Goal: Contribute content

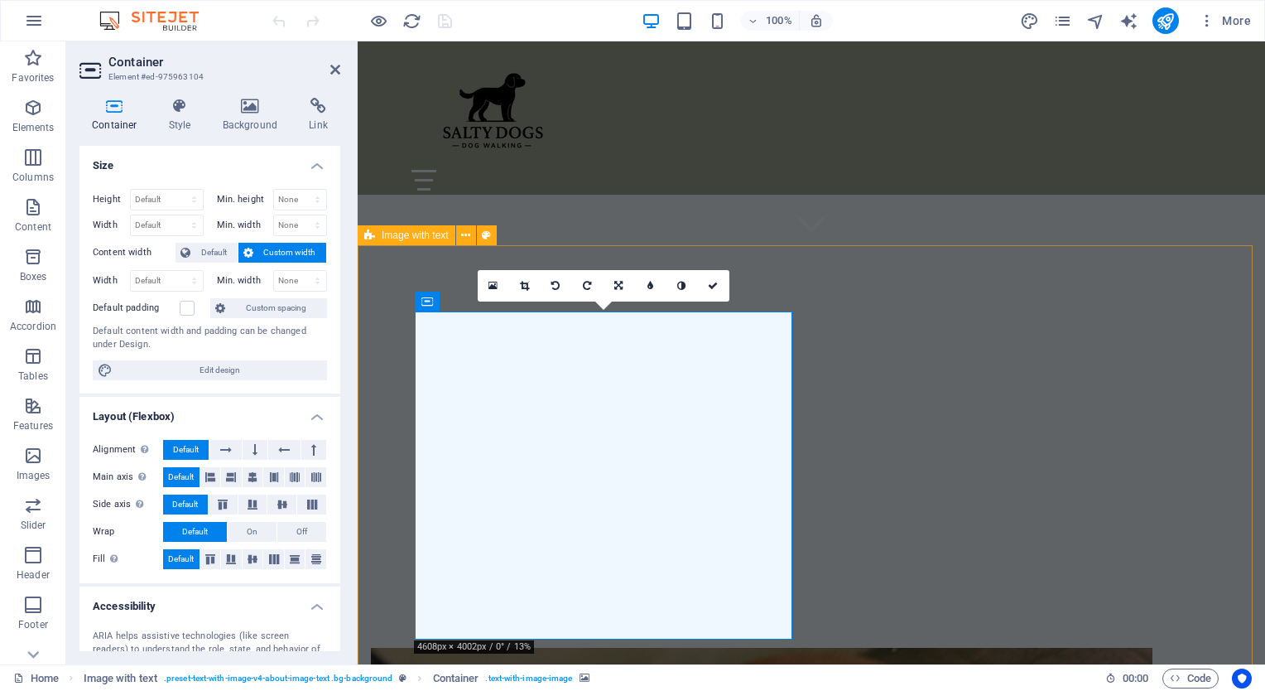
click at [497, 283] on icon at bounding box center [493, 286] width 9 height 12
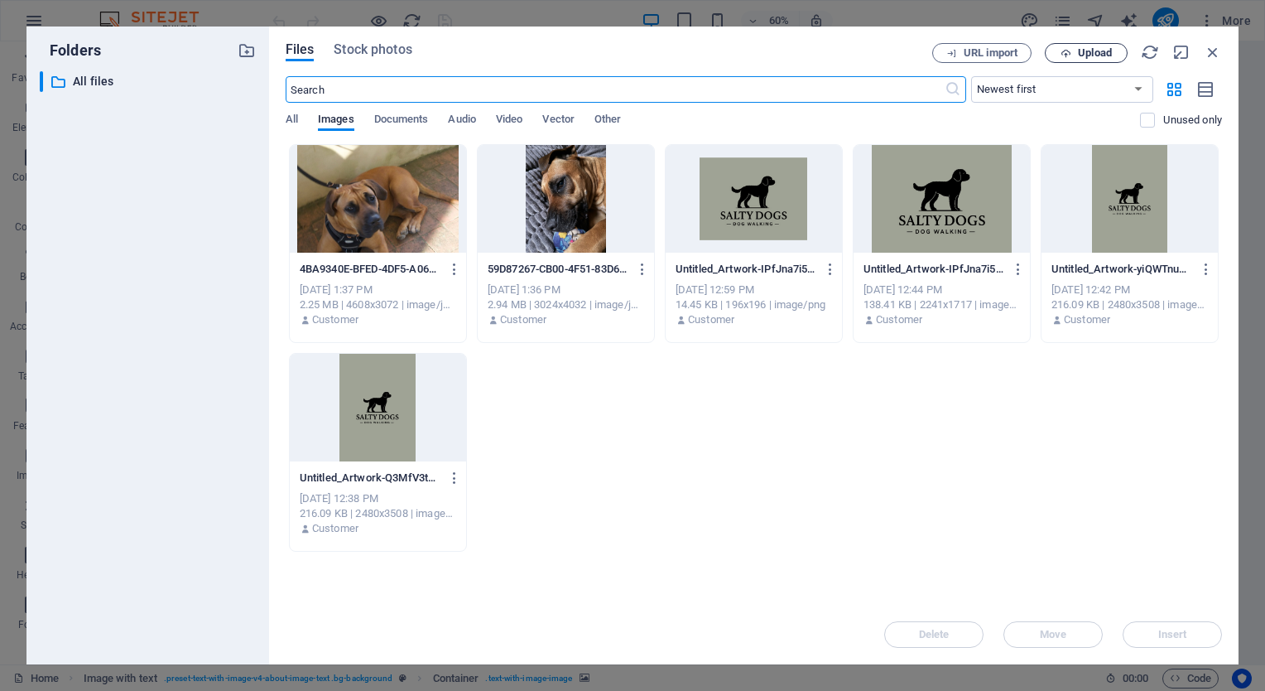
click at [1096, 48] on span "Upload" at bounding box center [1095, 53] width 34 height 10
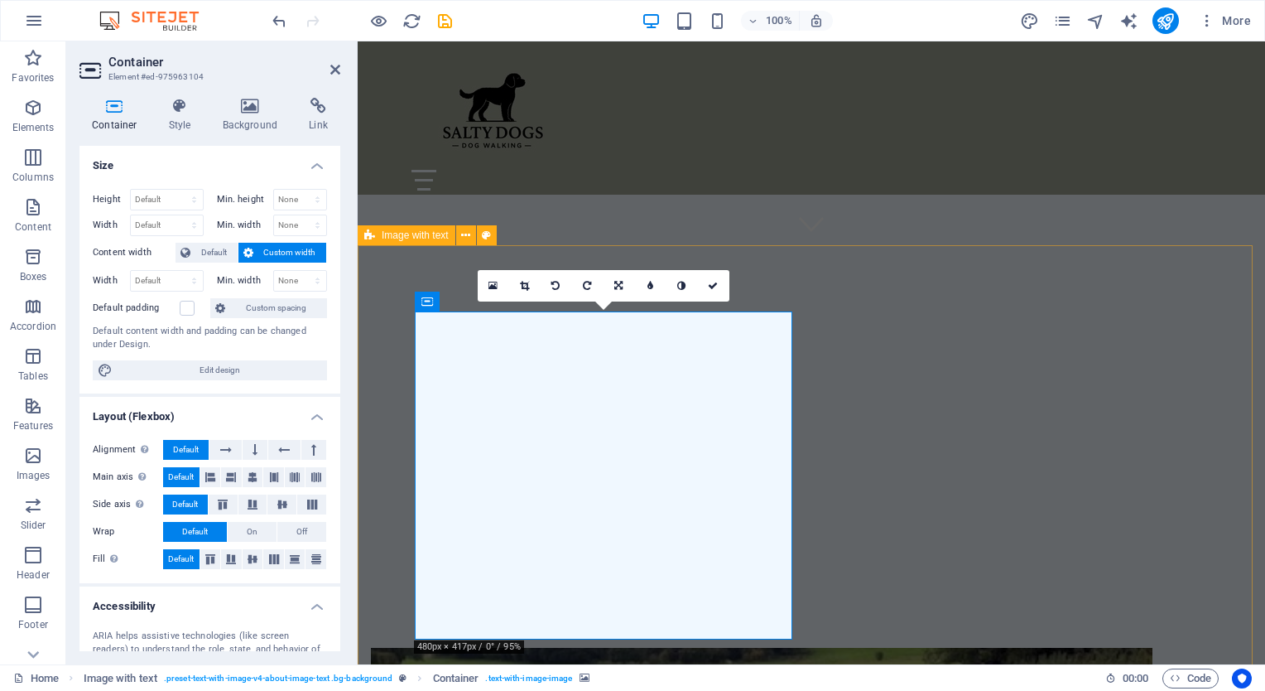
drag, startPoint x: 640, startPoint y: 523, endPoint x: 643, endPoint y: 600, distance: 76.2
drag, startPoint x: 541, startPoint y: 518, endPoint x: 546, endPoint y: 616, distance: 98.7
click at [623, 285] on icon at bounding box center [618, 286] width 8 height 10
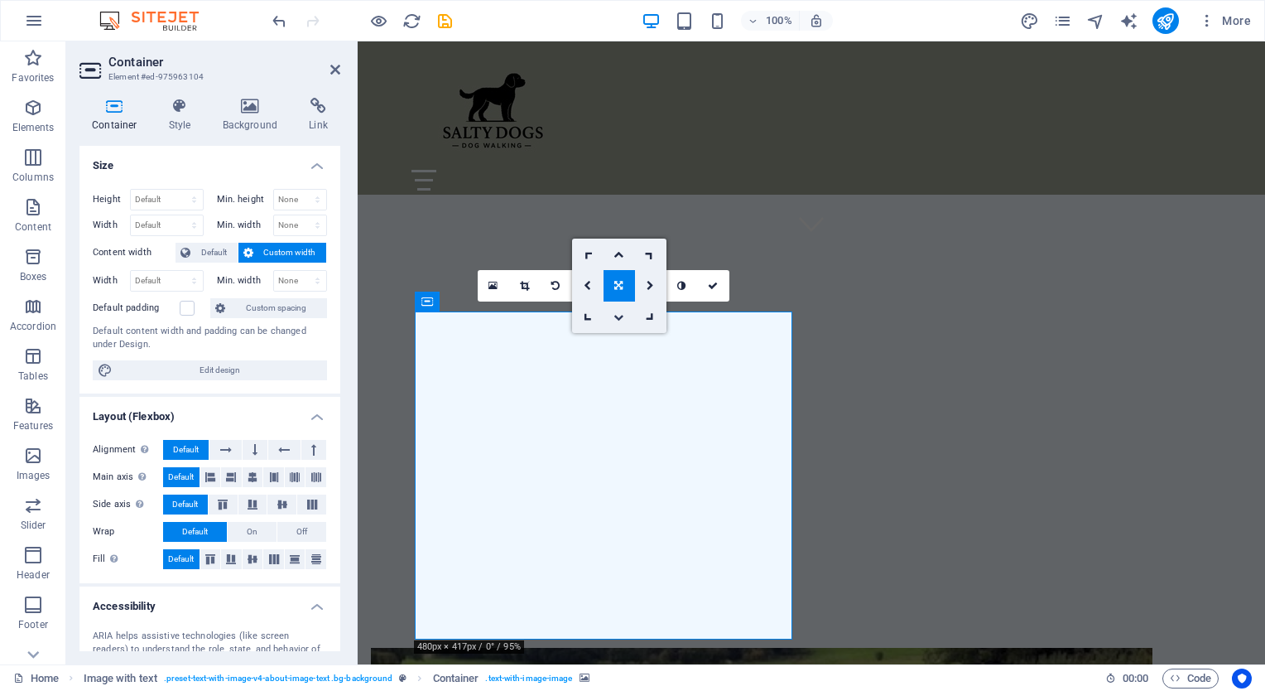
click at [612, 318] on link at bounding box center [619, 316] width 31 height 31
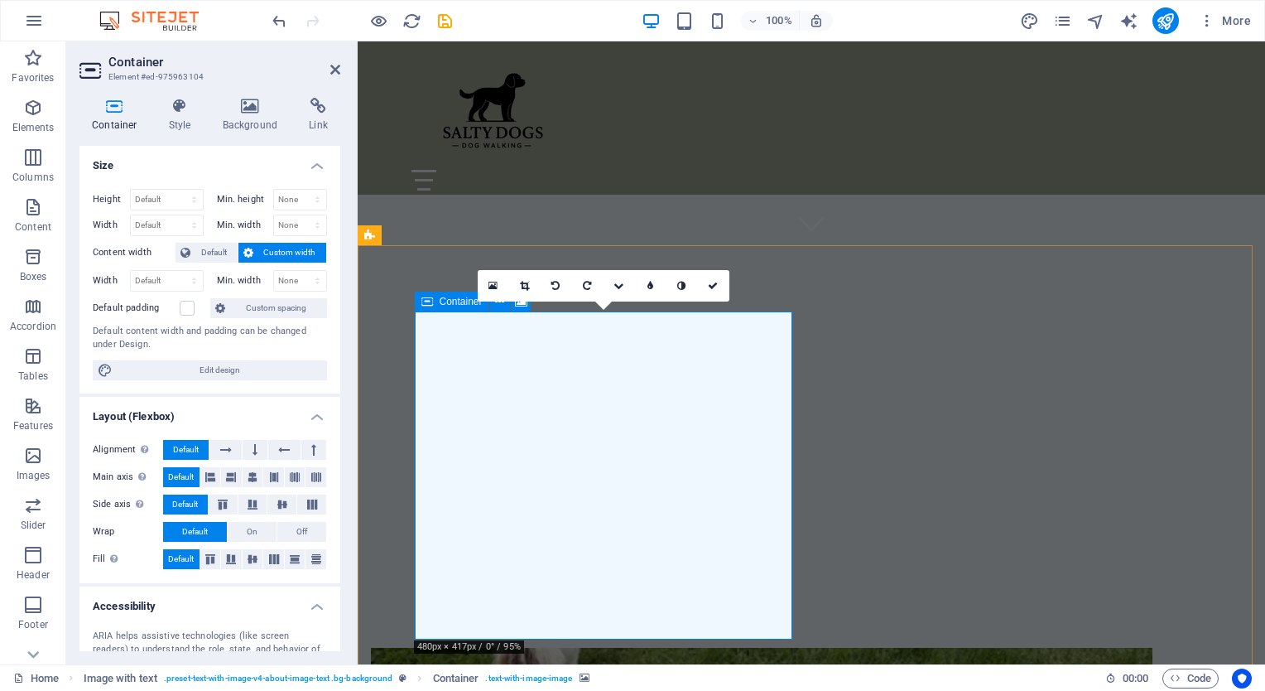
click at [619, 287] on icon at bounding box center [619, 286] width 10 height 10
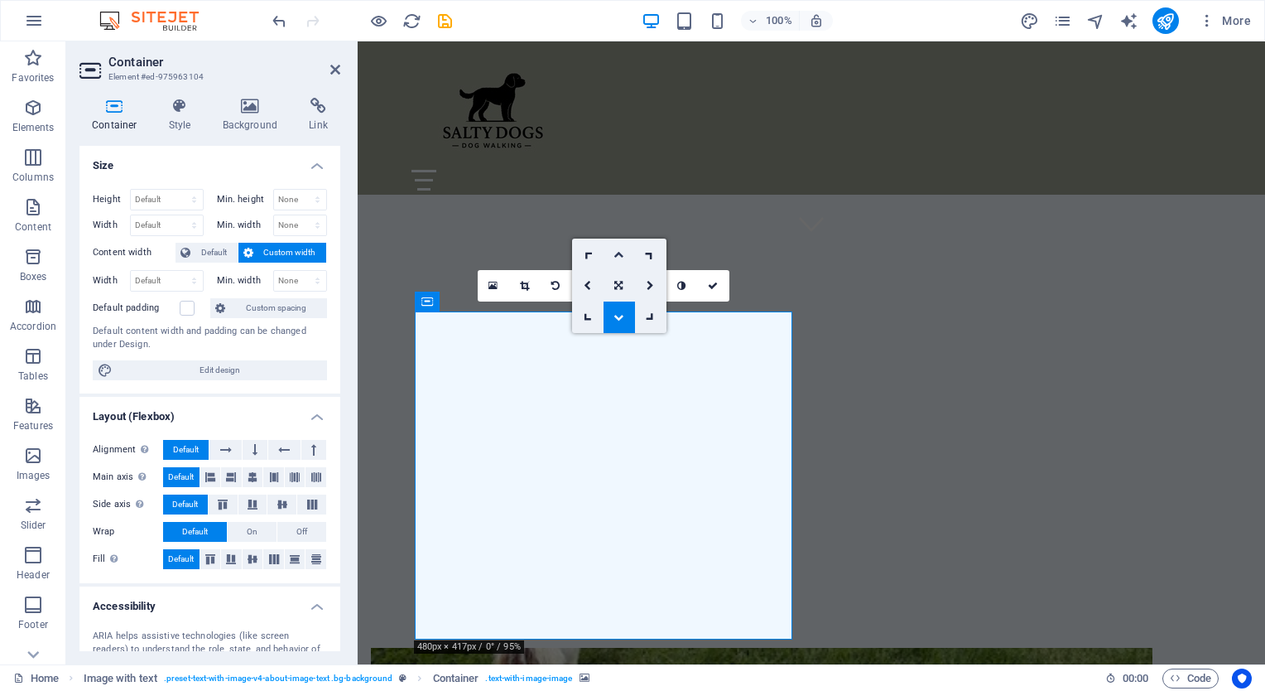
click at [616, 247] on link at bounding box center [619, 253] width 31 height 31
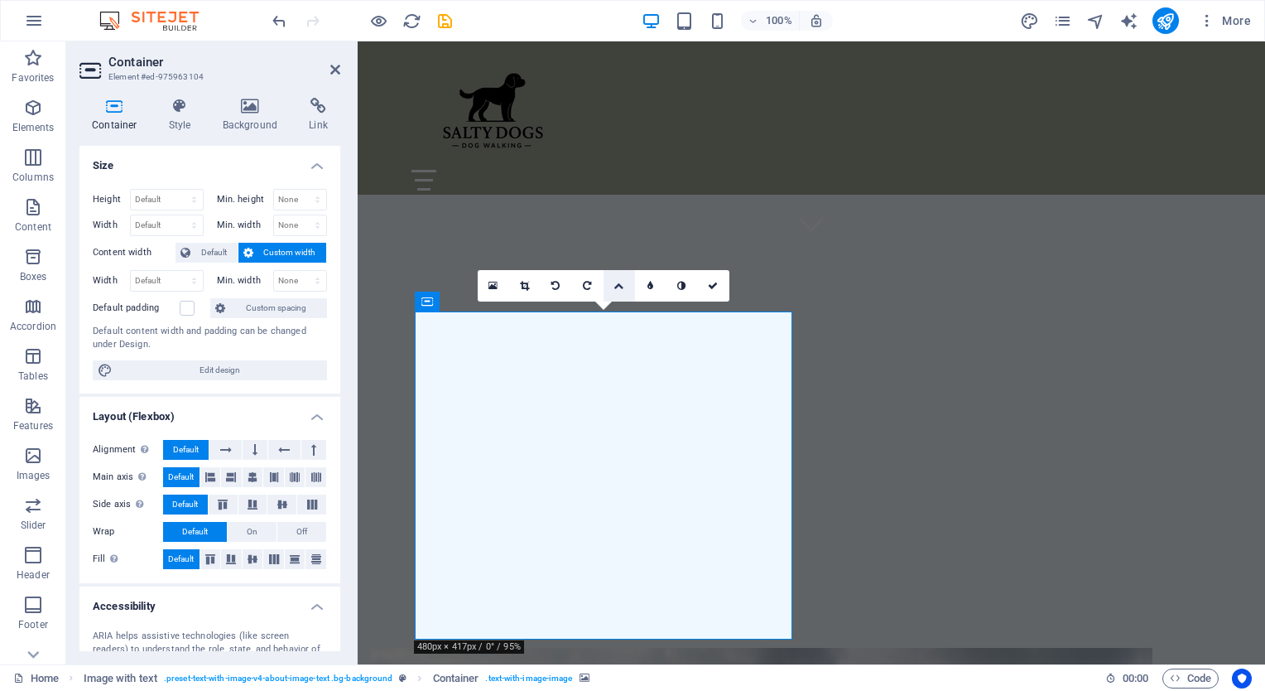
click at [625, 300] on link at bounding box center [619, 285] width 31 height 31
click at [613, 252] on link at bounding box center [619, 253] width 31 height 31
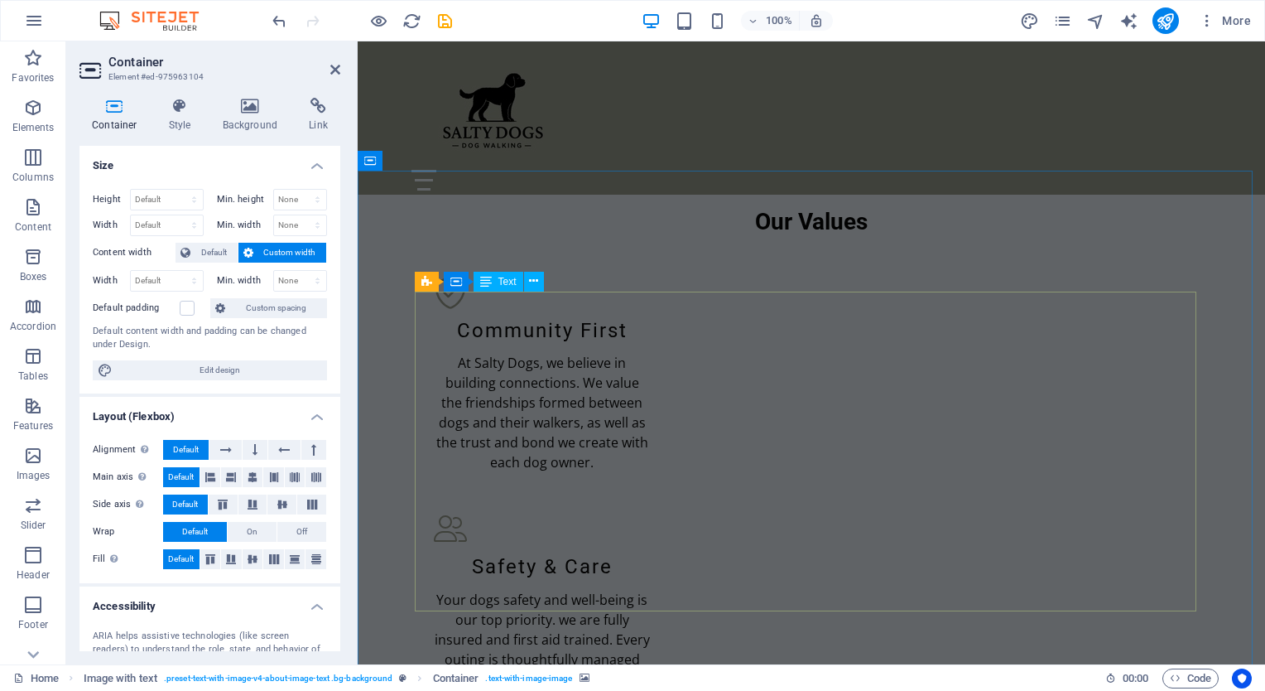
scroll to position [1696, 0]
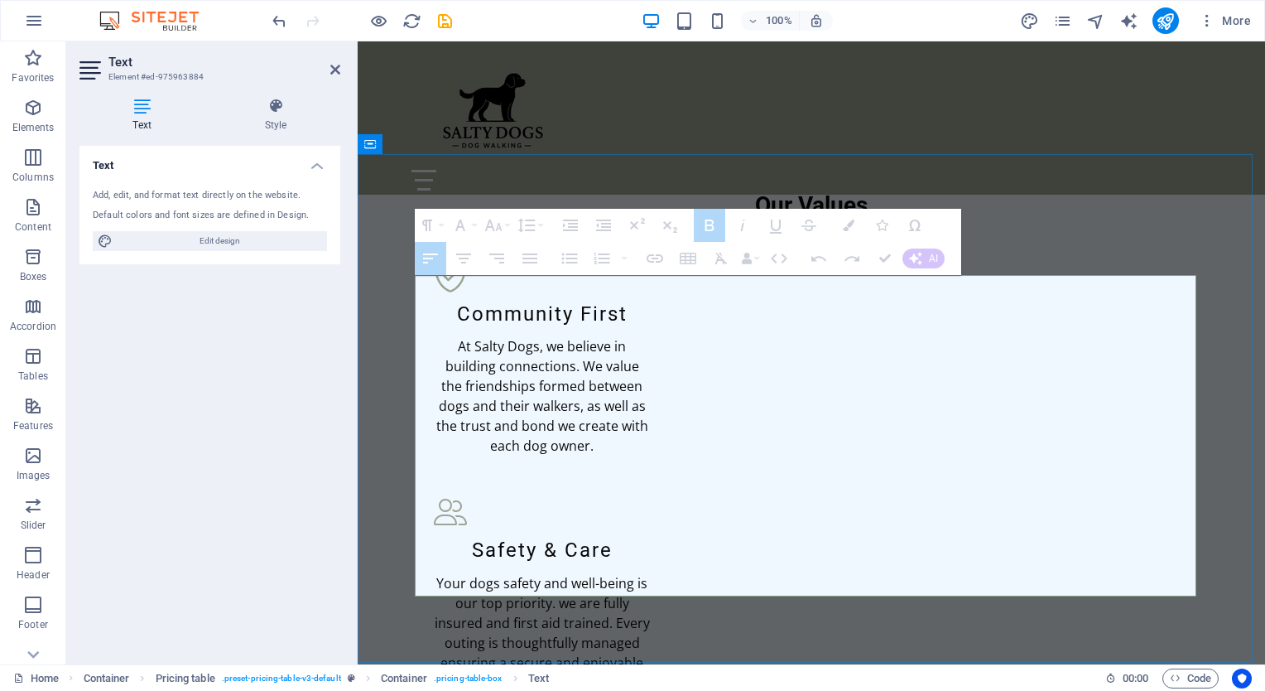
drag, startPoint x: 972, startPoint y: 489, endPoint x: 739, endPoint y: 489, distance: 233.5
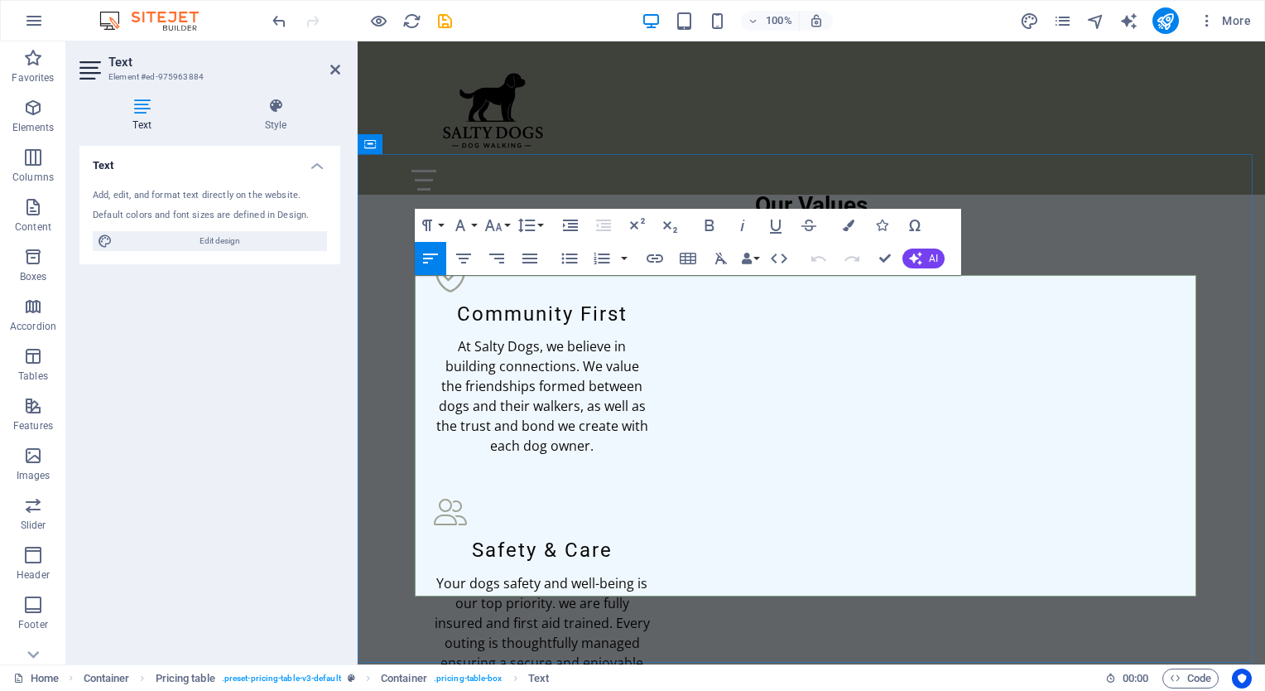
drag, startPoint x: 737, startPoint y: 489, endPoint x: 975, endPoint y: 492, distance: 237.7
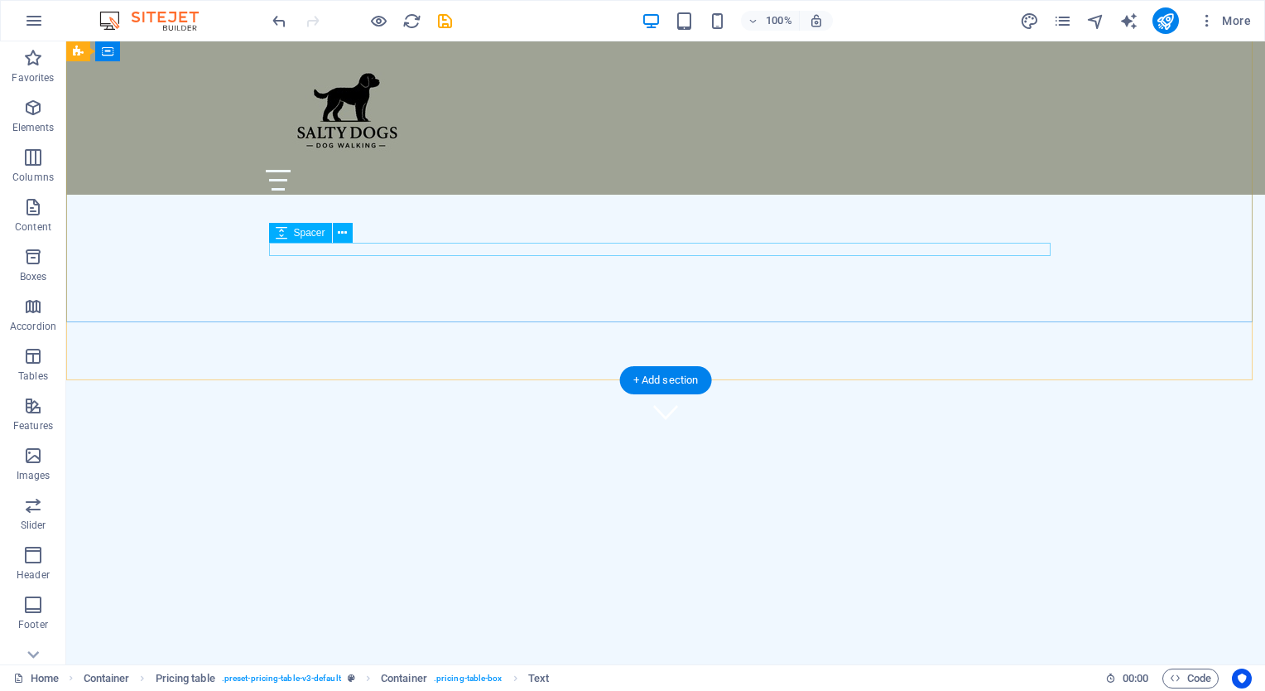
scroll to position [533, 0]
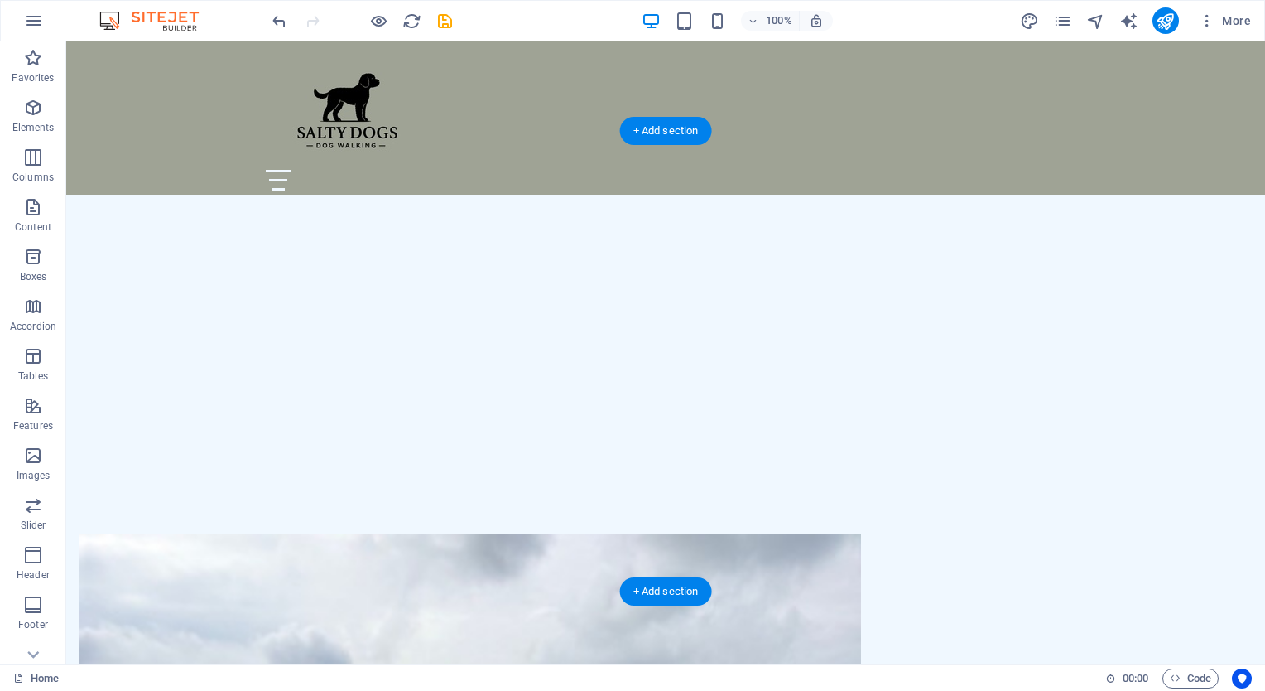
click at [450, 533] on figure at bounding box center [470, 697] width 782 height 328
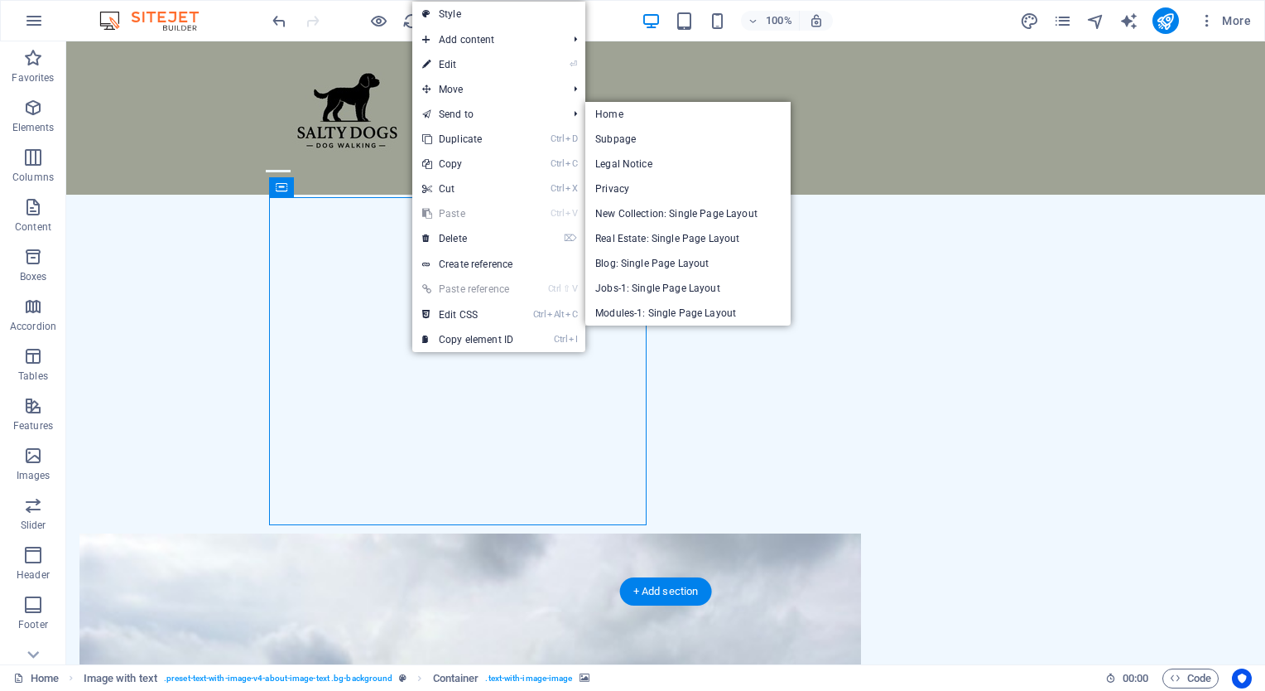
click at [540, 533] on figure at bounding box center [470, 697] width 782 height 328
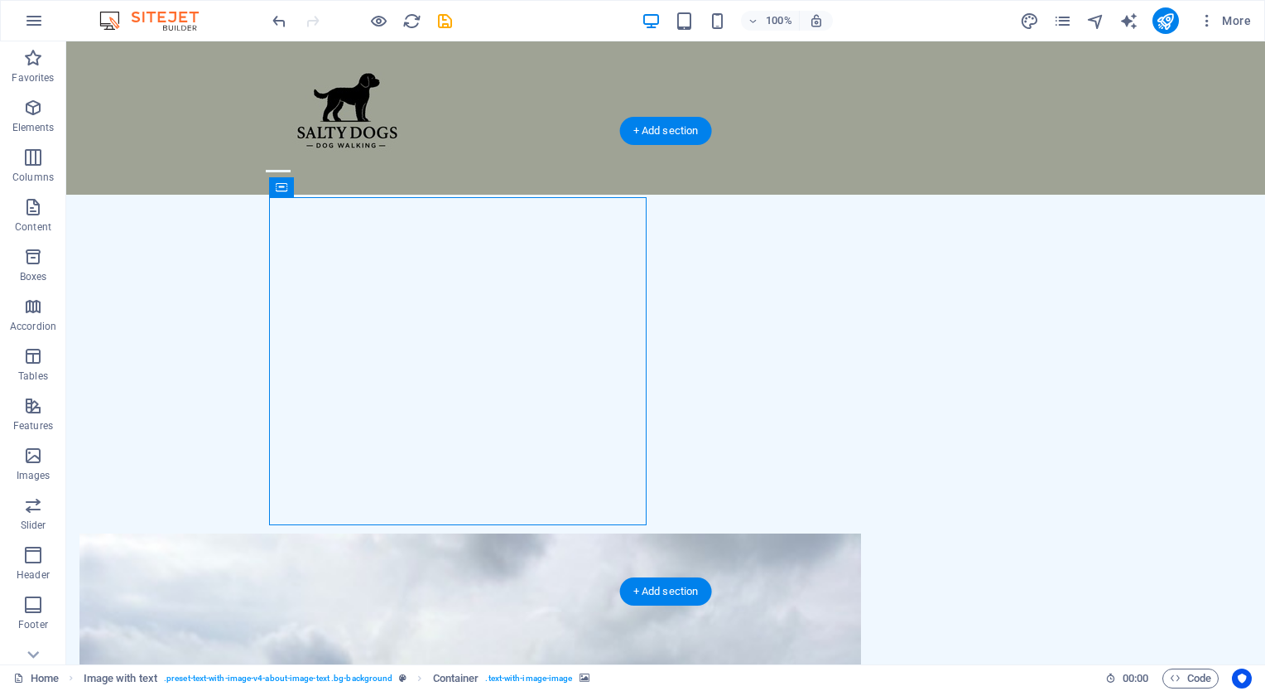
click at [397, 533] on figure at bounding box center [470, 697] width 782 height 328
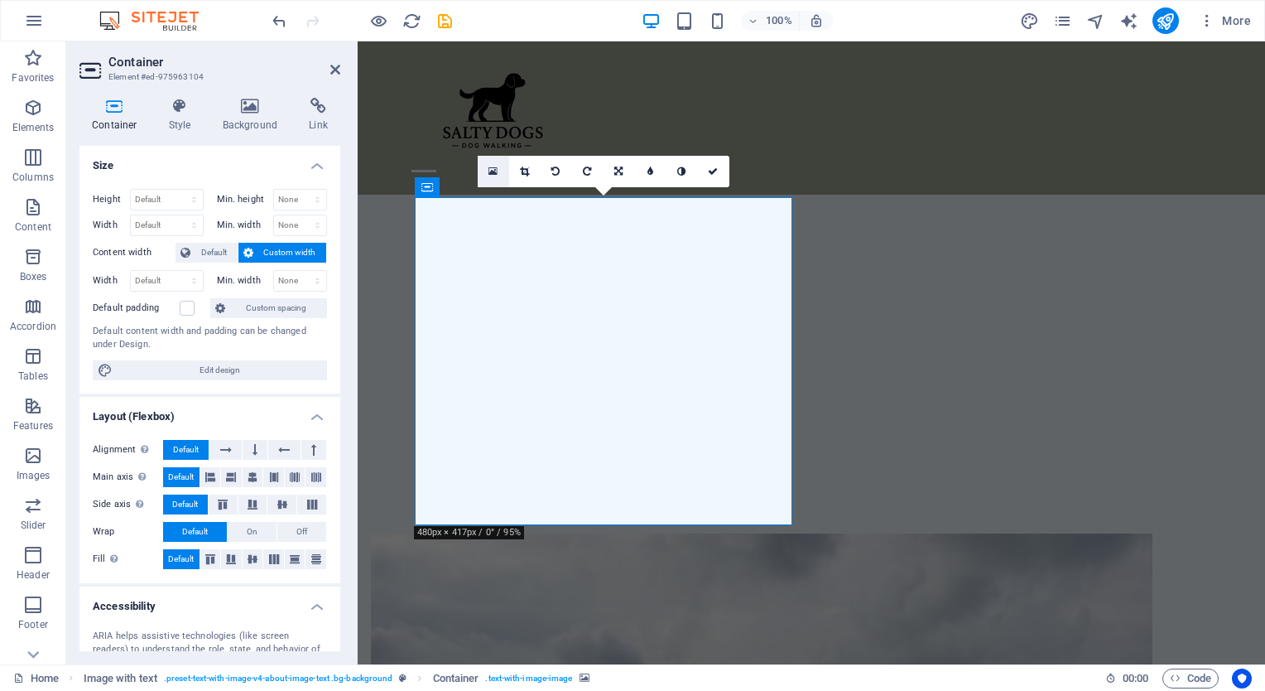
click at [487, 166] on link at bounding box center [493, 171] width 31 height 31
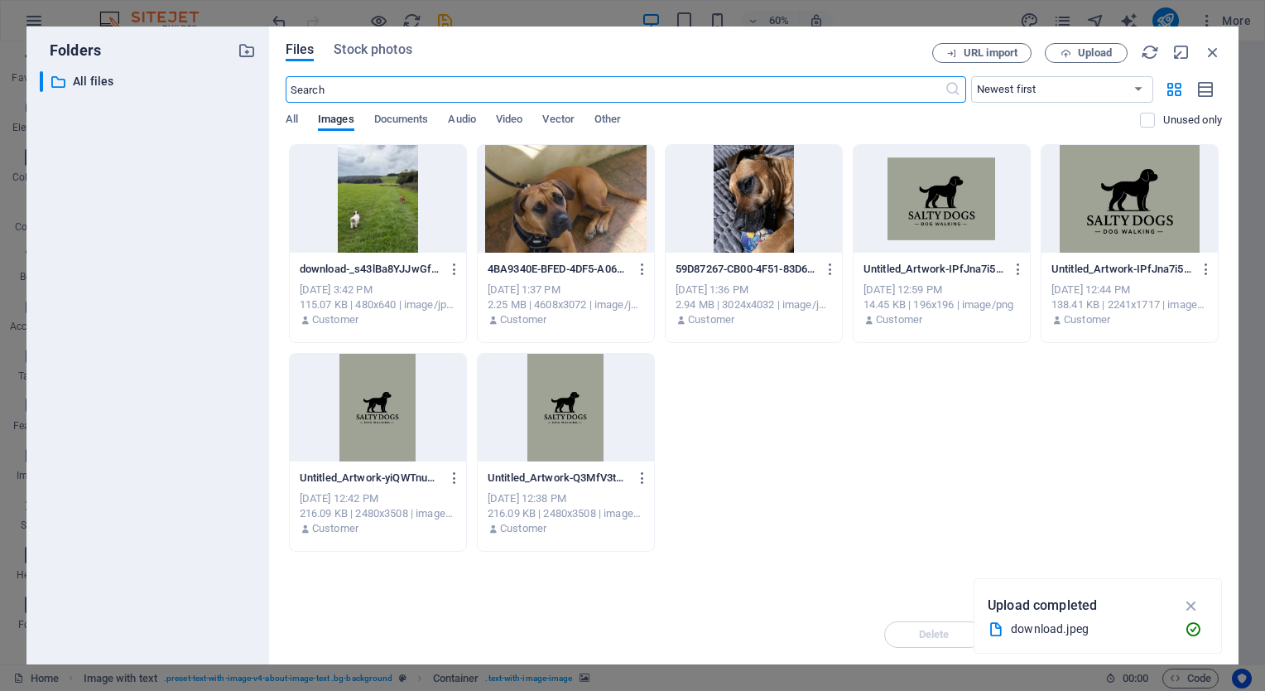
click at [380, 417] on div at bounding box center [378, 408] width 176 height 108
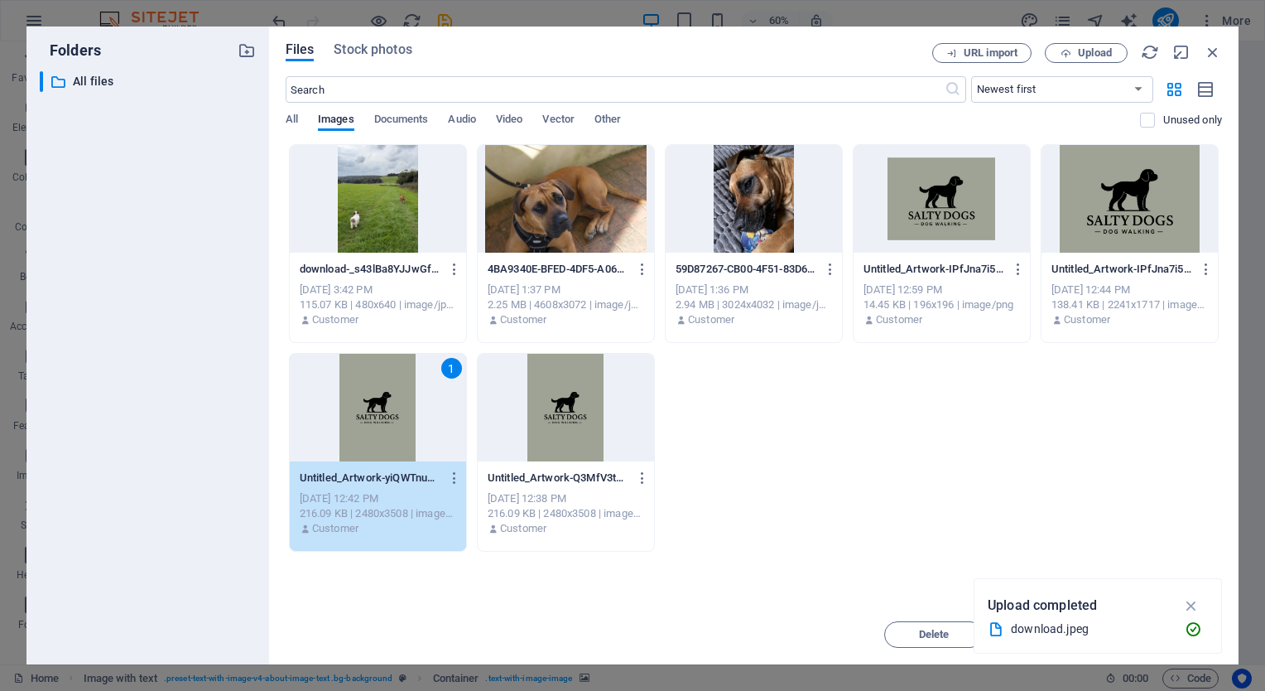
click at [1154, 569] on div "Drop files here to upload them instantly download-_s43lBa8YJJwGf1g03xinA.jpeg d…" at bounding box center [754, 374] width 937 height 460
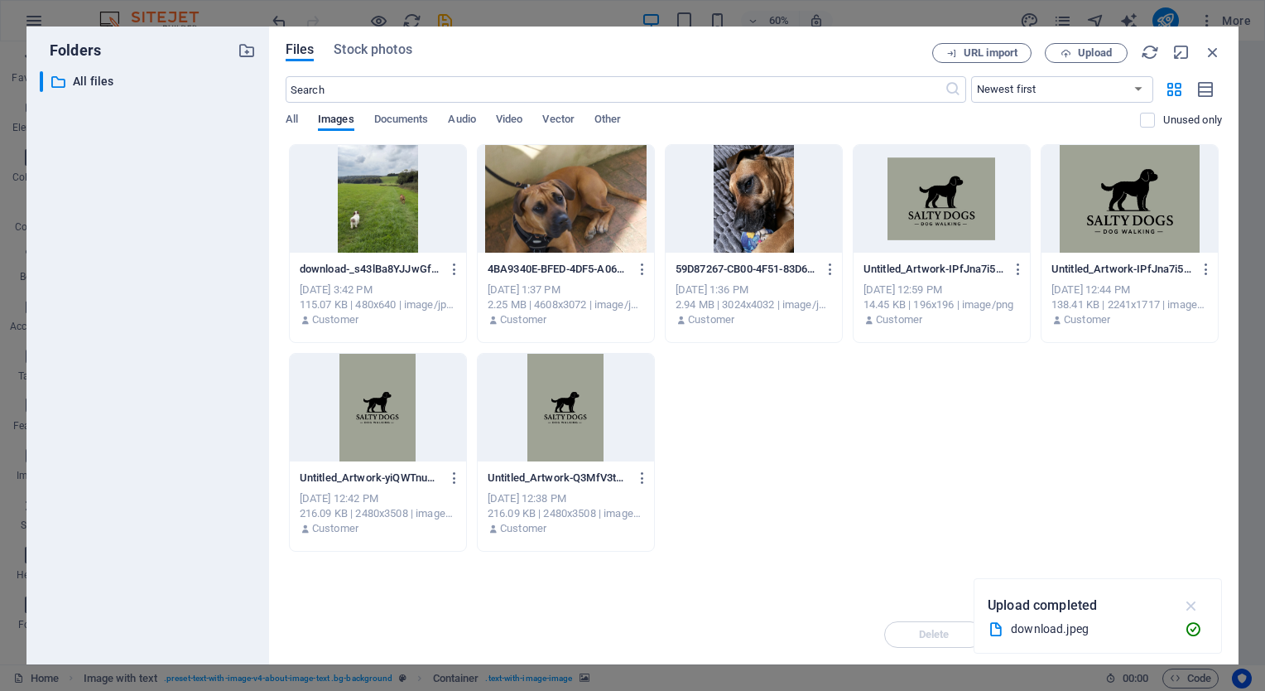
click at [1192, 605] on icon "button" at bounding box center [1192, 605] width 19 height 18
click at [400, 392] on div at bounding box center [378, 408] width 176 height 108
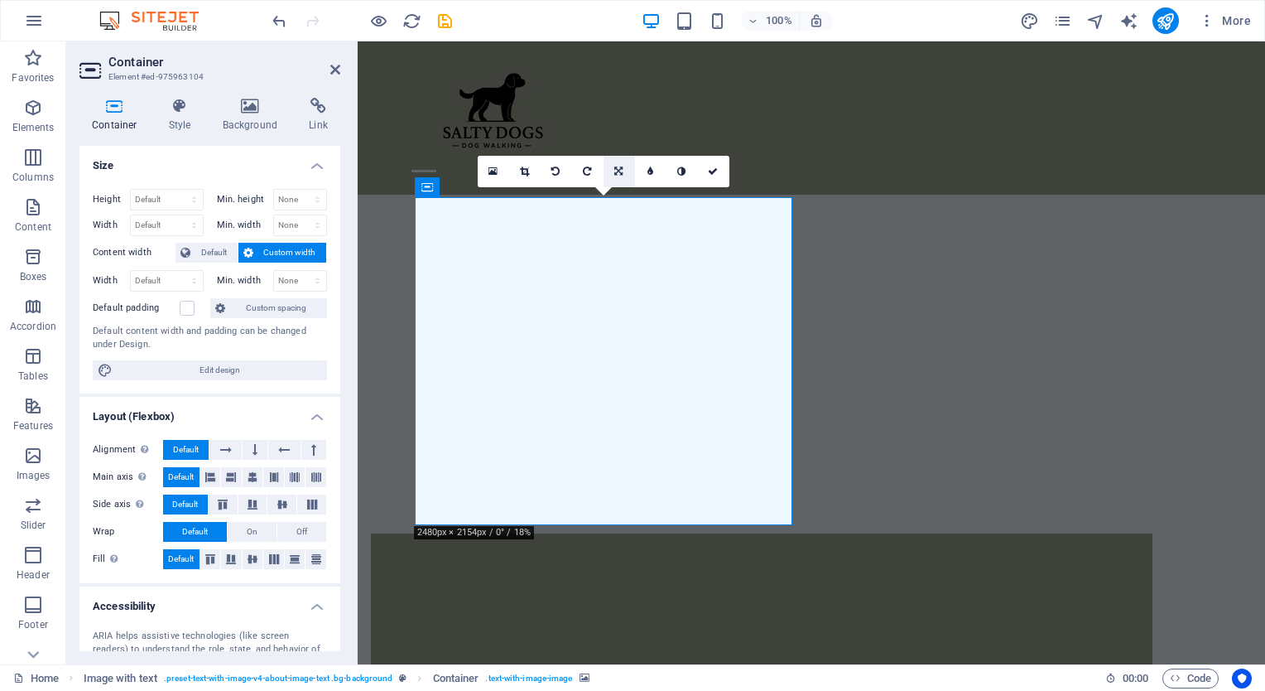
click at [613, 169] on link at bounding box center [619, 171] width 31 height 31
click at [611, 143] on link at bounding box center [619, 139] width 31 height 31
click at [614, 164] on link at bounding box center [619, 171] width 31 height 31
click at [616, 147] on link at bounding box center [619, 139] width 31 height 31
click at [619, 173] on icon at bounding box center [619, 171] width 10 height 10
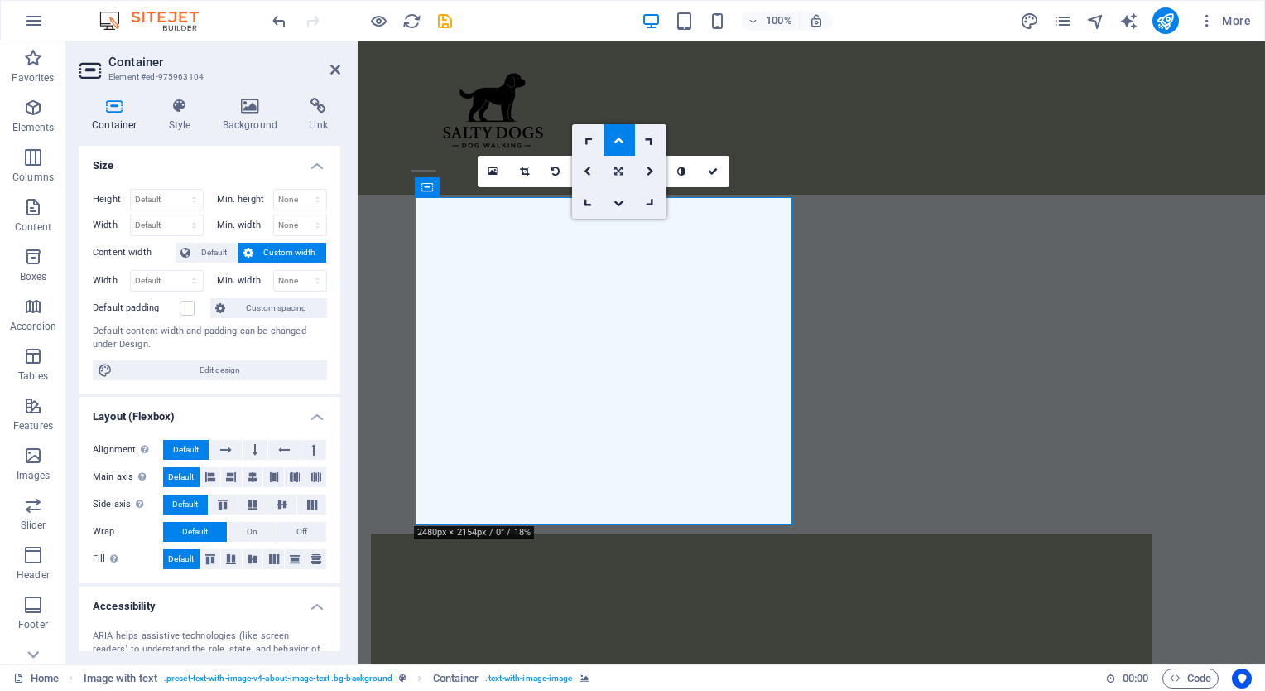
click at [624, 167] on link at bounding box center [619, 171] width 31 height 31
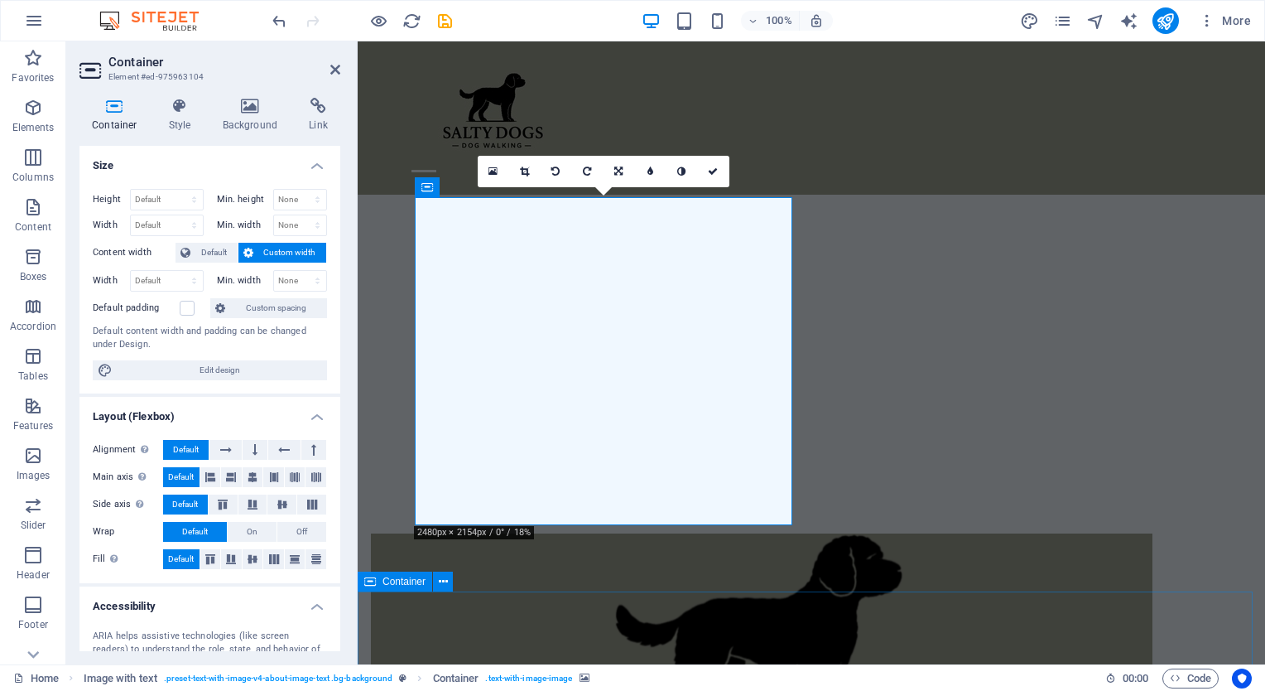
drag, startPoint x: 981, startPoint y: 209, endPoint x: 685, endPoint y: 627, distance: 512.6
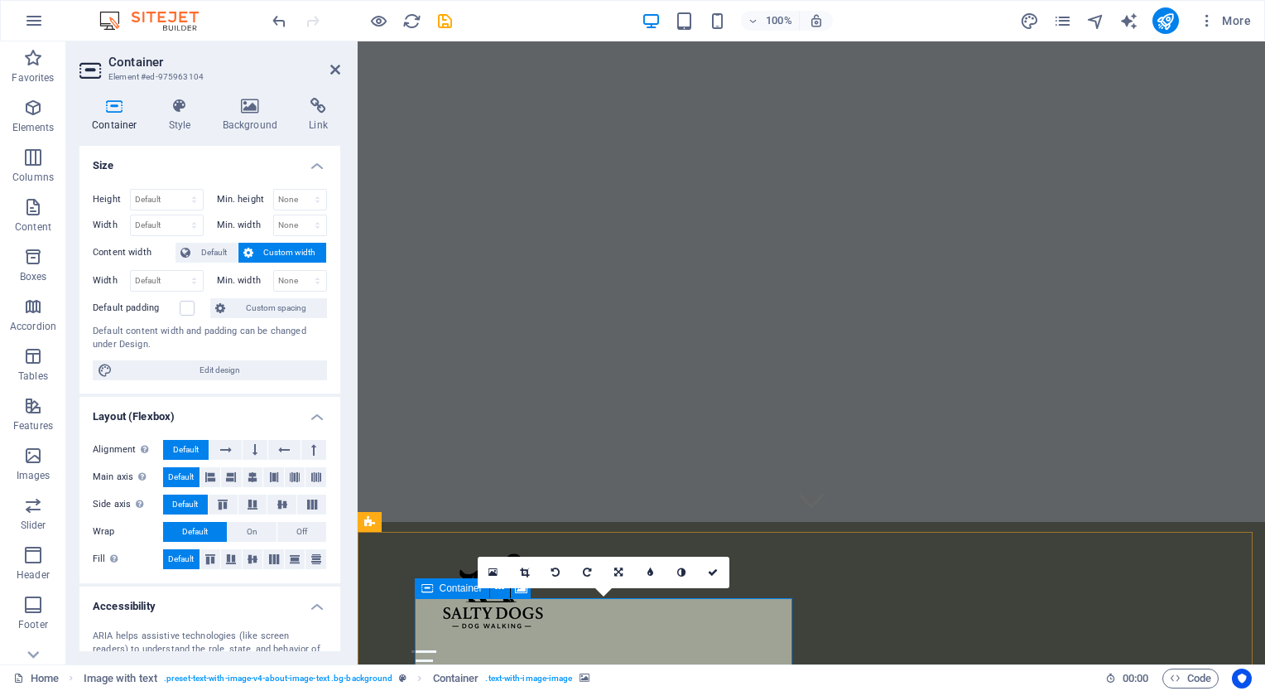
scroll to position [102, 0]
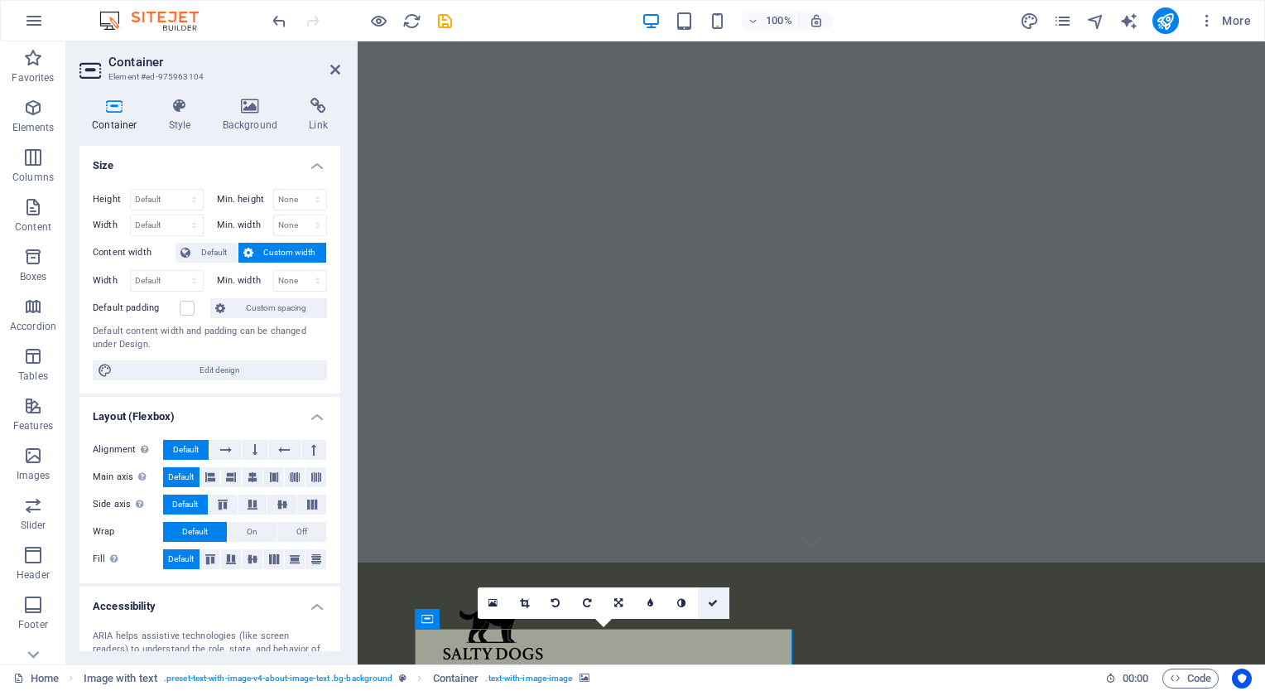
click at [715, 600] on icon at bounding box center [713, 603] width 10 height 10
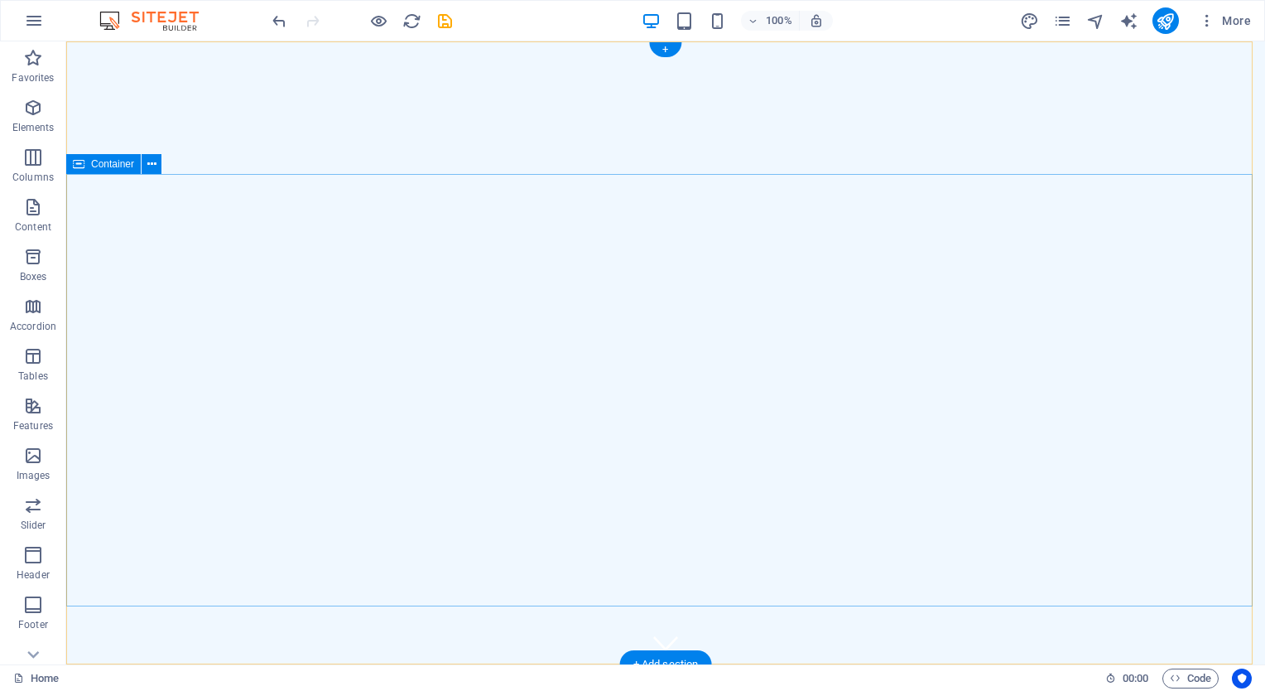
scroll to position [89, 0]
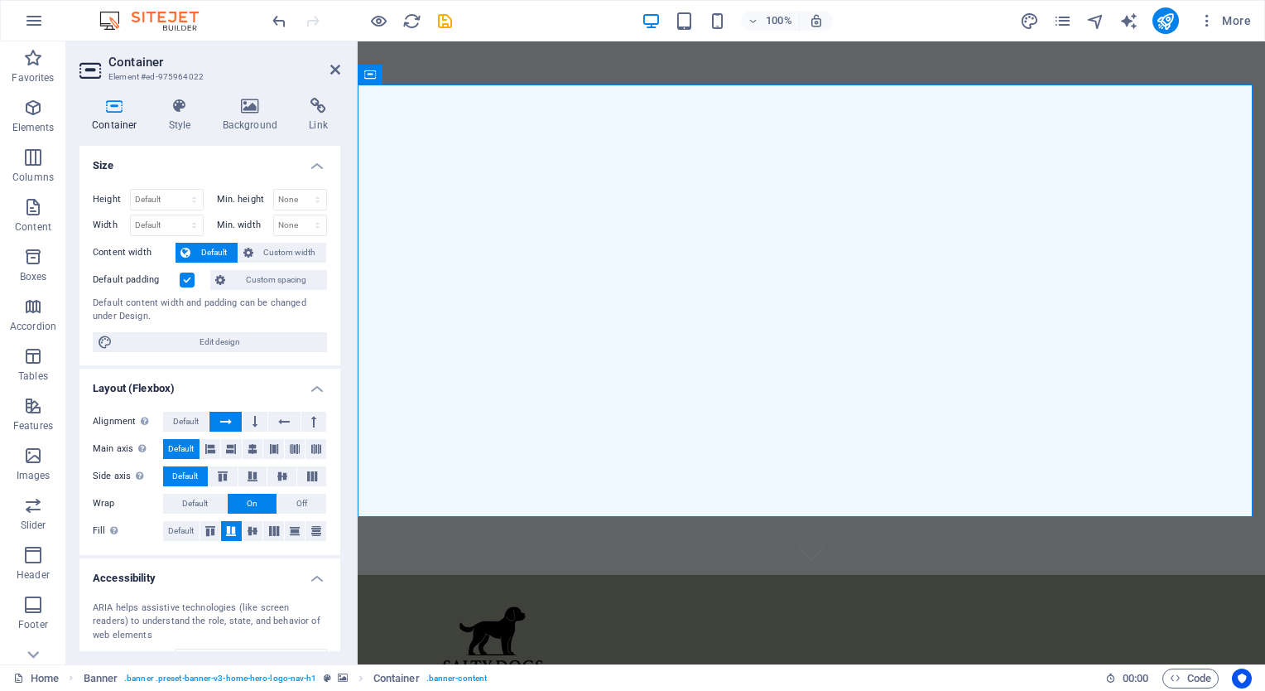
select select "vh"
select select "header"
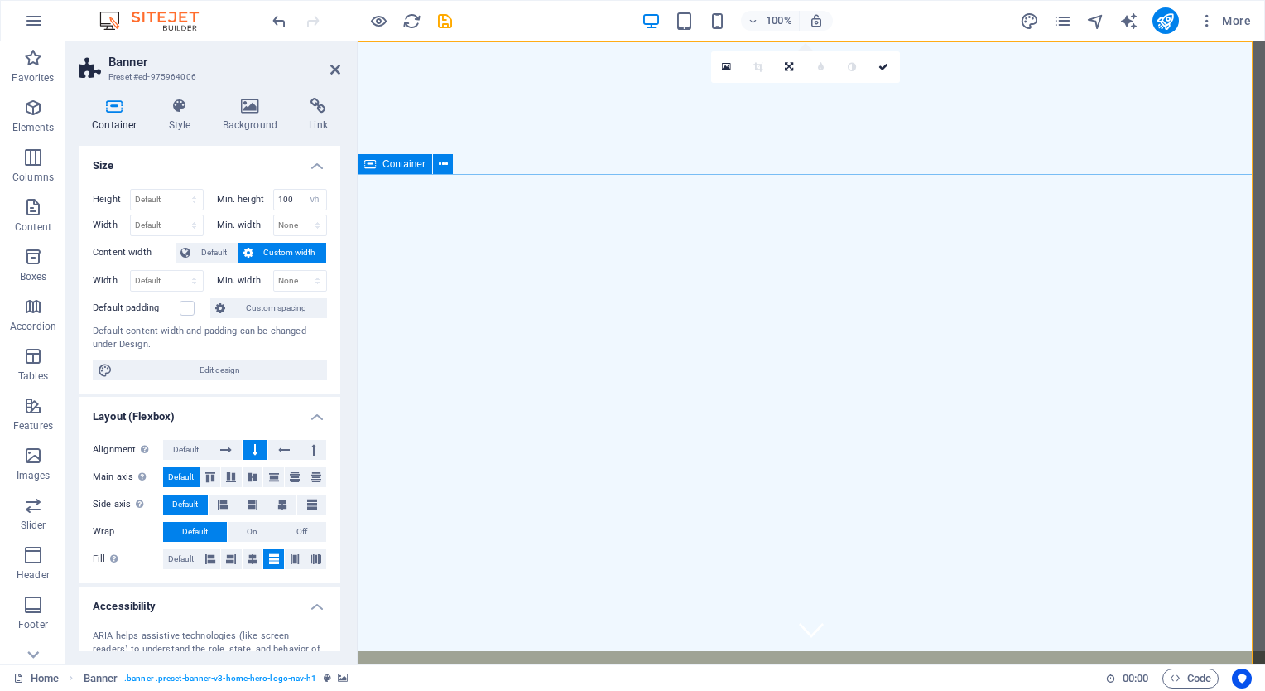
scroll to position [0, 0]
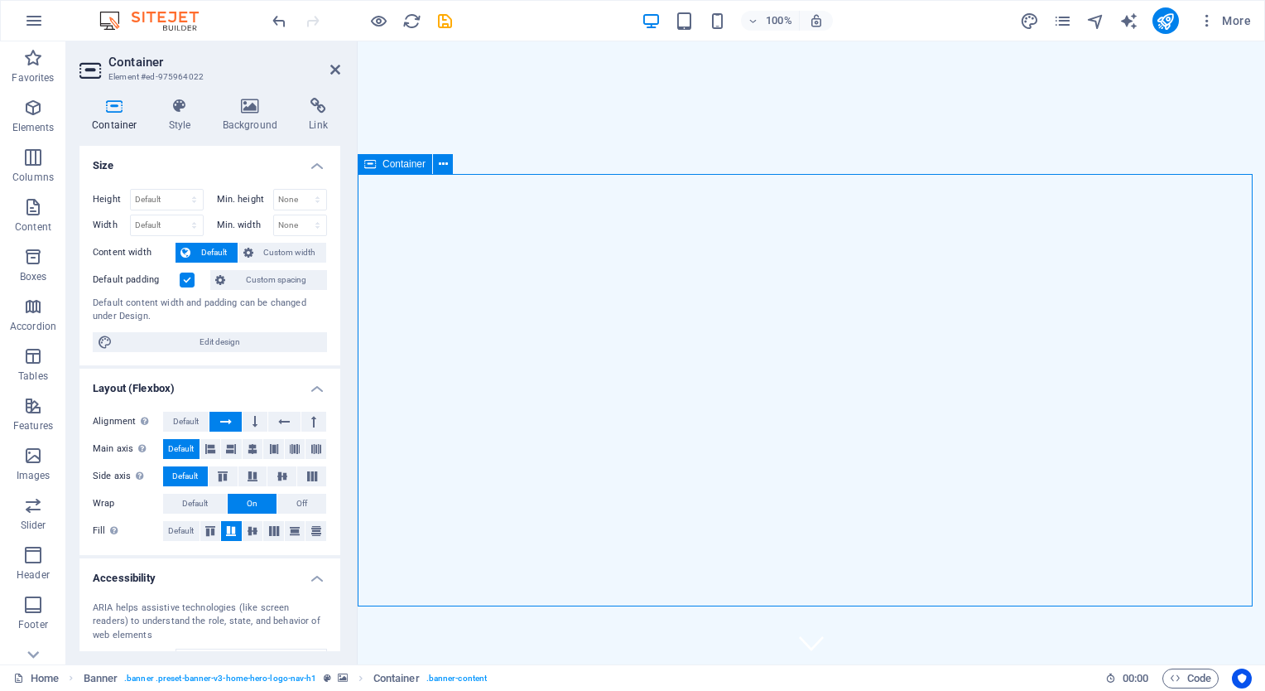
drag, startPoint x: 757, startPoint y: 458, endPoint x: 772, endPoint y: 368, distance: 91.5
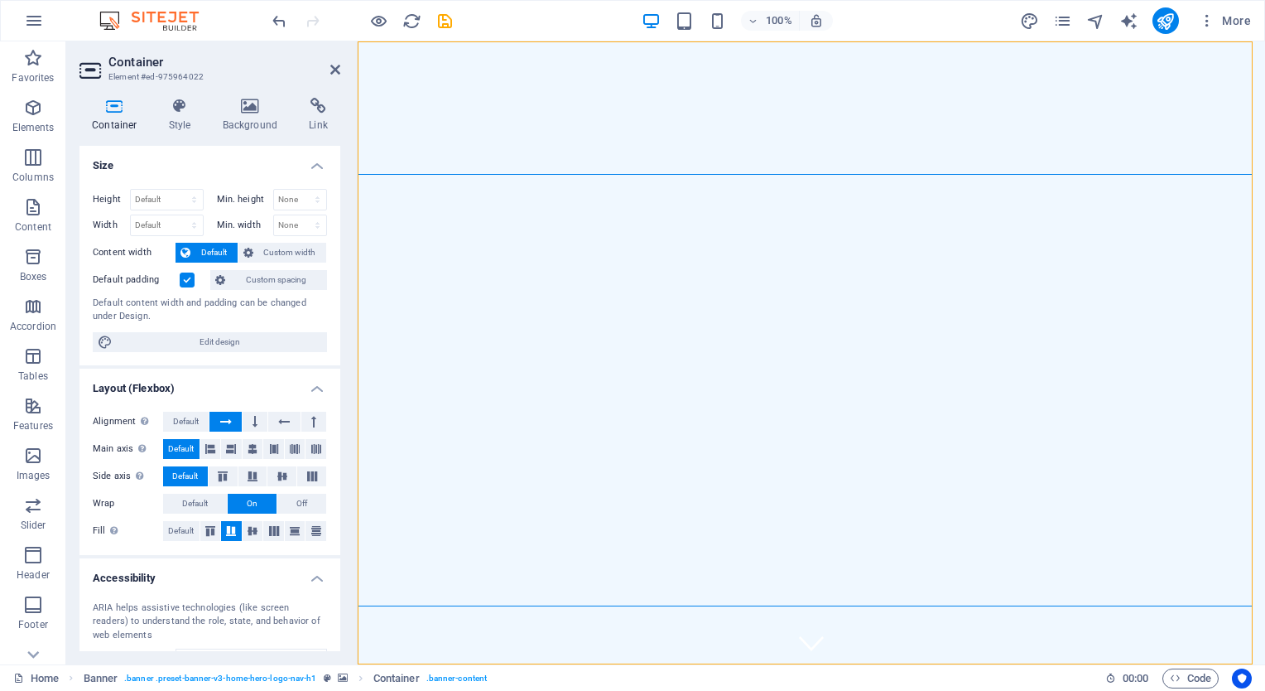
select select "vh"
select select "header"
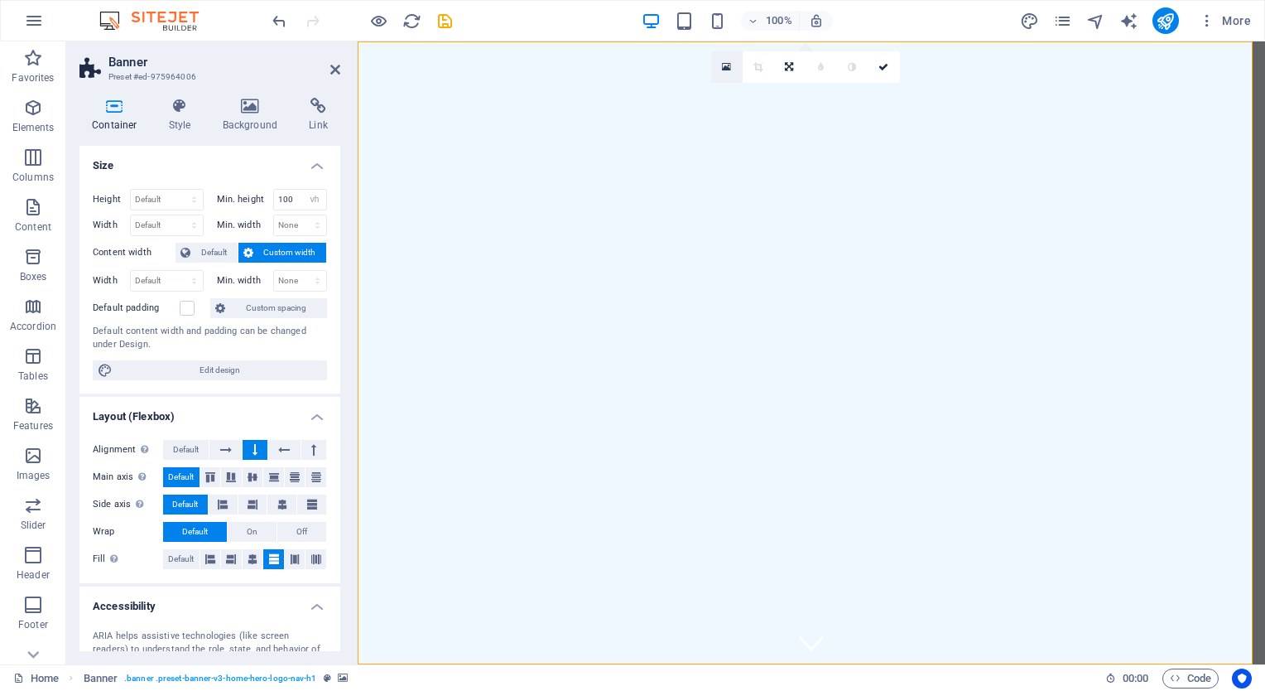
click at [733, 65] on link at bounding box center [726, 66] width 31 height 31
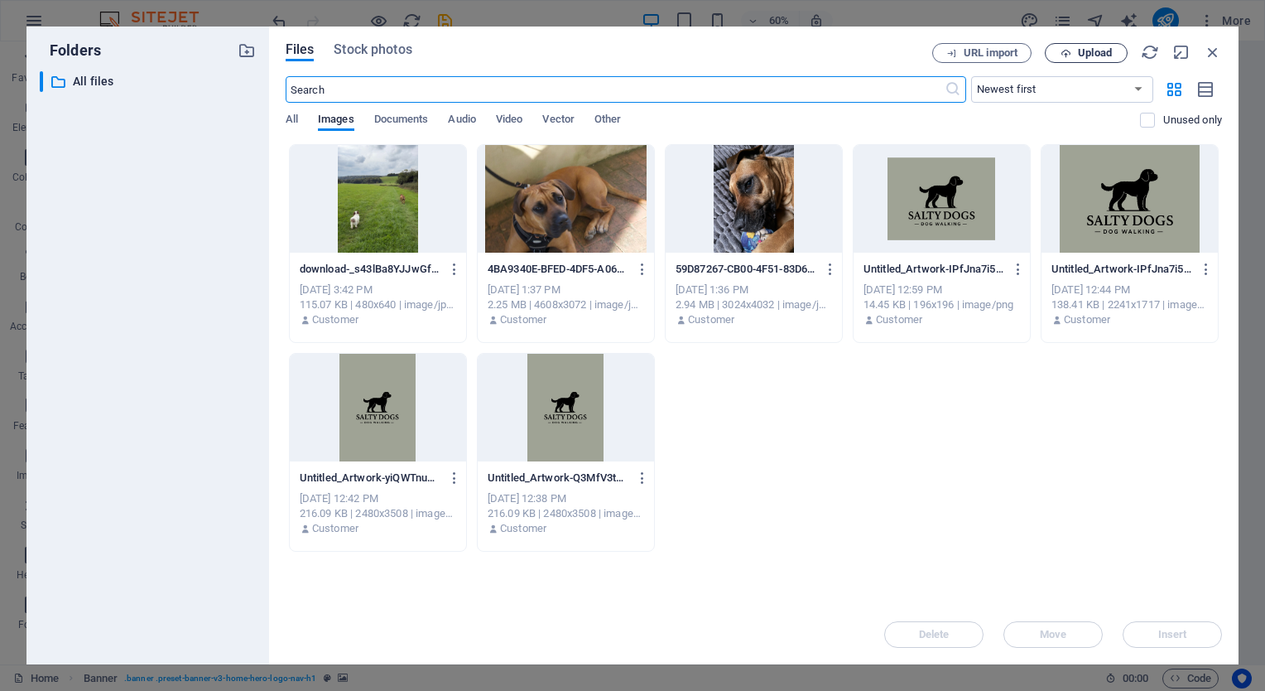
click at [1093, 58] on span "Upload" at bounding box center [1095, 53] width 34 height 10
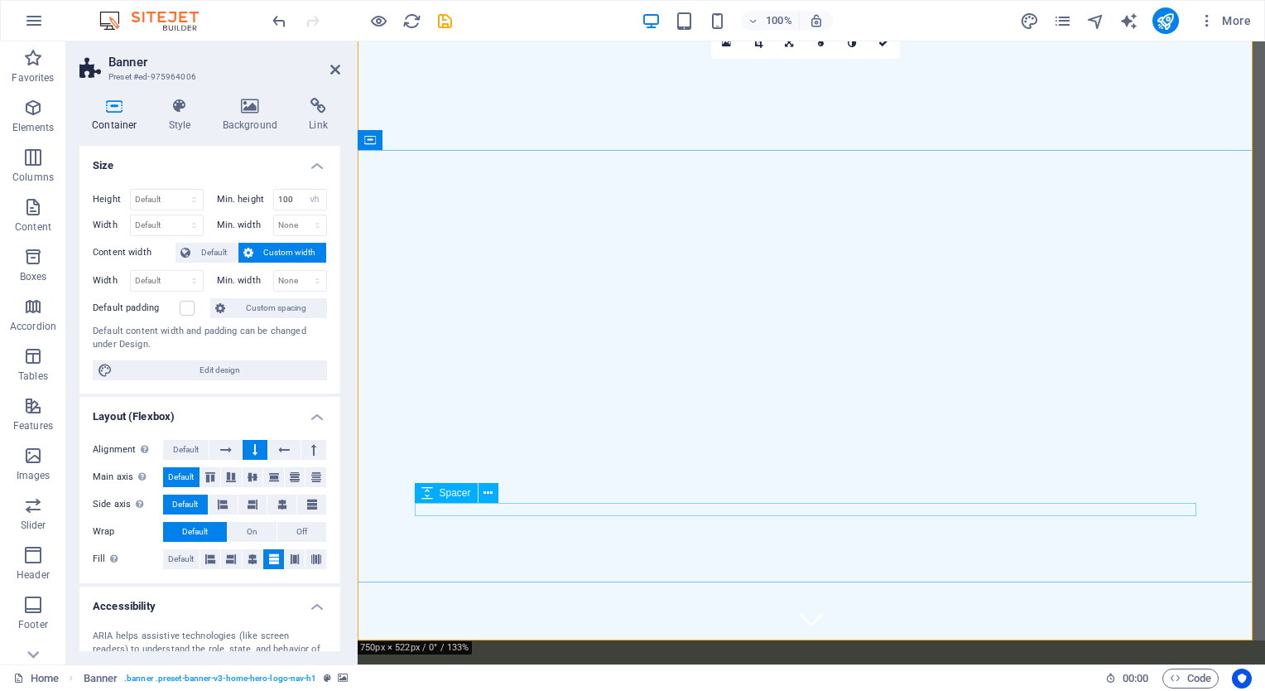
scroll to position [22, 0]
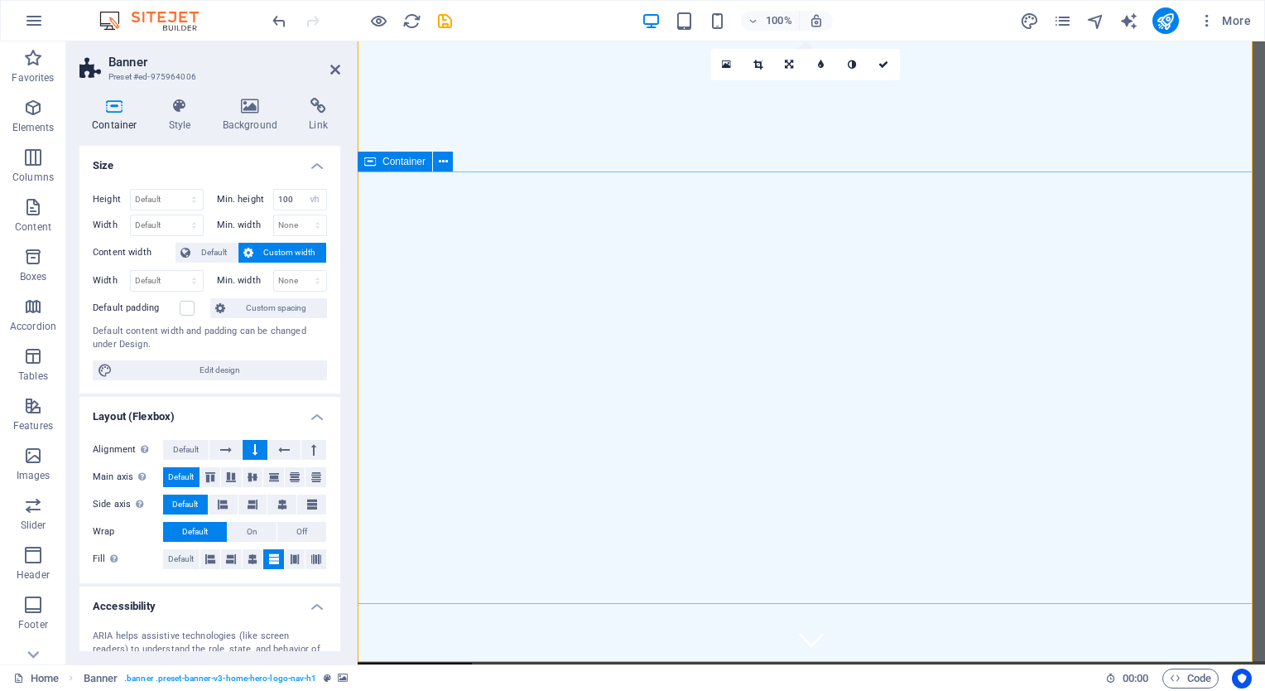
scroll to position [2, 0]
click at [784, 66] on link at bounding box center [789, 64] width 31 height 31
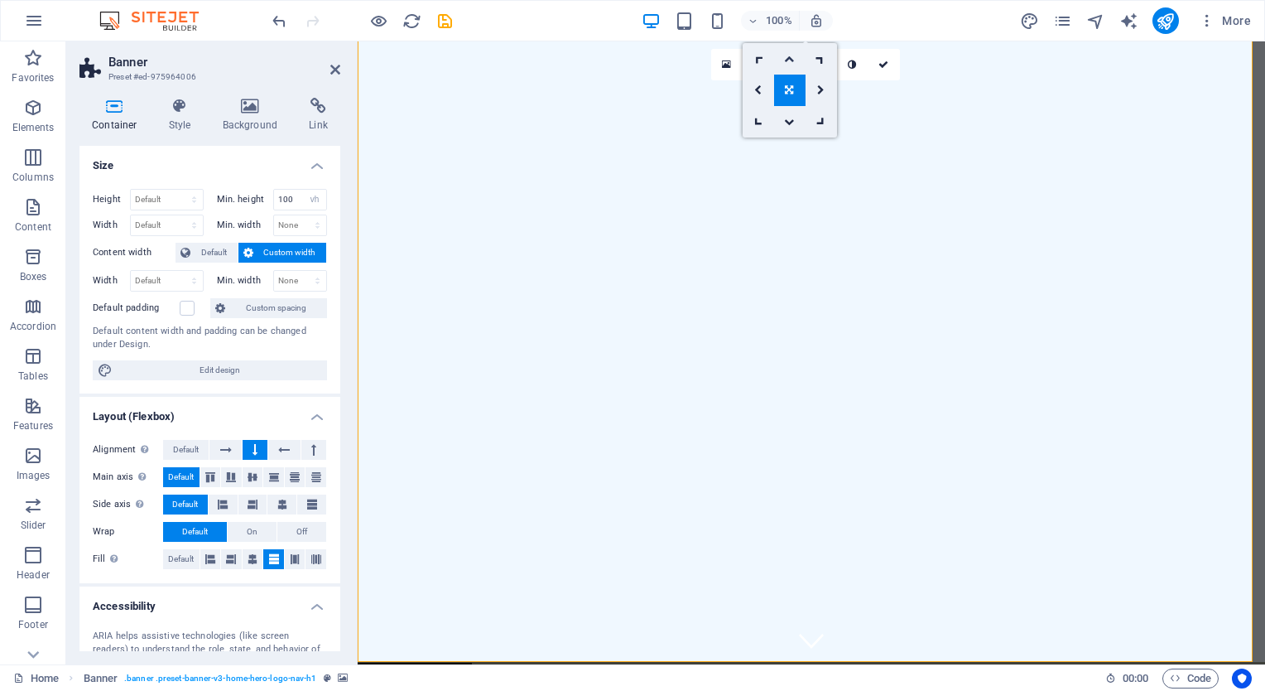
click at [791, 55] on icon at bounding box center [789, 59] width 10 height 10
click at [788, 63] on icon at bounding box center [789, 65] width 10 height 10
click at [789, 110] on link at bounding box center [789, 121] width 31 height 31
click at [879, 73] on link at bounding box center [884, 64] width 31 height 31
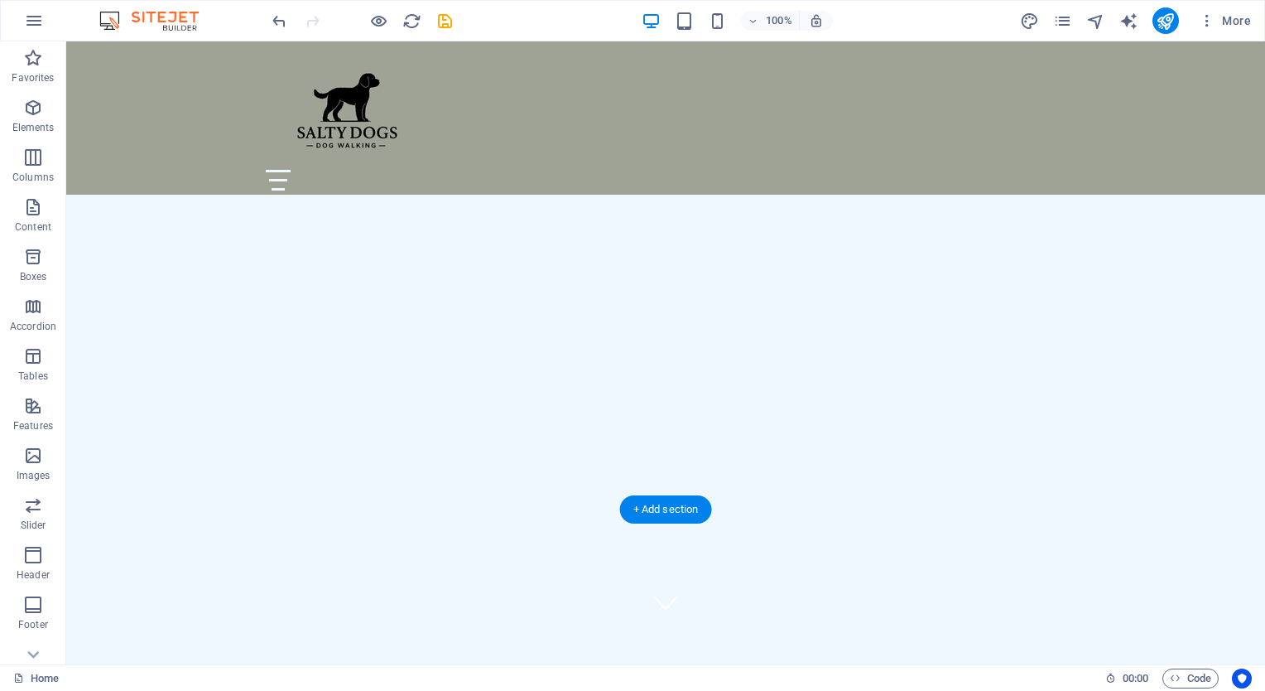
scroll to position [404, 0]
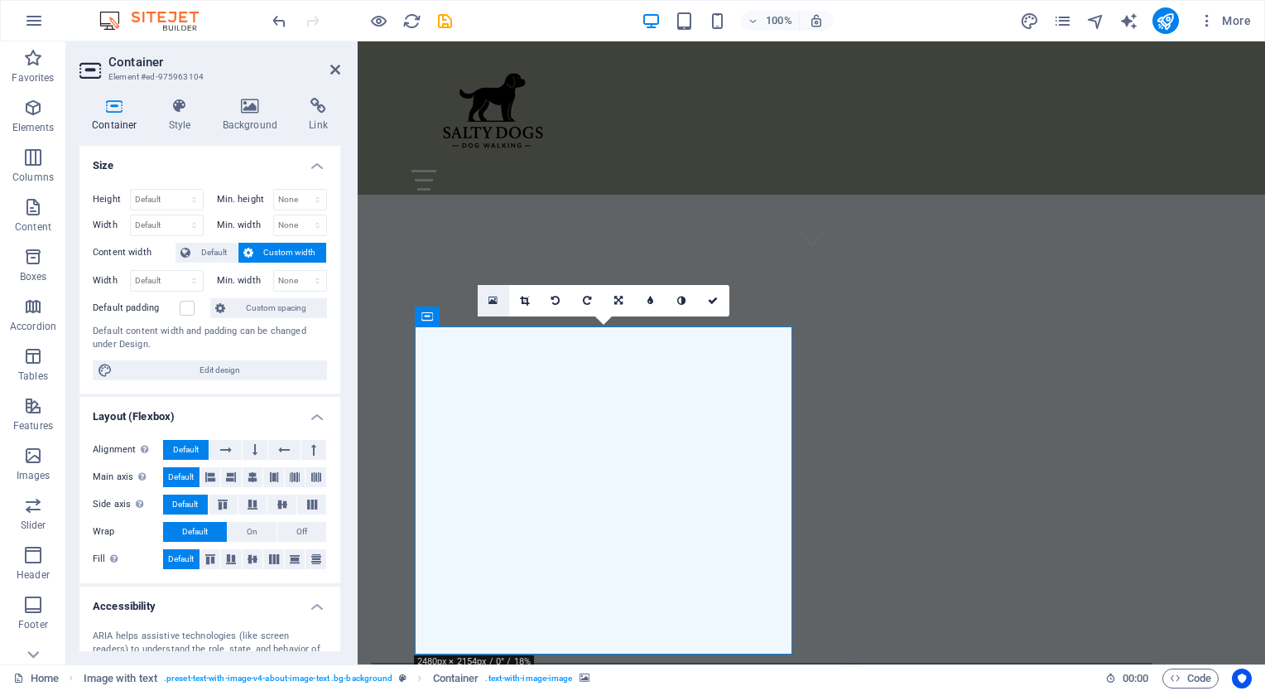
drag, startPoint x: 139, startPoint y: 243, endPoint x: 496, endPoint y: 287, distance: 359.6
click at [496, 287] on link at bounding box center [493, 300] width 31 height 31
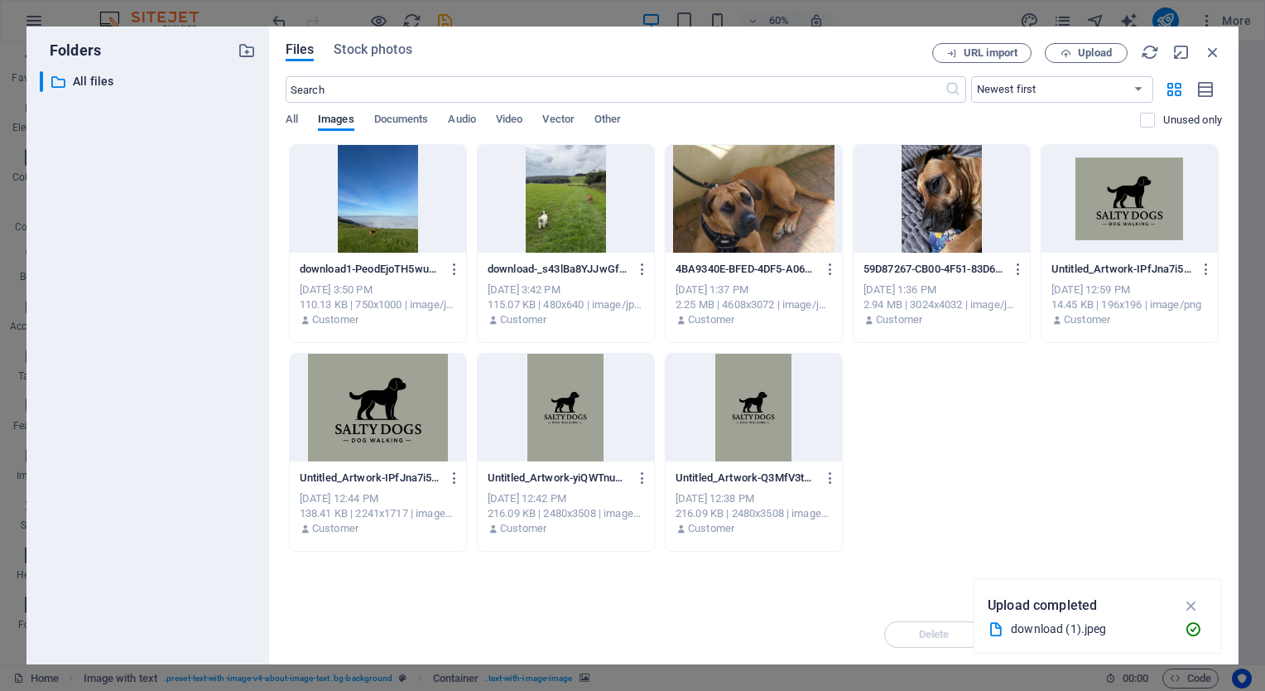
click at [390, 187] on div at bounding box center [378, 199] width 176 height 108
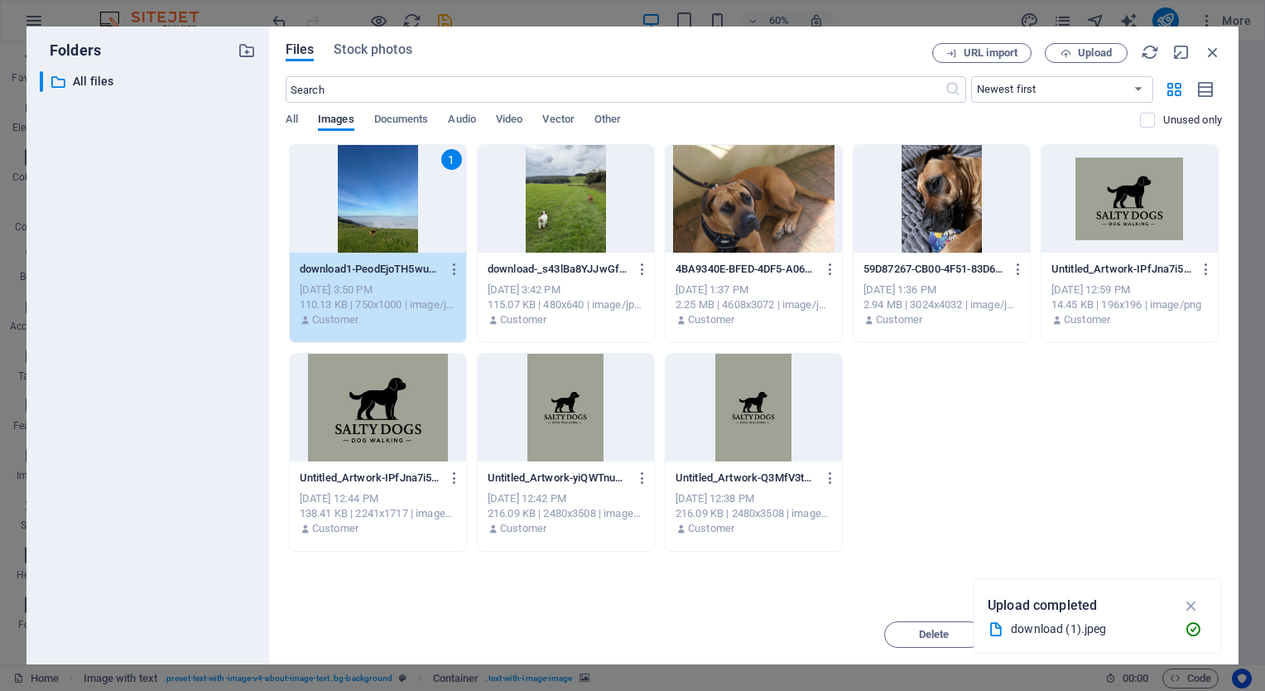
click at [428, 248] on div "1" at bounding box center [378, 199] width 176 height 108
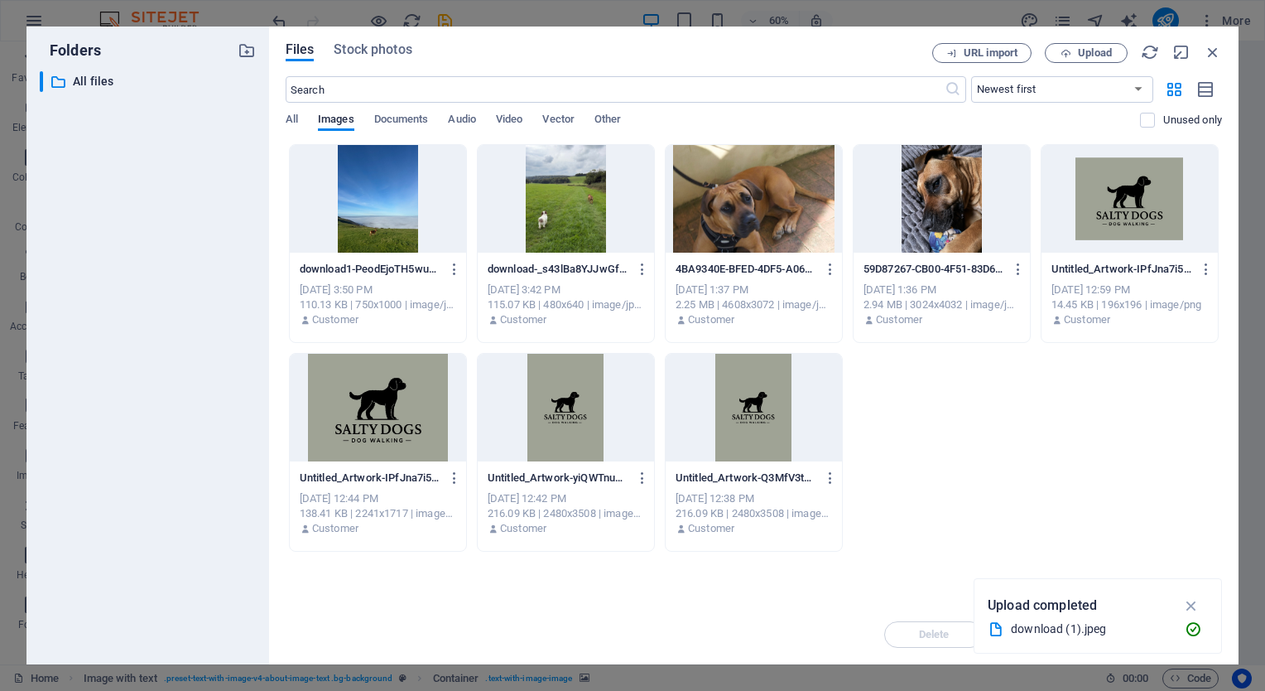
click at [428, 248] on div at bounding box center [378, 199] width 176 height 108
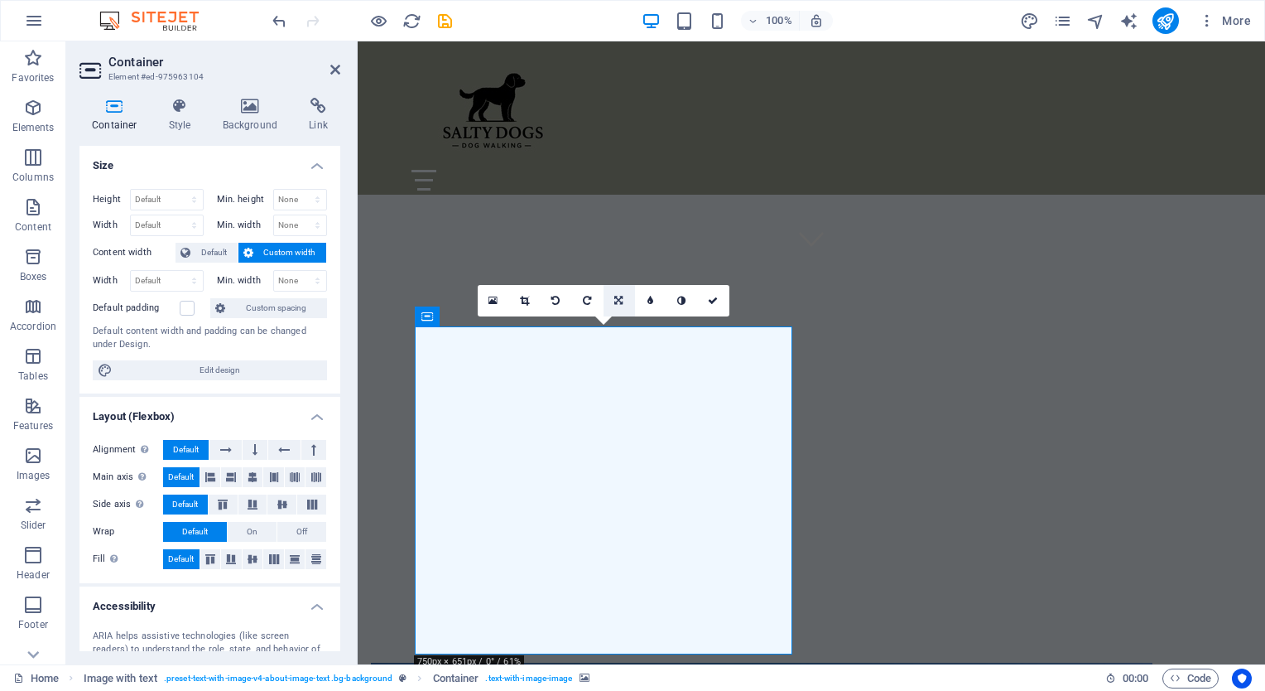
click at [615, 300] on icon at bounding box center [618, 301] width 8 height 10
click at [621, 329] on icon at bounding box center [619, 332] width 10 height 10
click at [725, 296] on link at bounding box center [713, 300] width 31 height 31
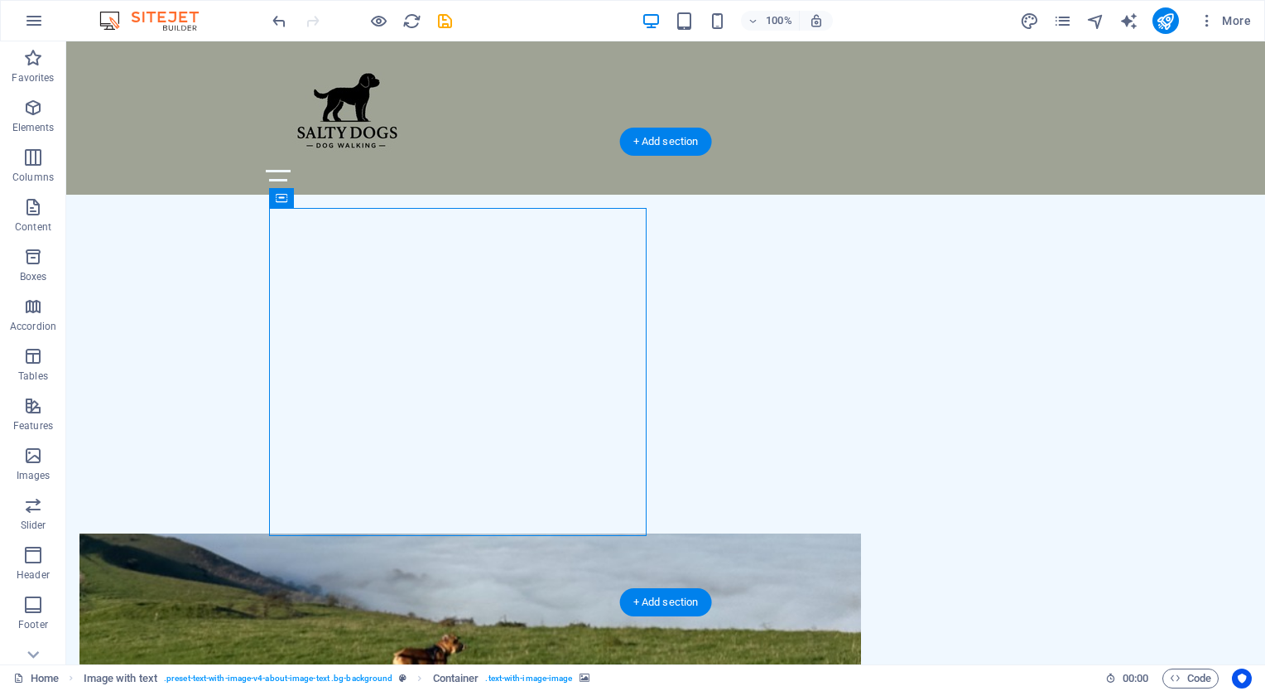
scroll to position [537, 0]
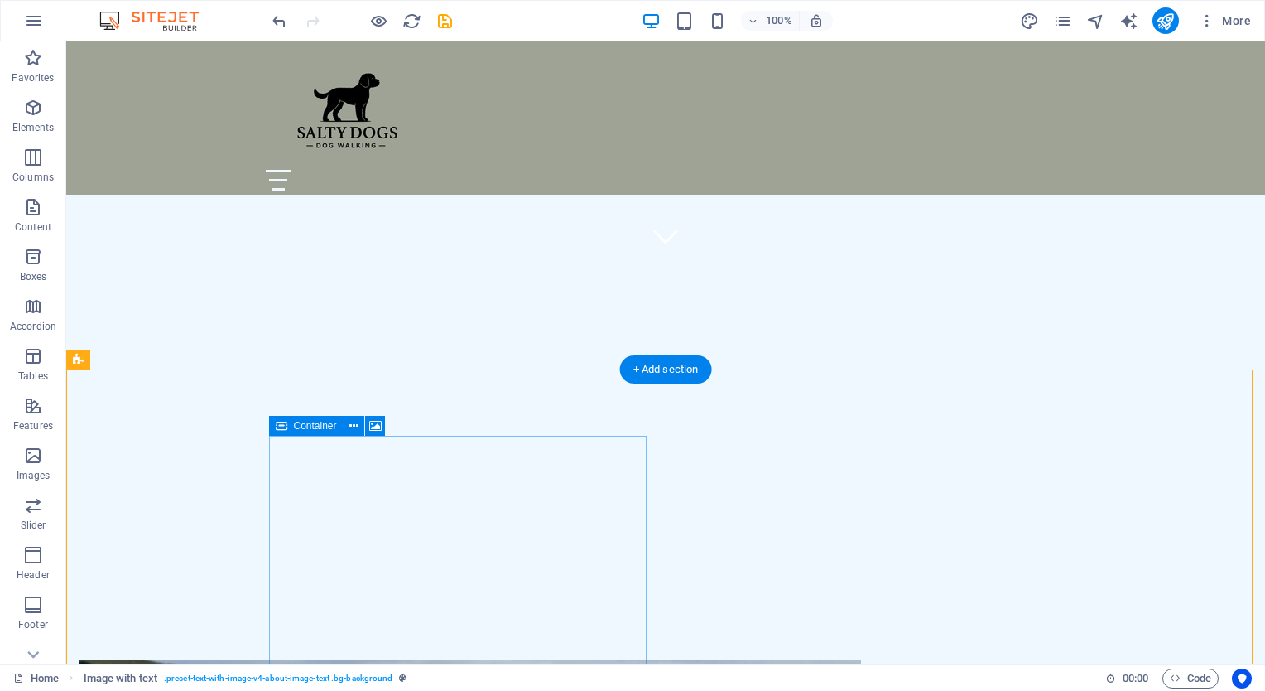
scroll to position [411, 0]
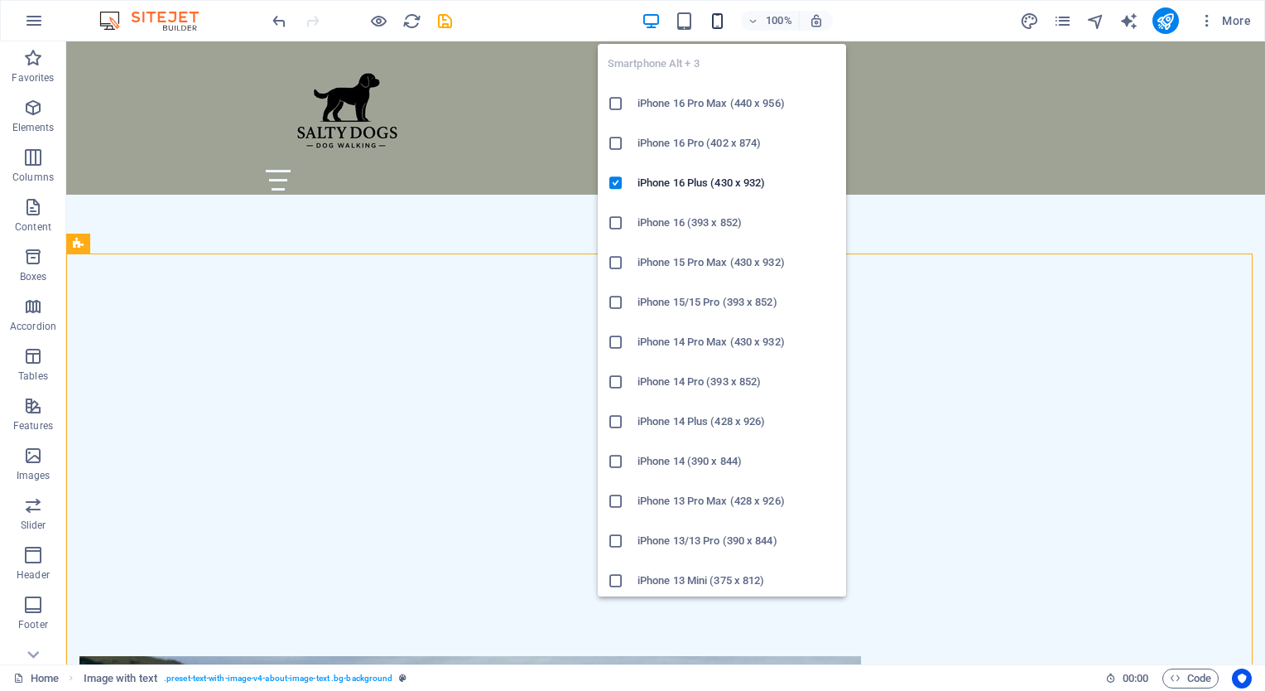
click at [719, 18] on icon "button" at bounding box center [717, 21] width 19 height 19
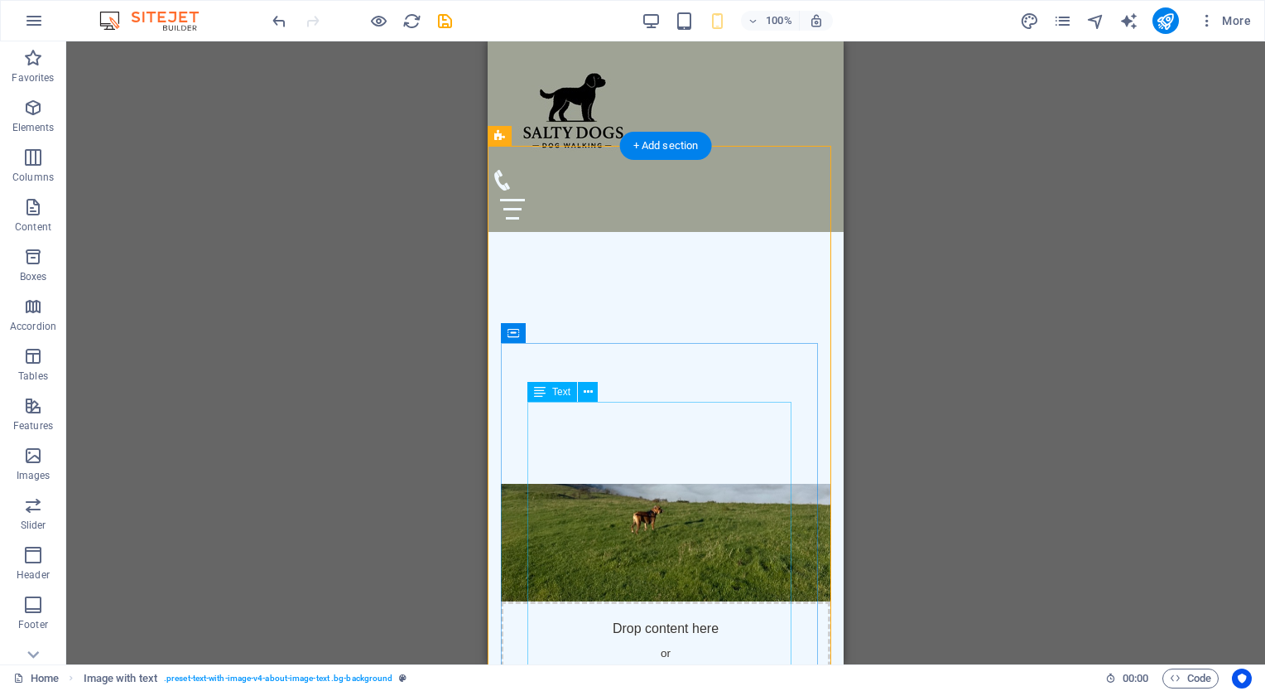
scroll to position [393, 0]
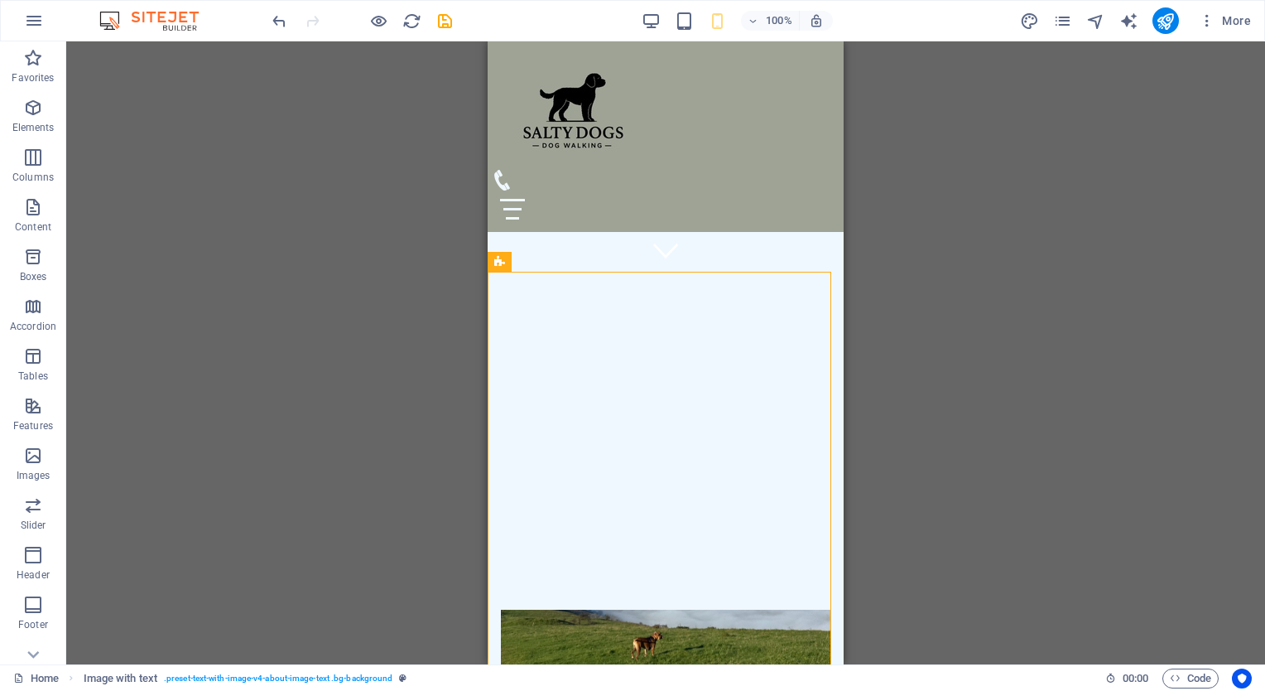
click at [939, 474] on div "Drag here to replace the existing content. Press “Ctrl” if you want to create a…" at bounding box center [665, 352] width 1199 height 623
click at [393, 12] on div at bounding box center [361, 20] width 185 height 26
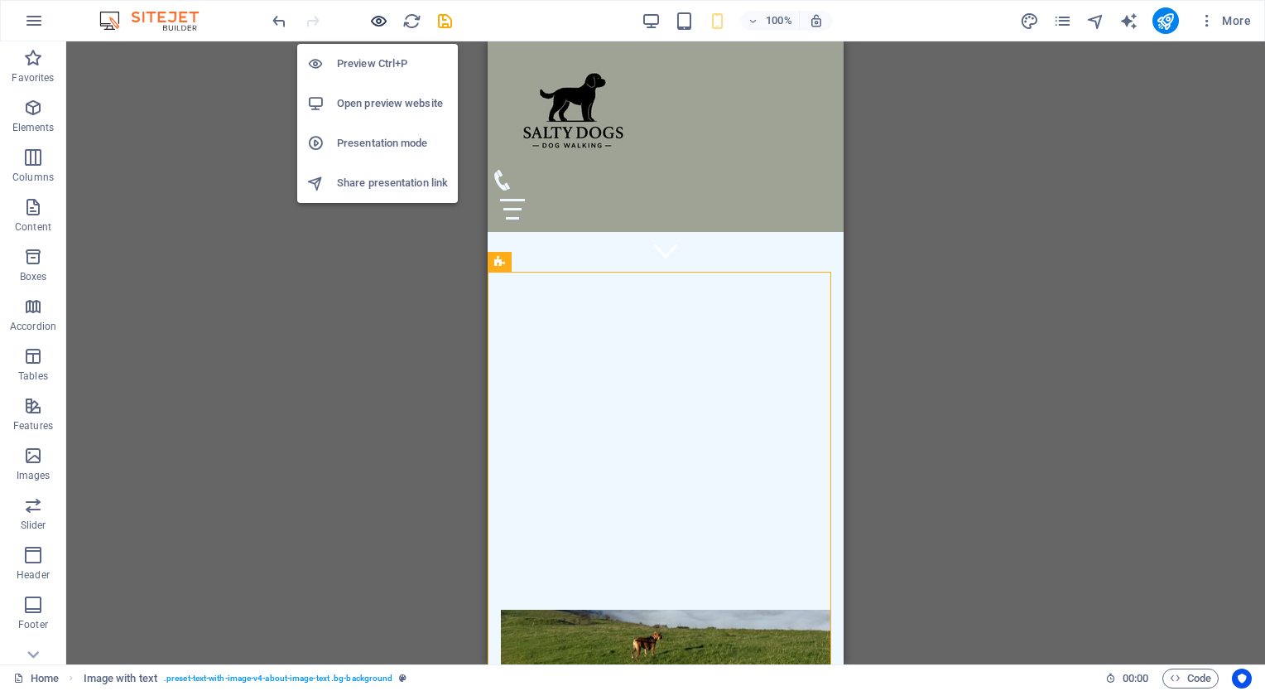
click at [380, 17] on icon "button" at bounding box center [378, 21] width 19 height 19
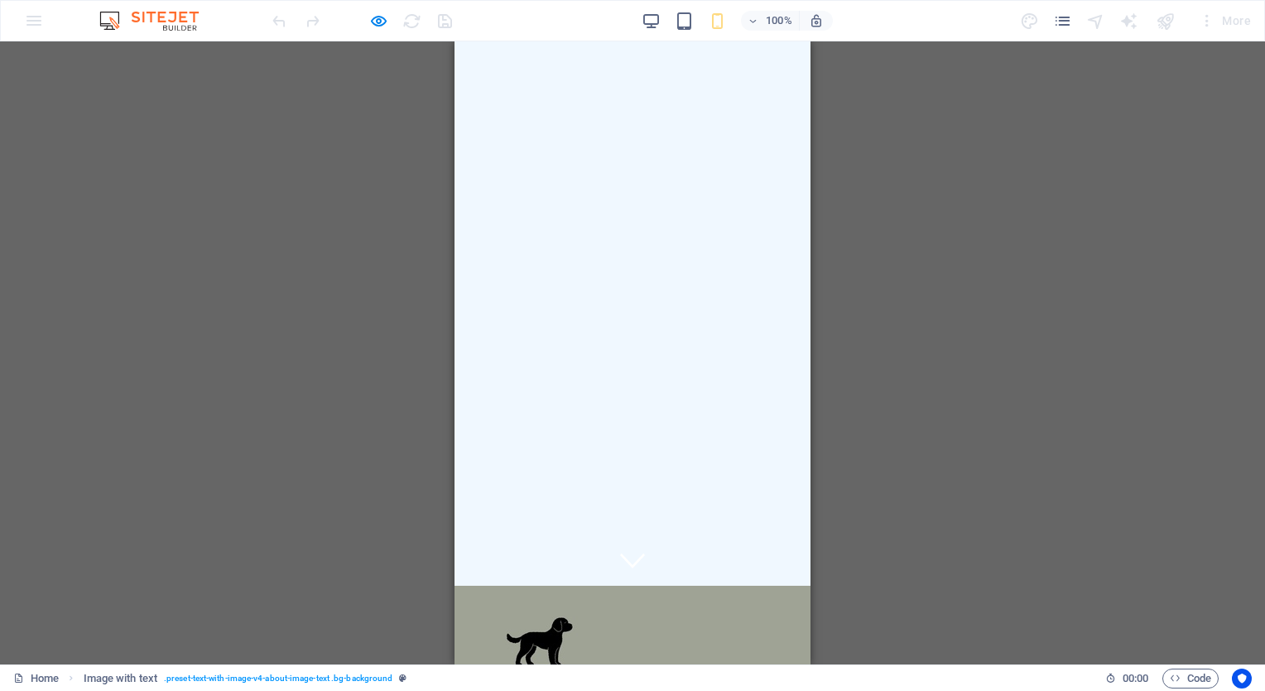
click at [620, 547] on icon at bounding box center [632, 559] width 25 height 25
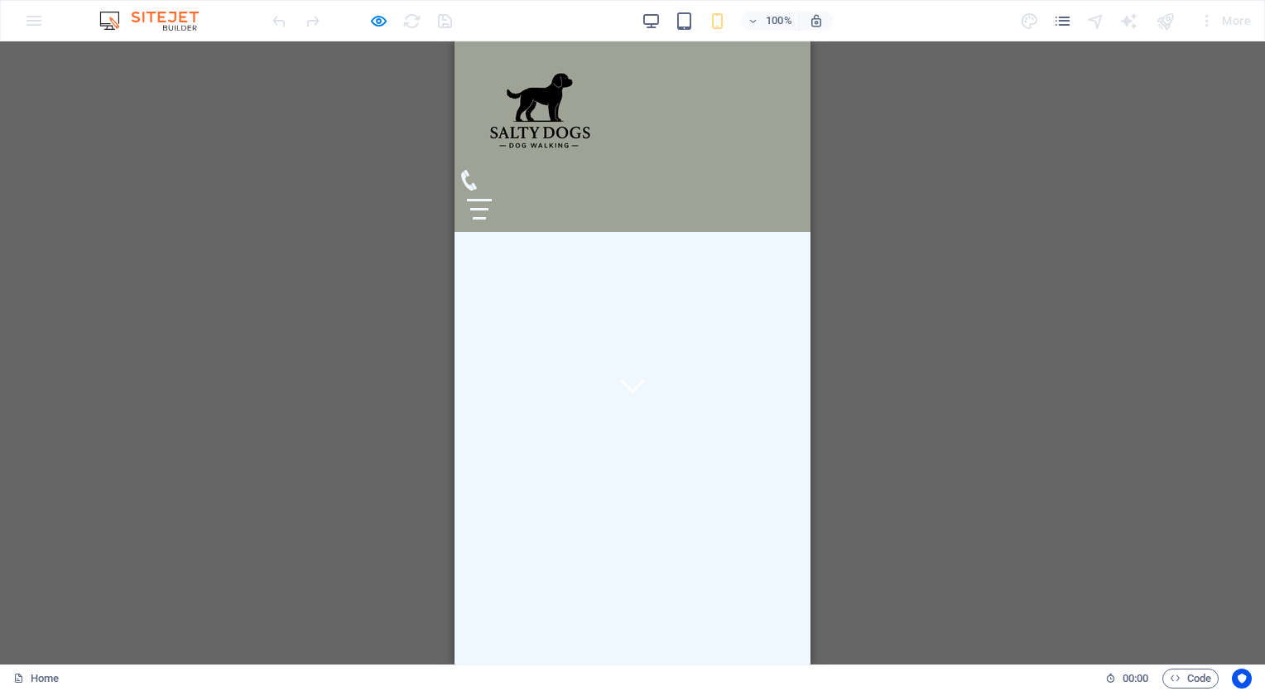
scroll to position [257, 0]
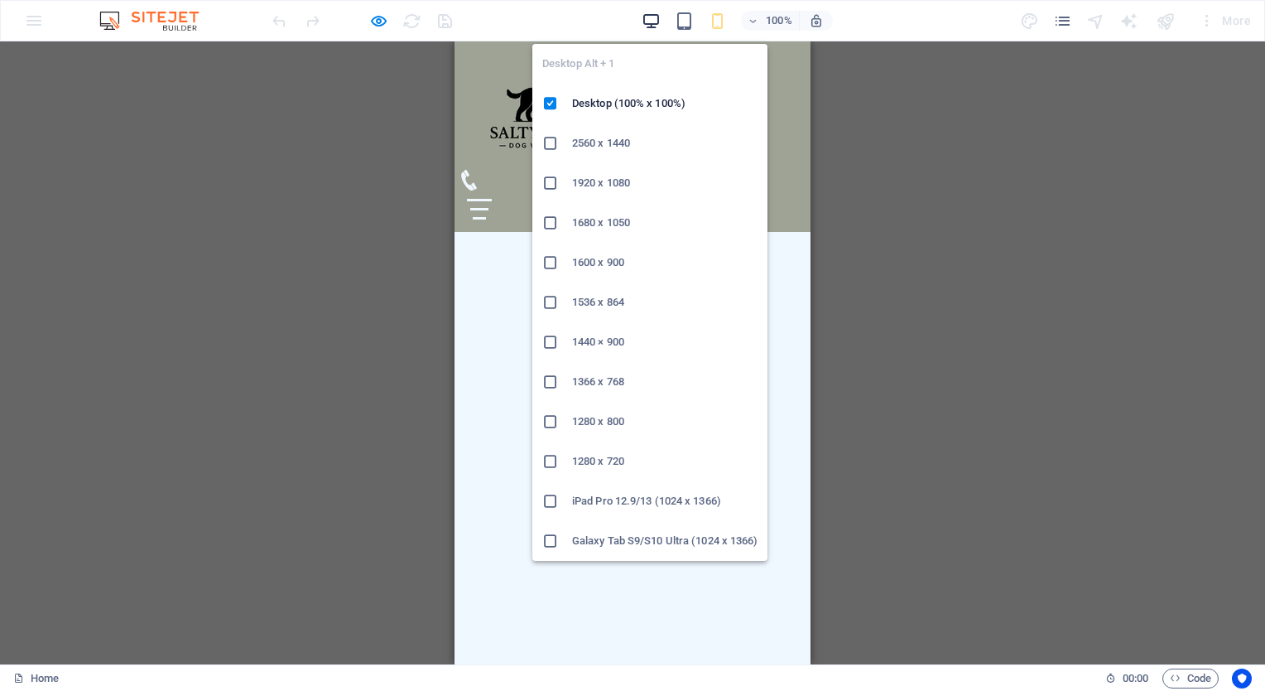
click at [652, 24] on icon "button" at bounding box center [651, 21] width 19 height 19
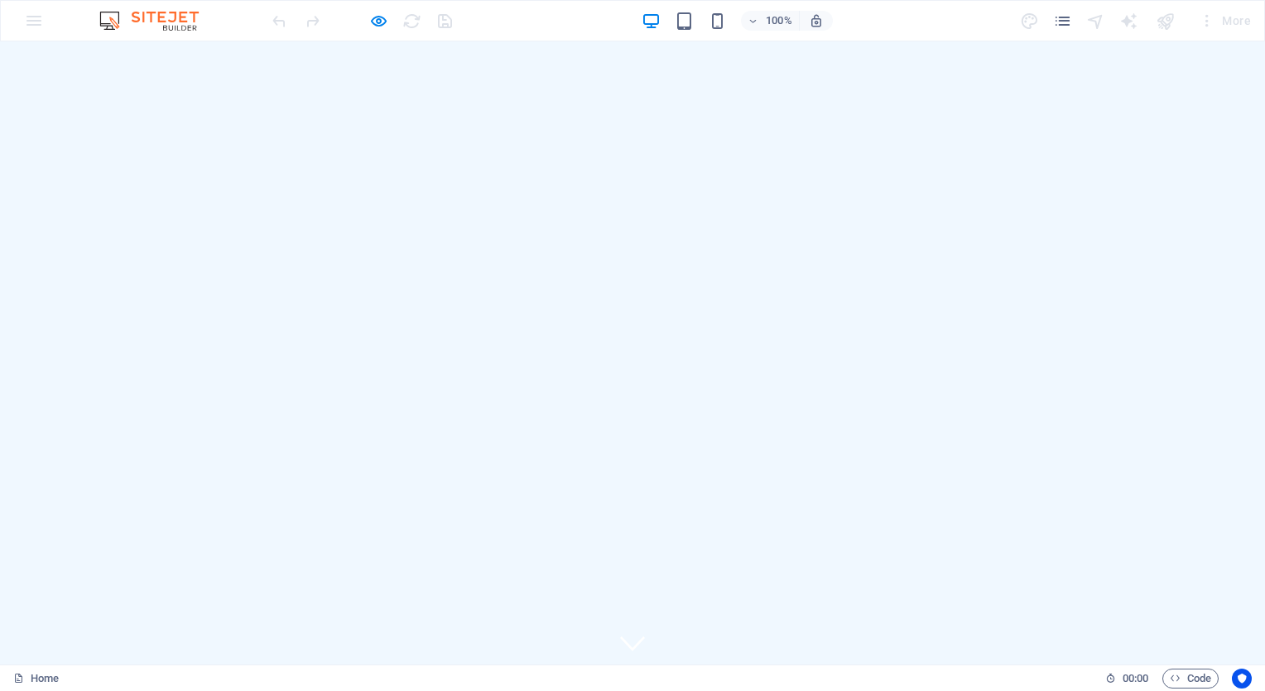
scroll to position [166, 0]
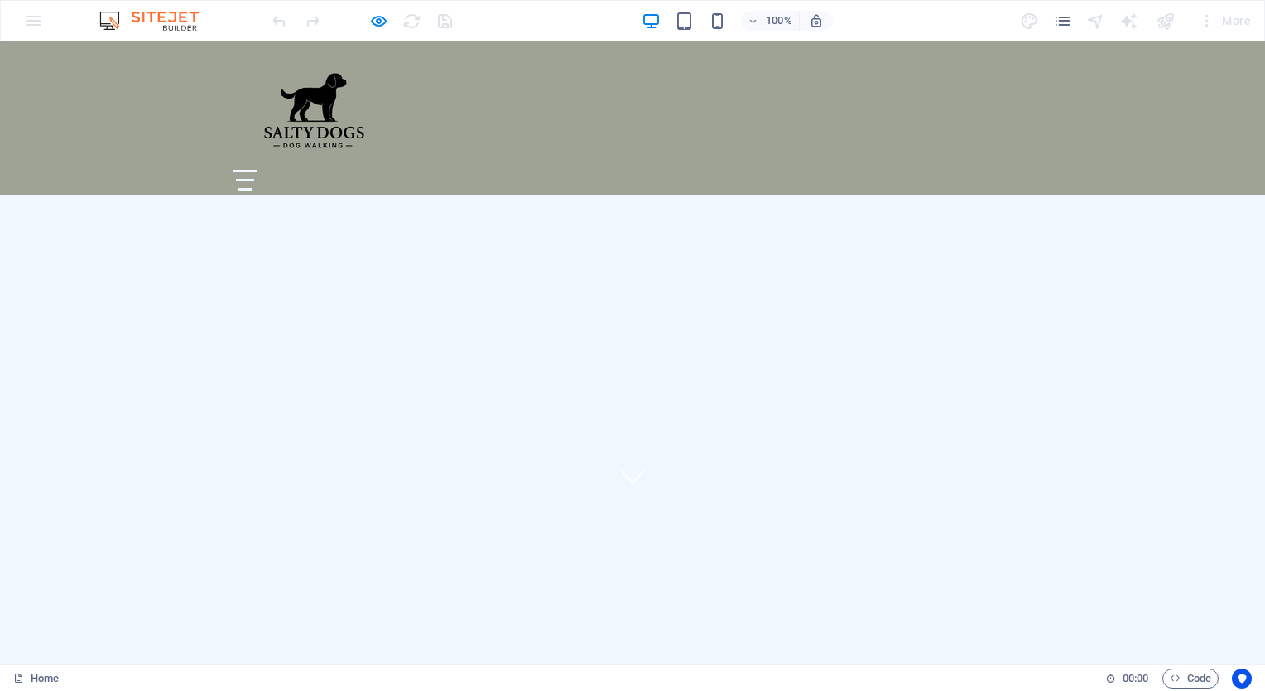
click at [426, 498] on div at bounding box center [632, 637] width 1265 height 278
drag, startPoint x: 426, startPoint y: 420, endPoint x: 406, endPoint y: 90, distance: 330.2
click at [406, 498] on header "Home About Values Services Pricing Contact" at bounding box center [632, 666] width 1265 height 336
click at [587, 498] on div at bounding box center [632, 637] width 1265 height 278
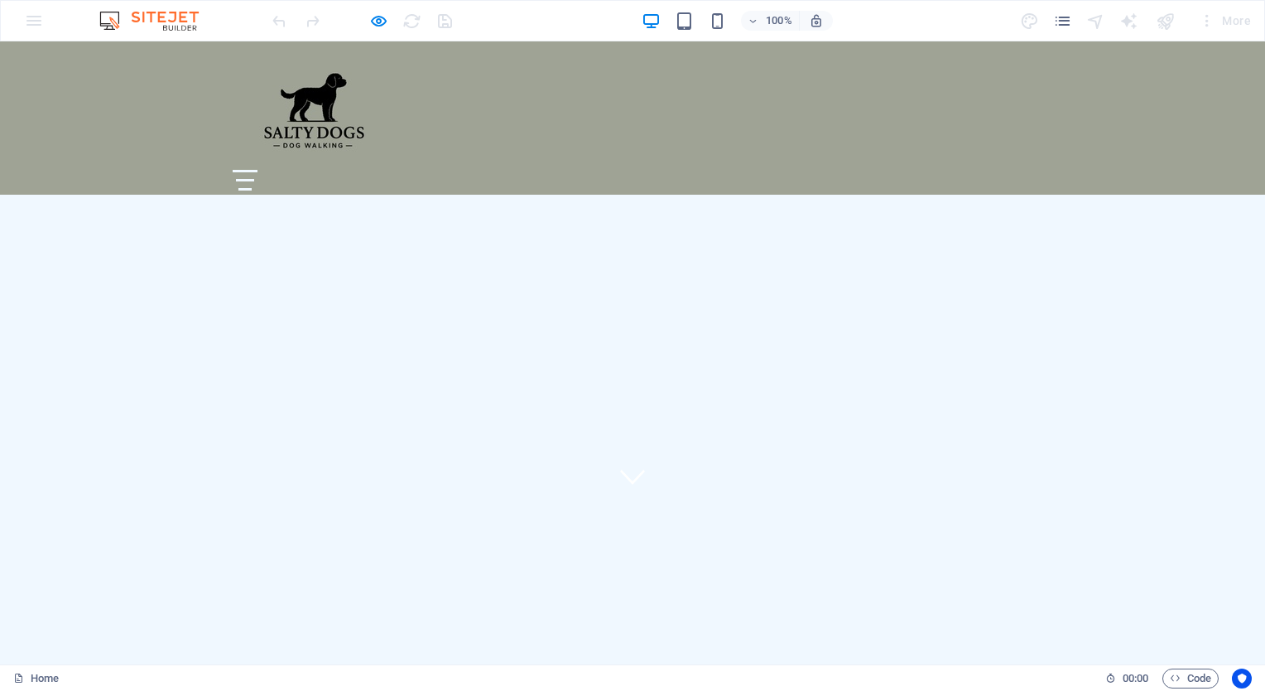
drag, startPoint x: 587, startPoint y: 439, endPoint x: 544, endPoint y: 441, distance: 43.1
click at [544, 498] on header "Home About Values Services Pricing Contact" at bounding box center [632, 666] width 1265 height 336
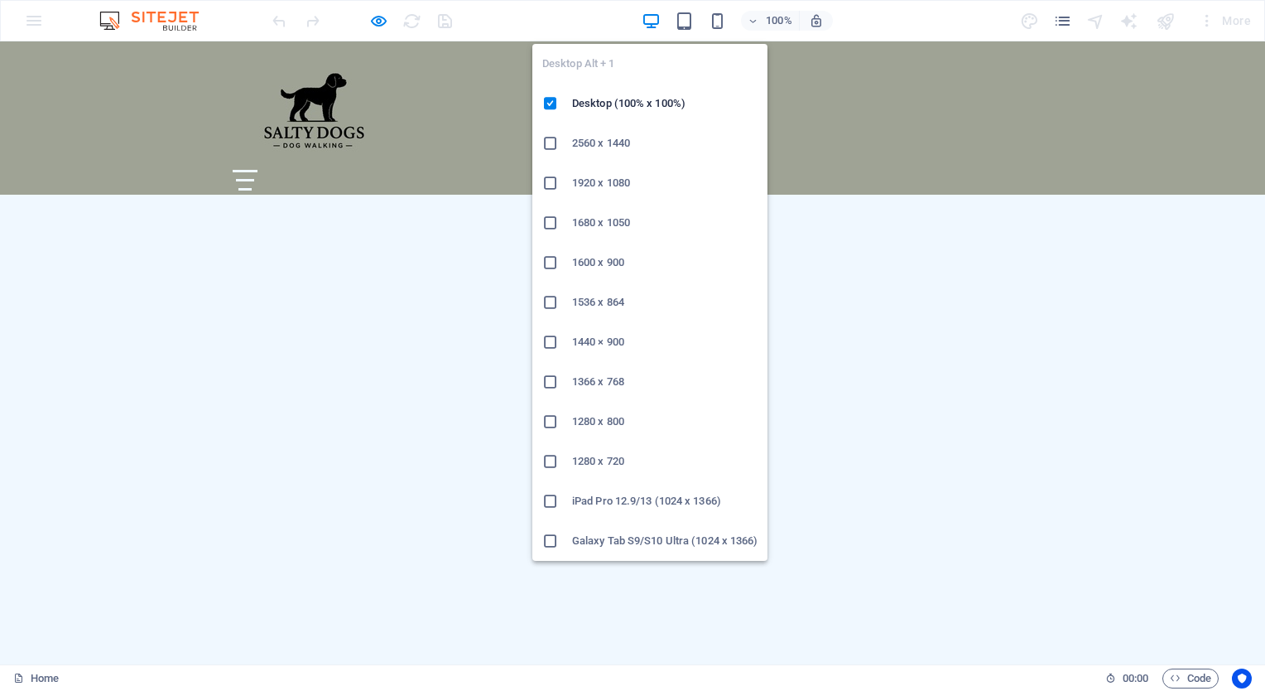
click at [648, 18] on icon "button" at bounding box center [651, 21] width 19 height 19
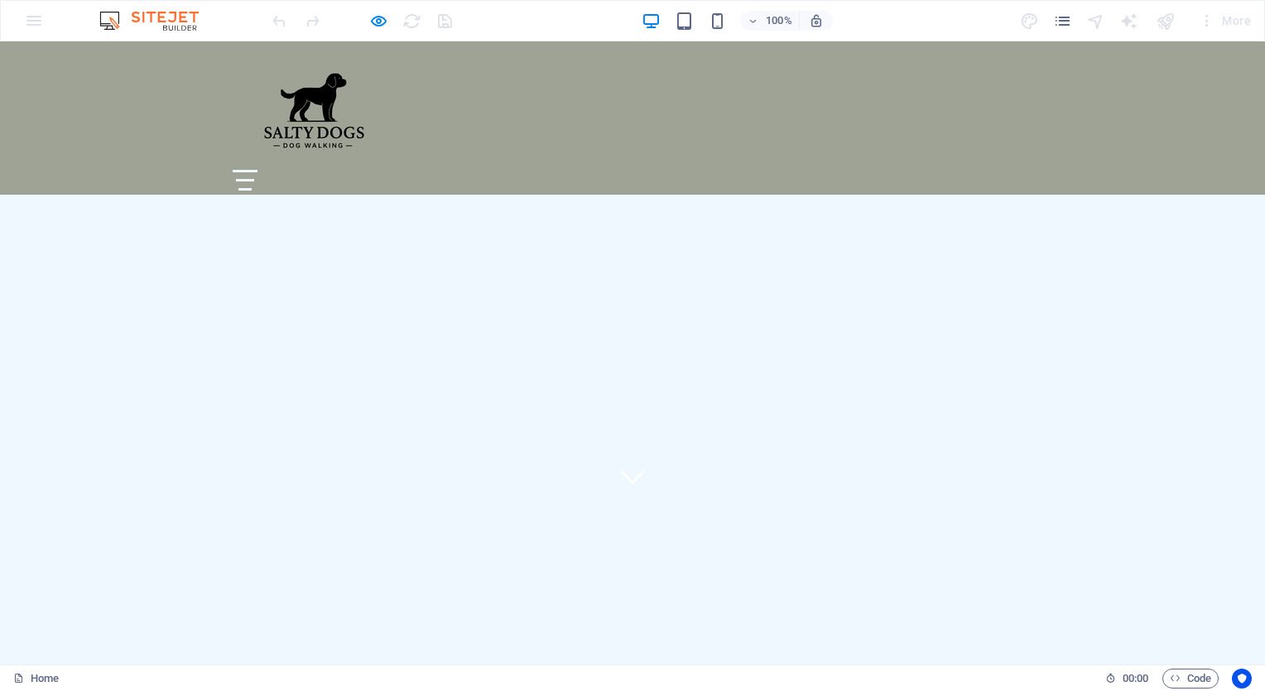
click at [389, 17] on div at bounding box center [361, 20] width 185 height 26
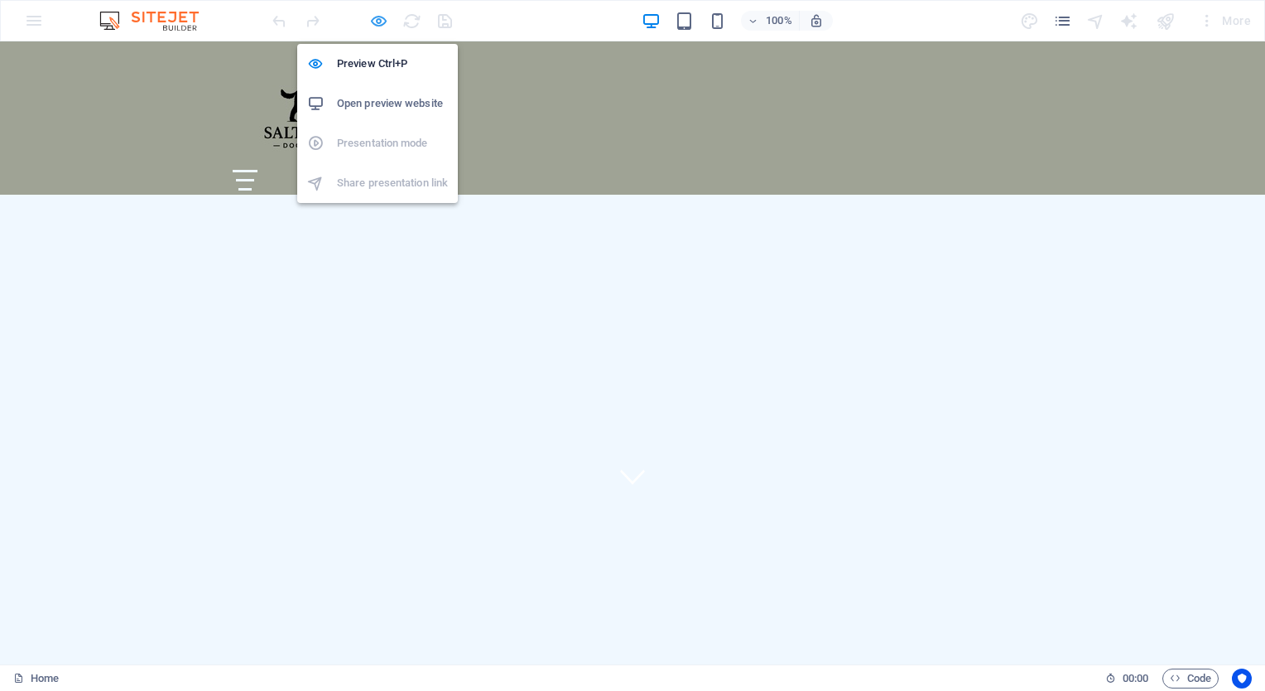
click at [383, 17] on icon "button" at bounding box center [378, 21] width 19 height 19
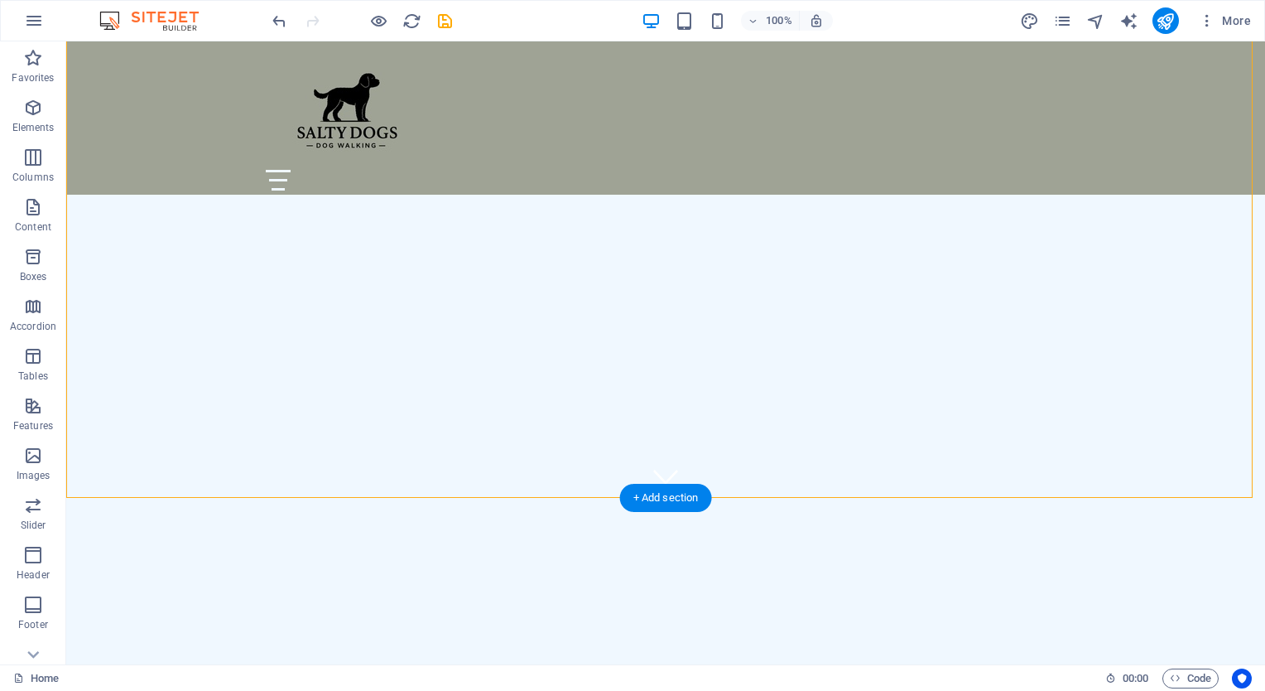
select select "vh"
select select "header"
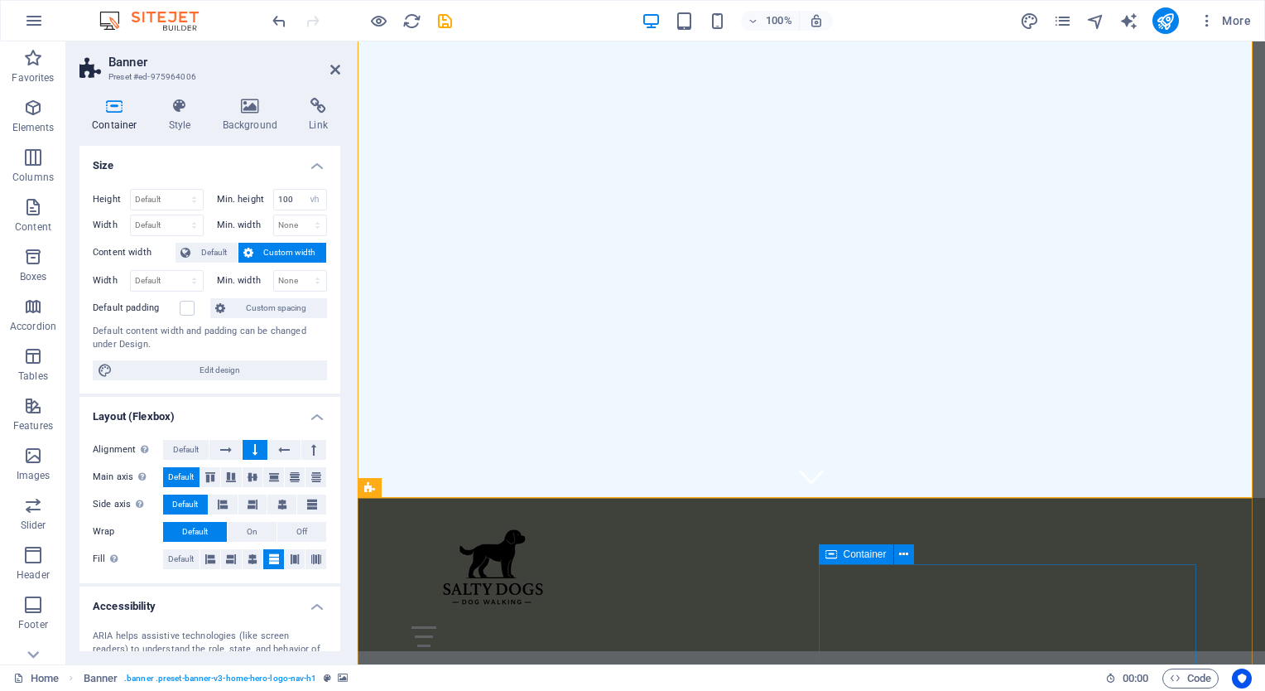
scroll to position [0, 0]
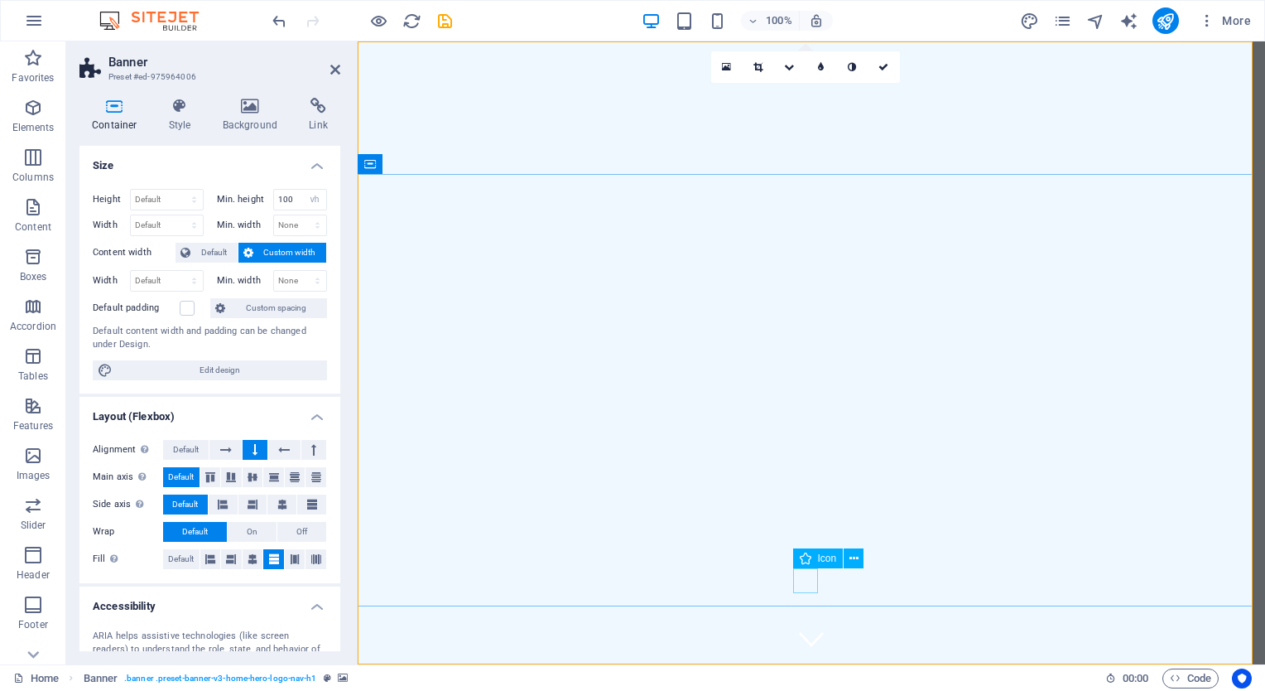
click at [799, 626] on figure at bounding box center [811, 638] width 25 height 25
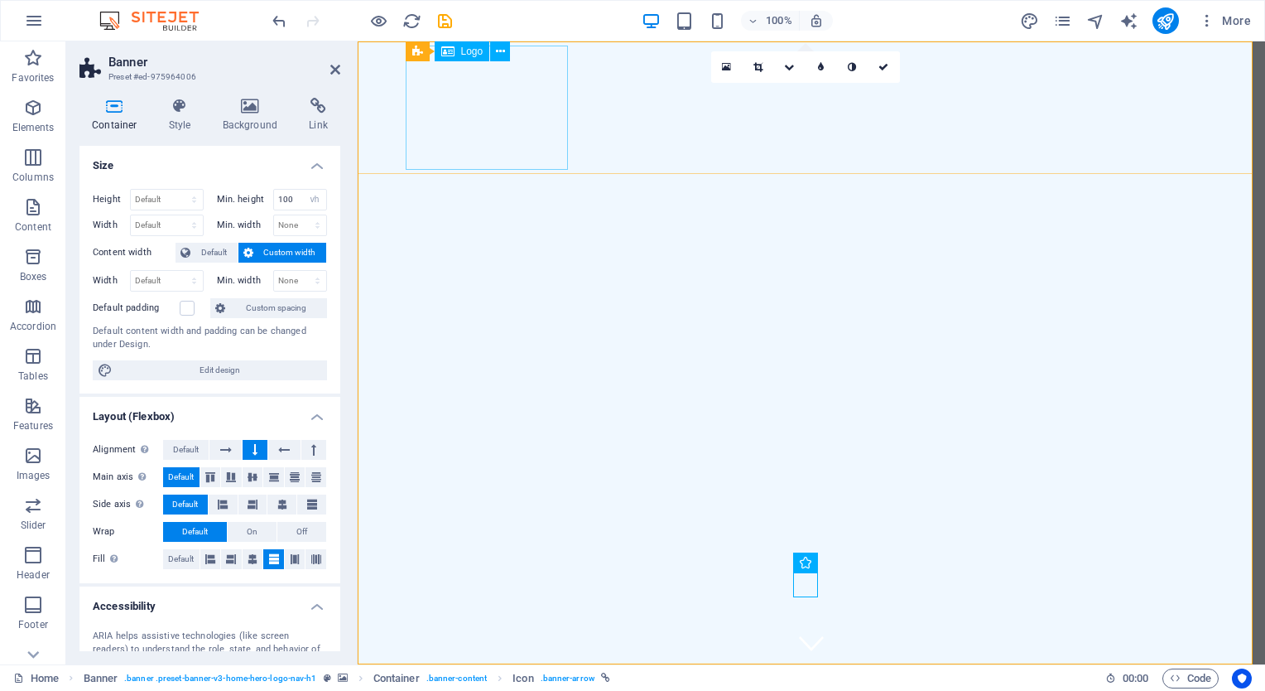
click at [889, 64] on link at bounding box center [884, 66] width 31 height 31
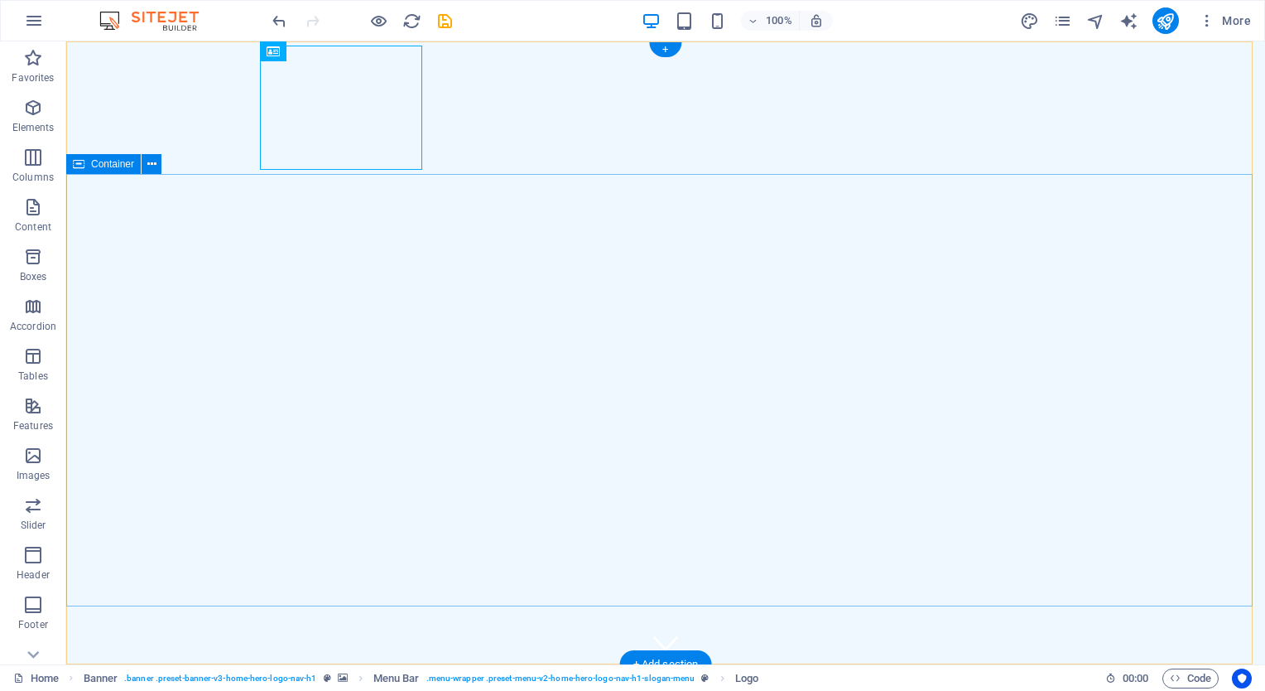
scroll to position [80, 0]
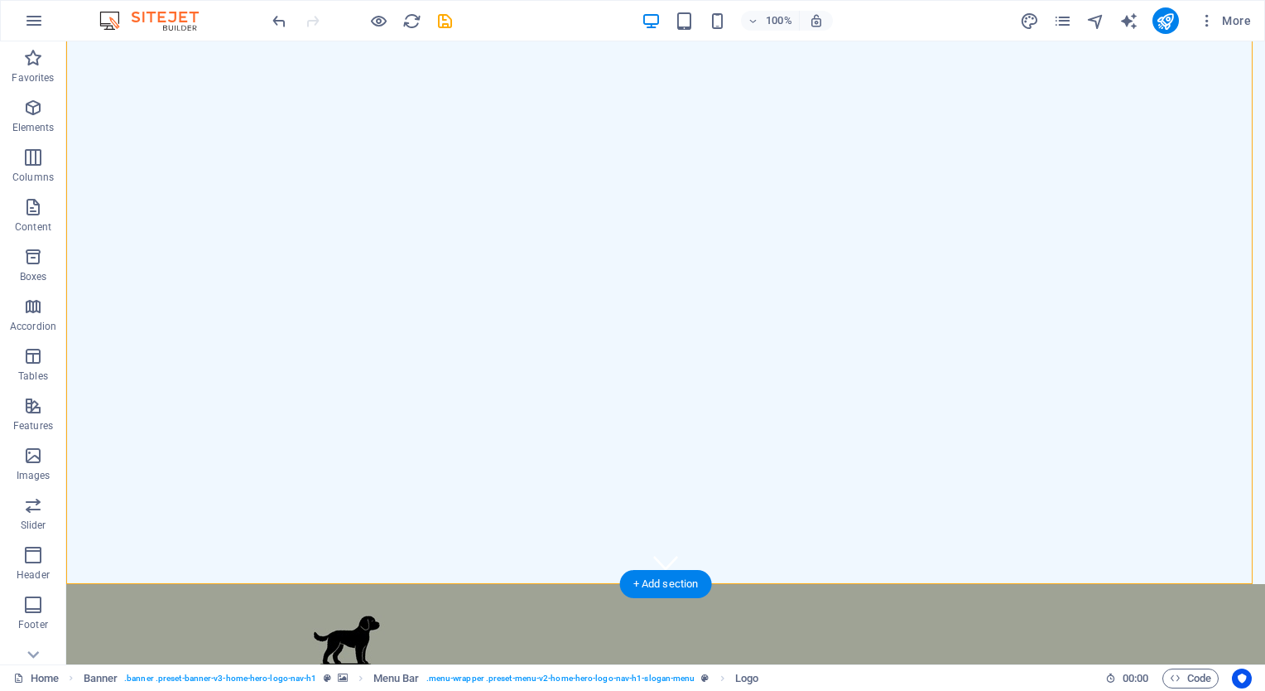
select select "vh"
select select "header"
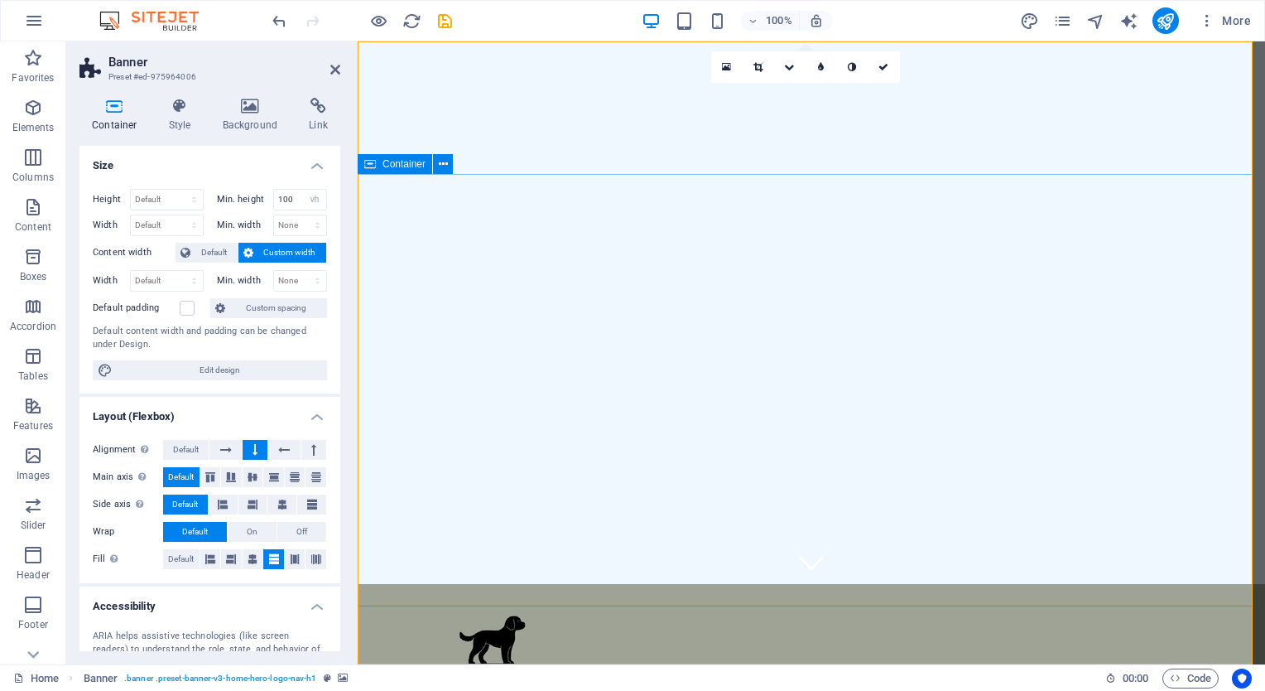
scroll to position [0, 0]
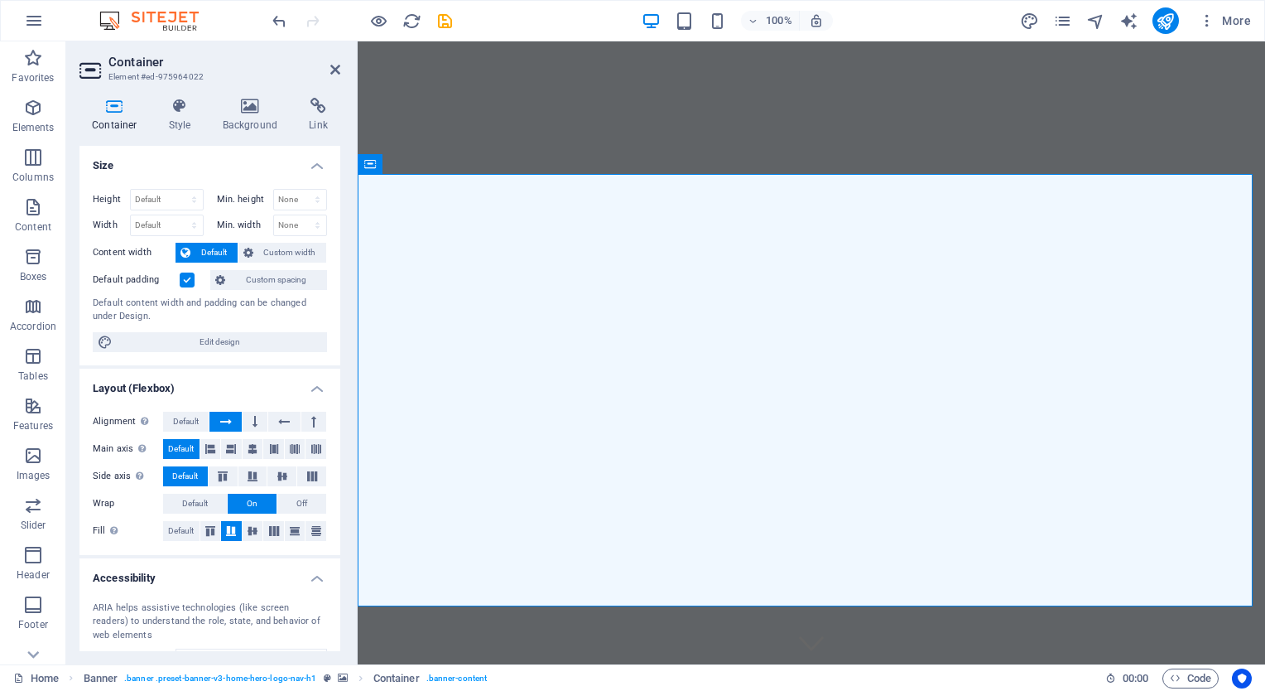
select select "vh"
select select "header"
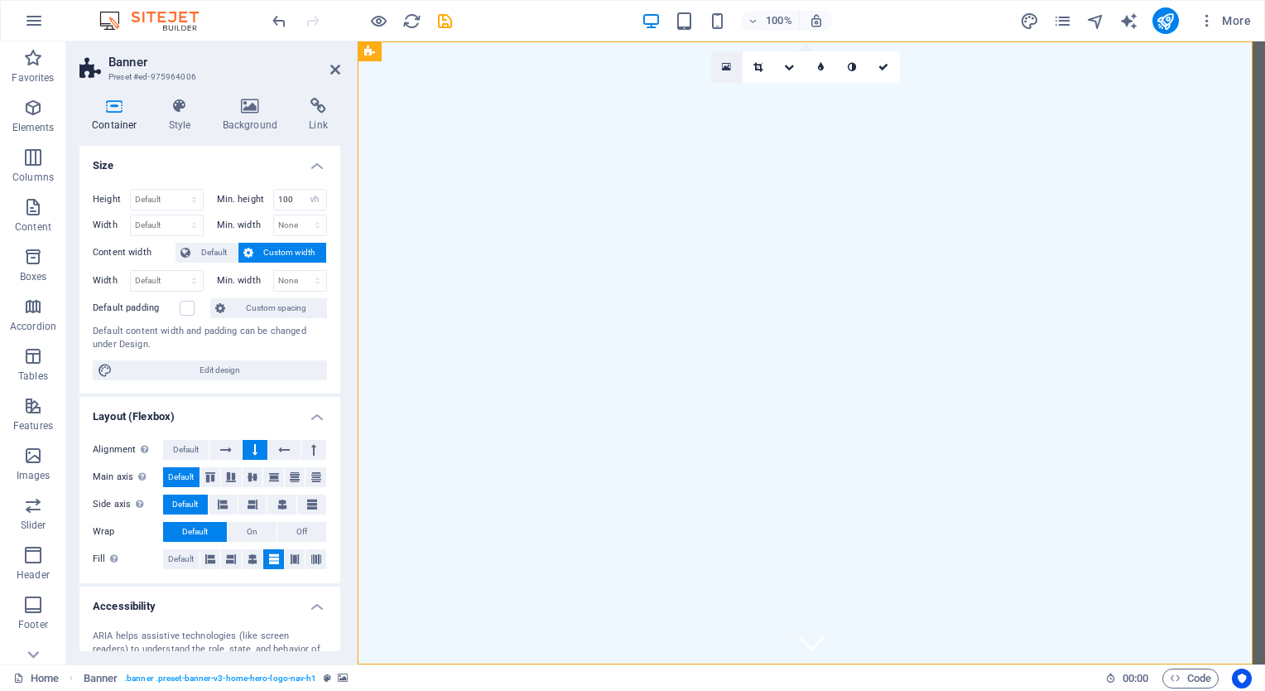
click at [726, 60] on link at bounding box center [726, 66] width 31 height 31
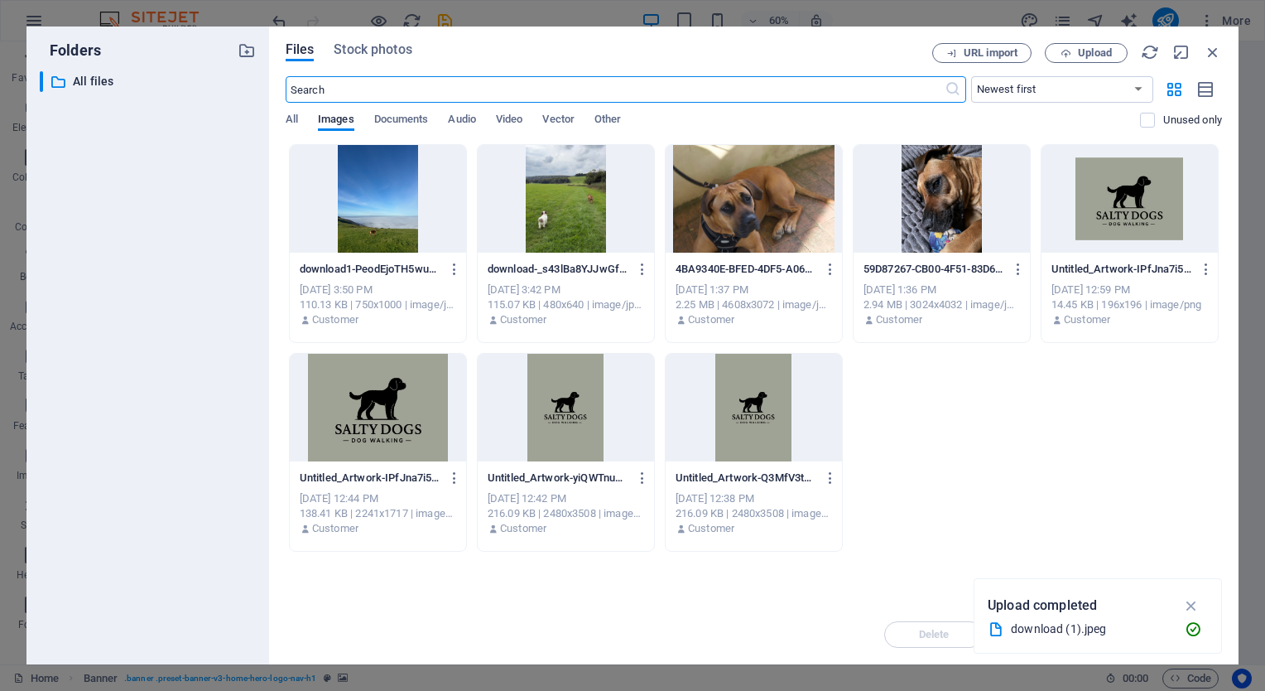
click at [541, 441] on div at bounding box center [566, 408] width 176 height 108
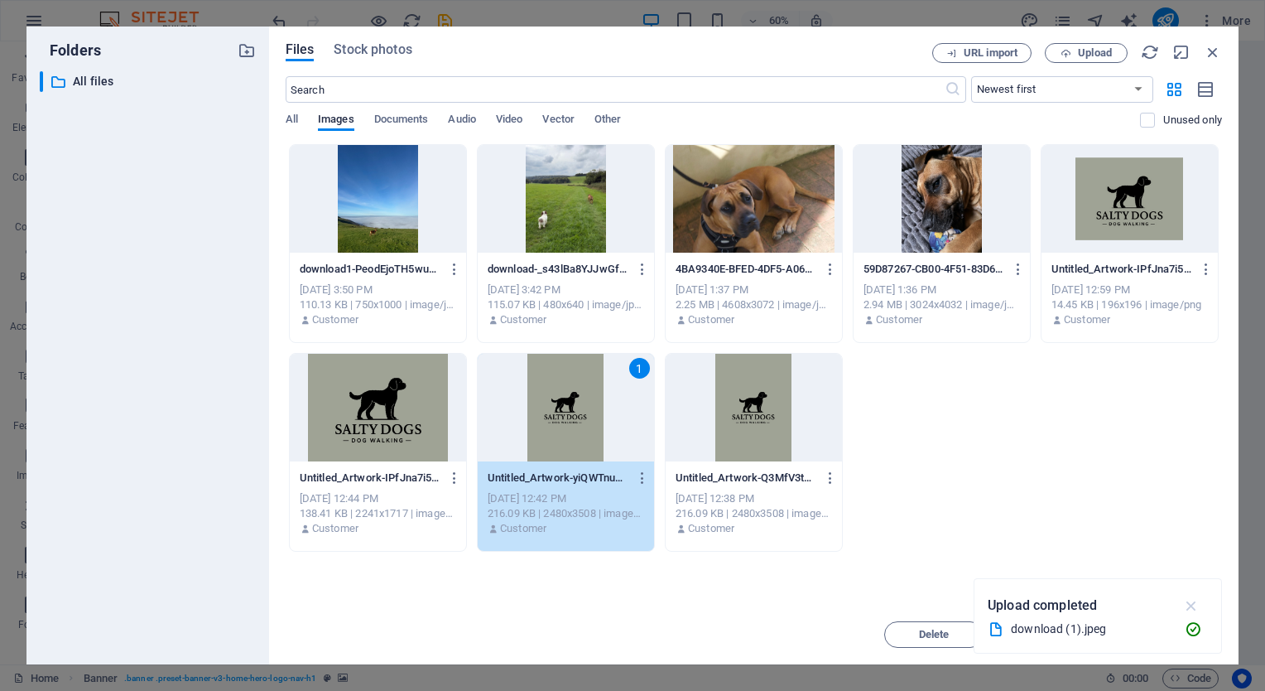
click at [1197, 609] on icon "button" at bounding box center [1192, 605] width 19 height 18
click at [1151, 629] on button "Insert" at bounding box center [1172, 634] width 99 height 26
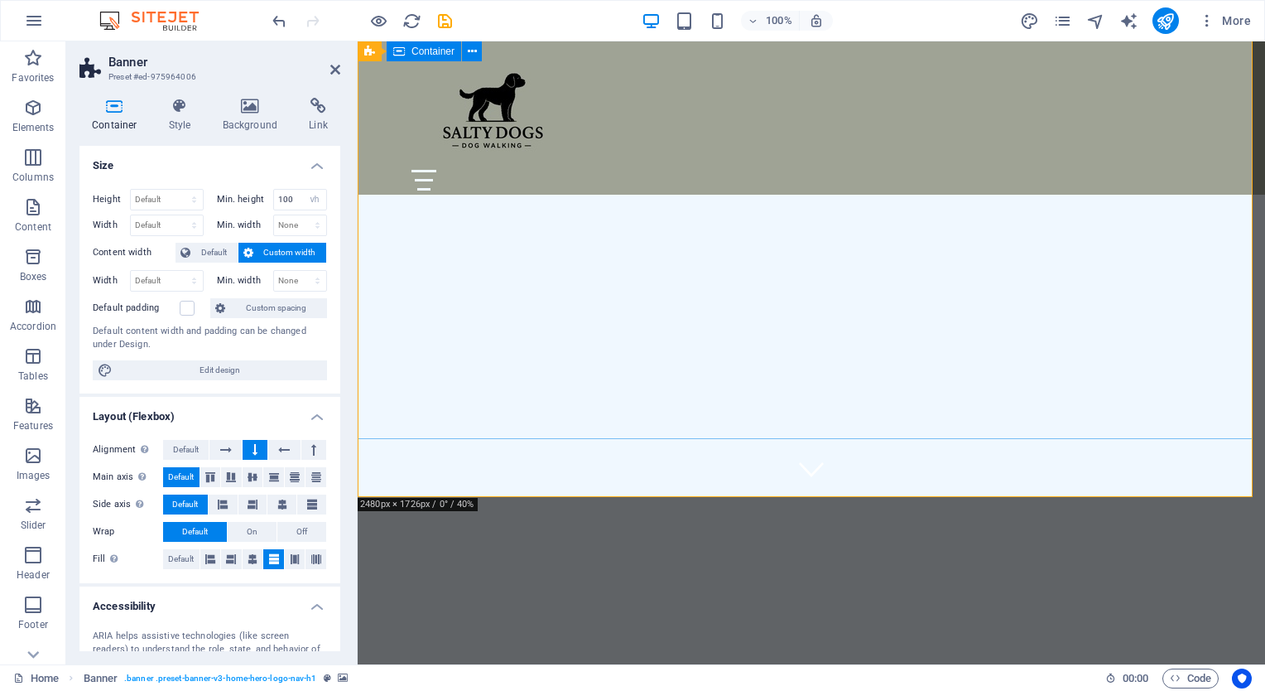
scroll to position [189, 0]
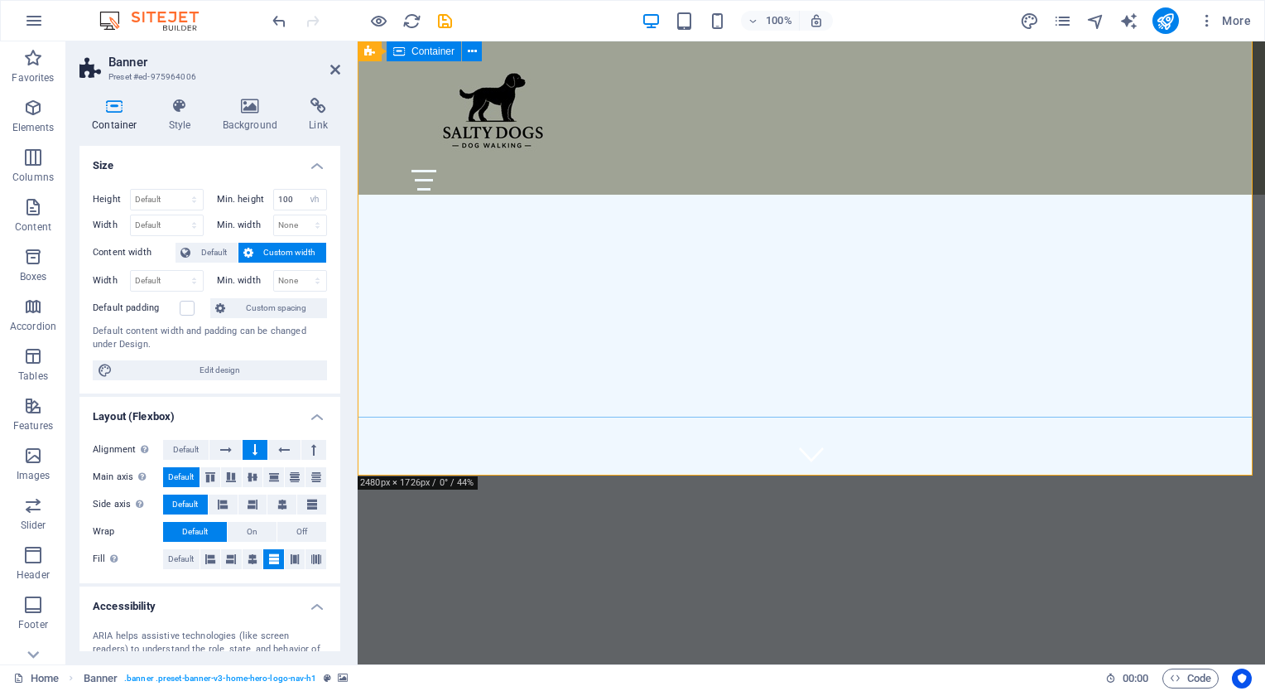
drag, startPoint x: 622, startPoint y: 471, endPoint x: 626, endPoint y: 336, distance: 135.0
click at [626, 336] on div "Home About Values Services Pricing Contact" at bounding box center [812, 332] width 908 height 959
click at [620, 475] on div at bounding box center [812, 614] width 908 height 278
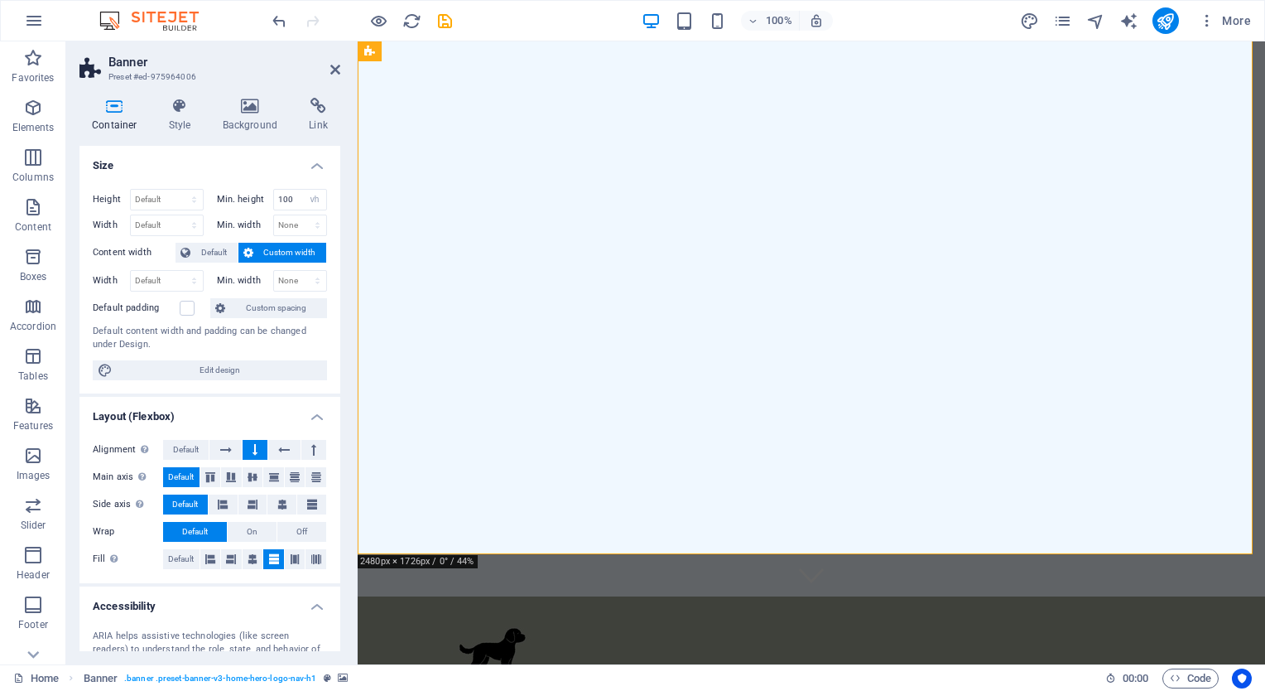
scroll to position [0, 0]
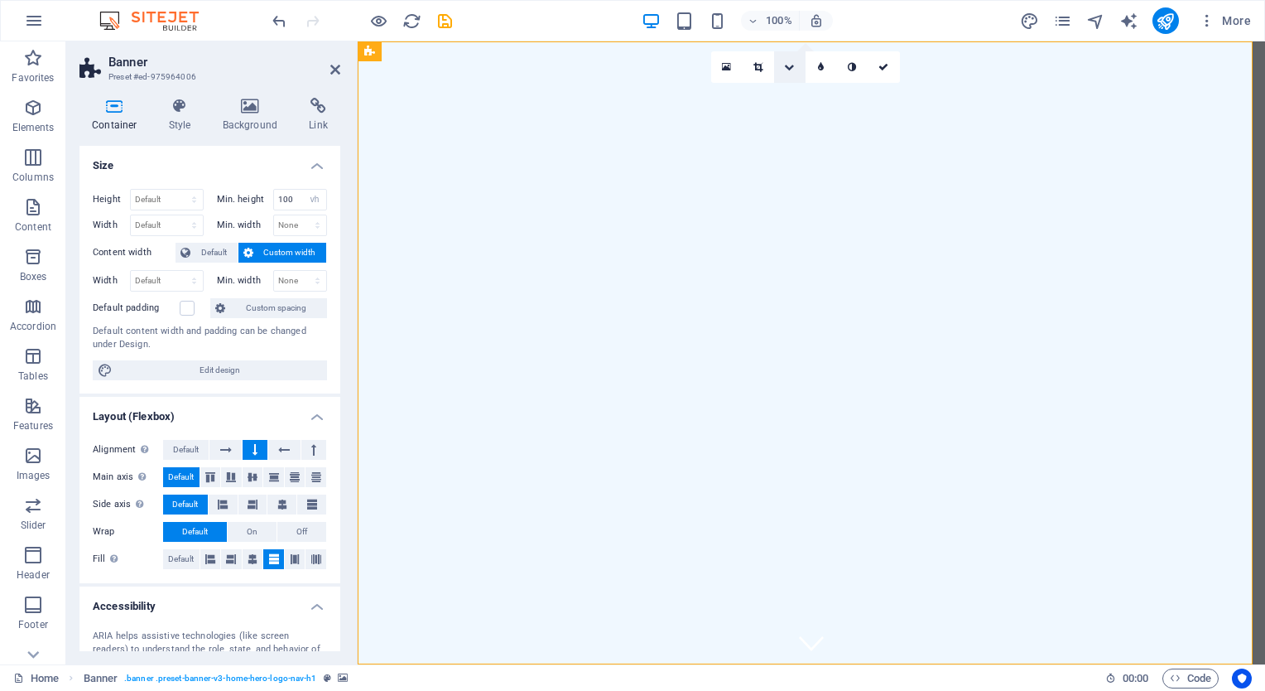
click at [788, 71] on icon at bounding box center [789, 67] width 10 height 10
click at [786, 108] on link at bounding box center [789, 123] width 31 height 31
click at [786, 71] on icon at bounding box center [789, 67] width 10 height 10
click at [785, 59] on icon at bounding box center [789, 61] width 10 height 10
click at [785, 59] on link at bounding box center [789, 66] width 31 height 31
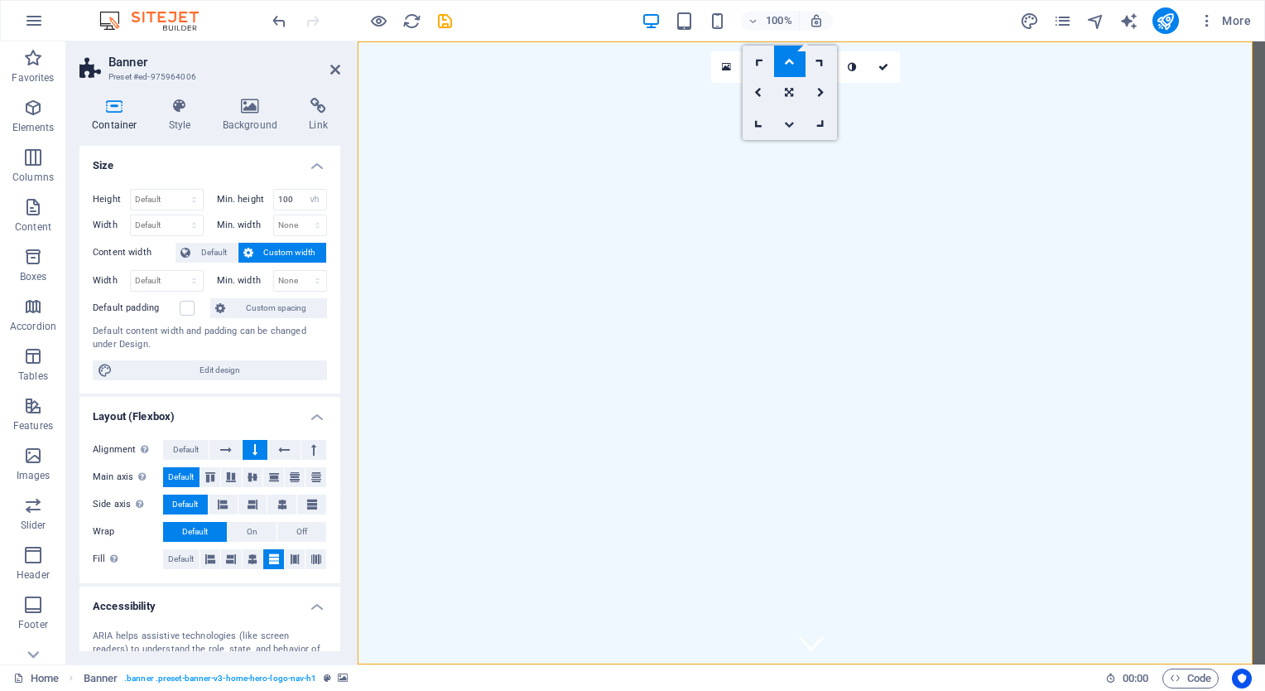
click at [789, 118] on link at bounding box center [789, 123] width 31 height 31
click at [793, 67] on icon at bounding box center [789, 67] width 10 height 10
click at [787, 88] on icon at bounding box center [789, 93] width 8 height 10
click at [787, 83] on div "16:10 16:9 4:3 1:1 1:2 0" at bounding box center [805, 66] width 189 height 31
click at [791, 70] on icon at bounding box center [789, 67] width 8 height 10
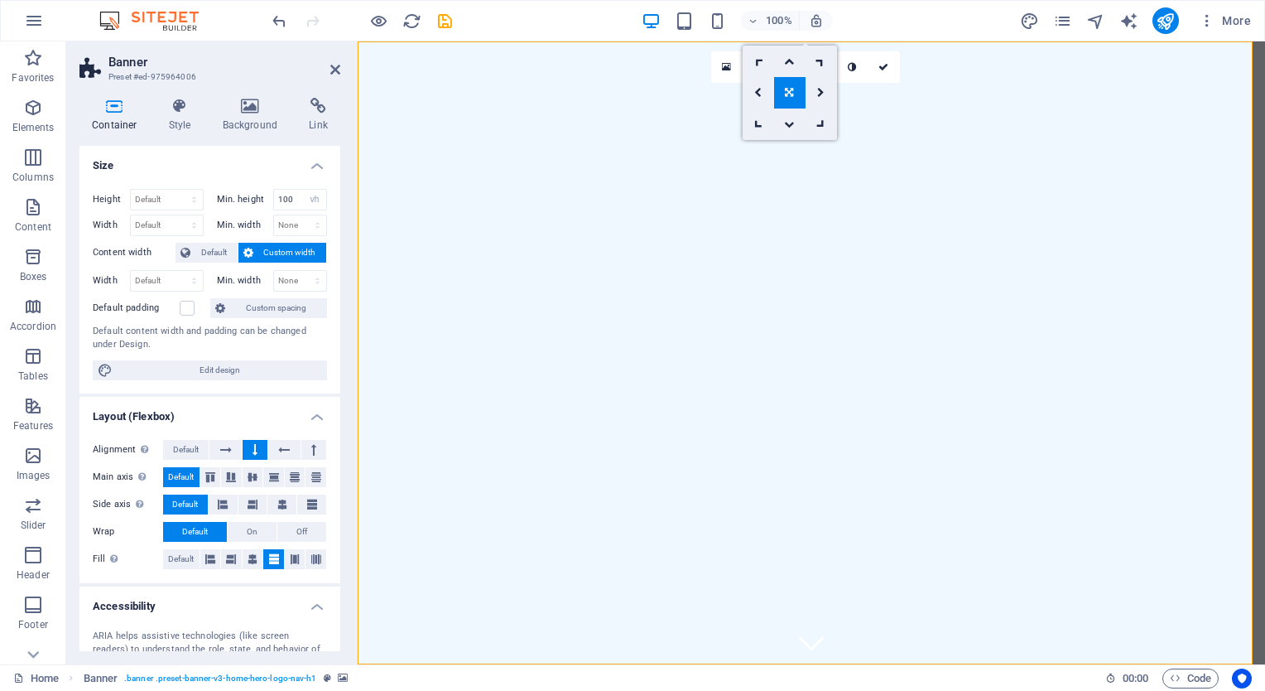
click at [789, 89] on icon at bounding box center [789, 93] width 8 height 10
click at [729, 68] on icon at bounding box center [726, 67] width 9 height 12
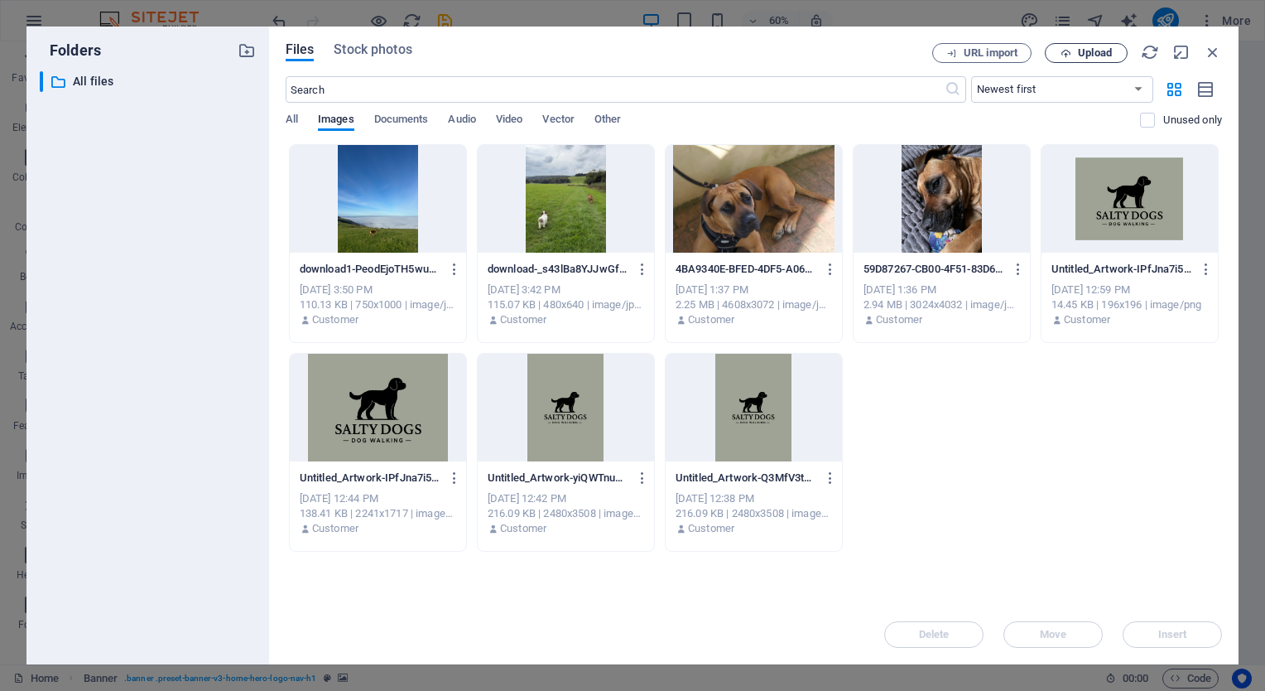
click at [1092, 55] on span "Upload" at bounding box center [1095, 53] width 34 height 10
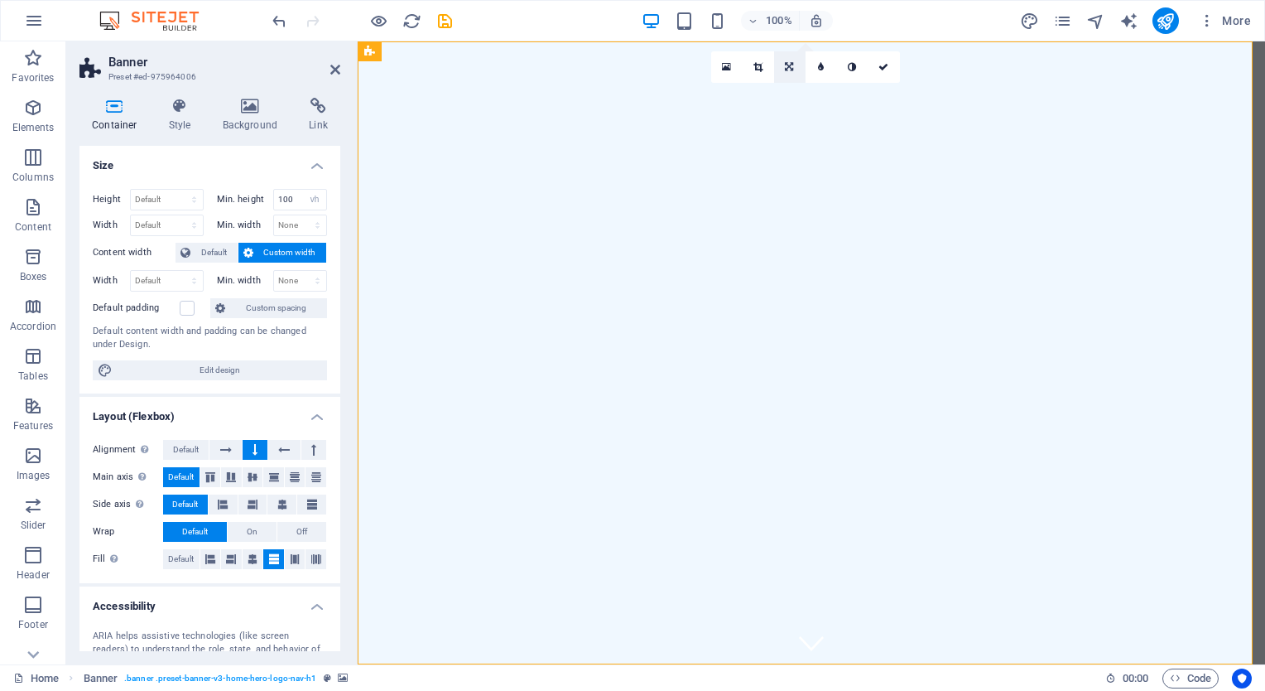
click at [791, 68] on icon at bounding box center [789, 67] width 8 height 10
click at [788, 56] on icon at bounding box center [789, 61] width 10 height 10
click at [784, 70] on icon at bounding box center [789, 67] width 10 height 10
click at [788, 114] on link at bounding box center [789, 123] width 31 height 31
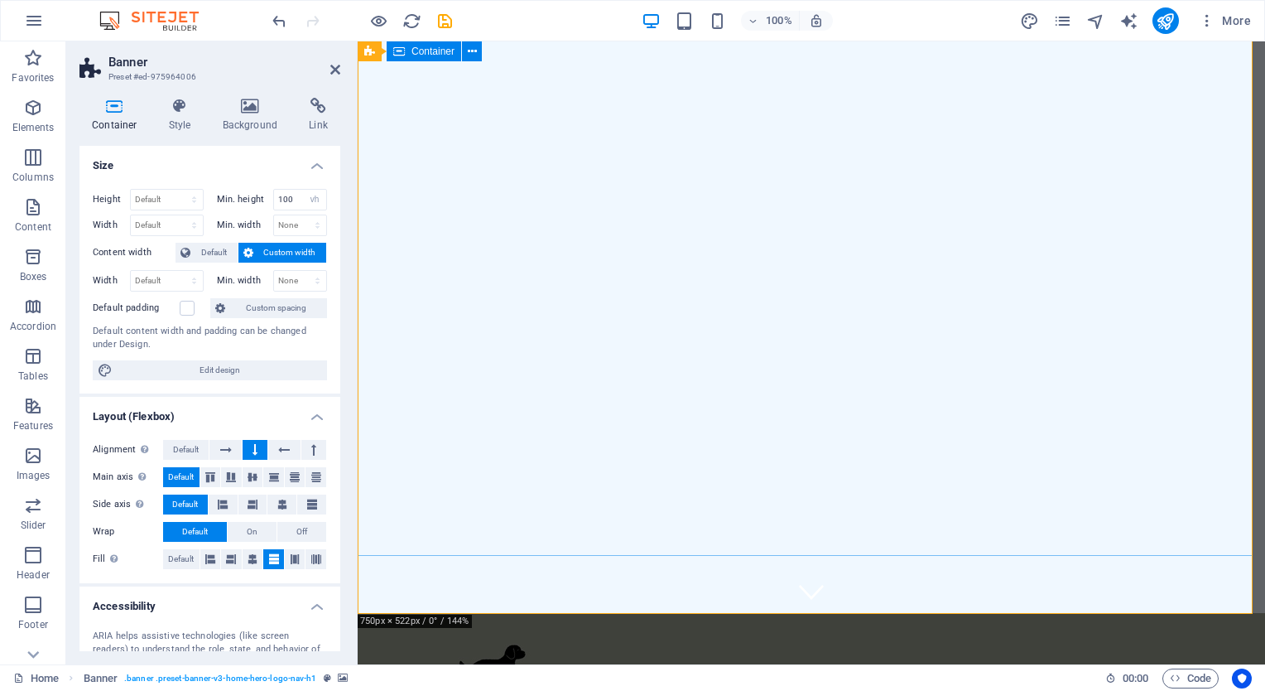
scroll to position [51, 0]
drag, startPoint x: 687, startPoint y: 584, endPoint x: 686, endPoint y: 652, distance: 67.9
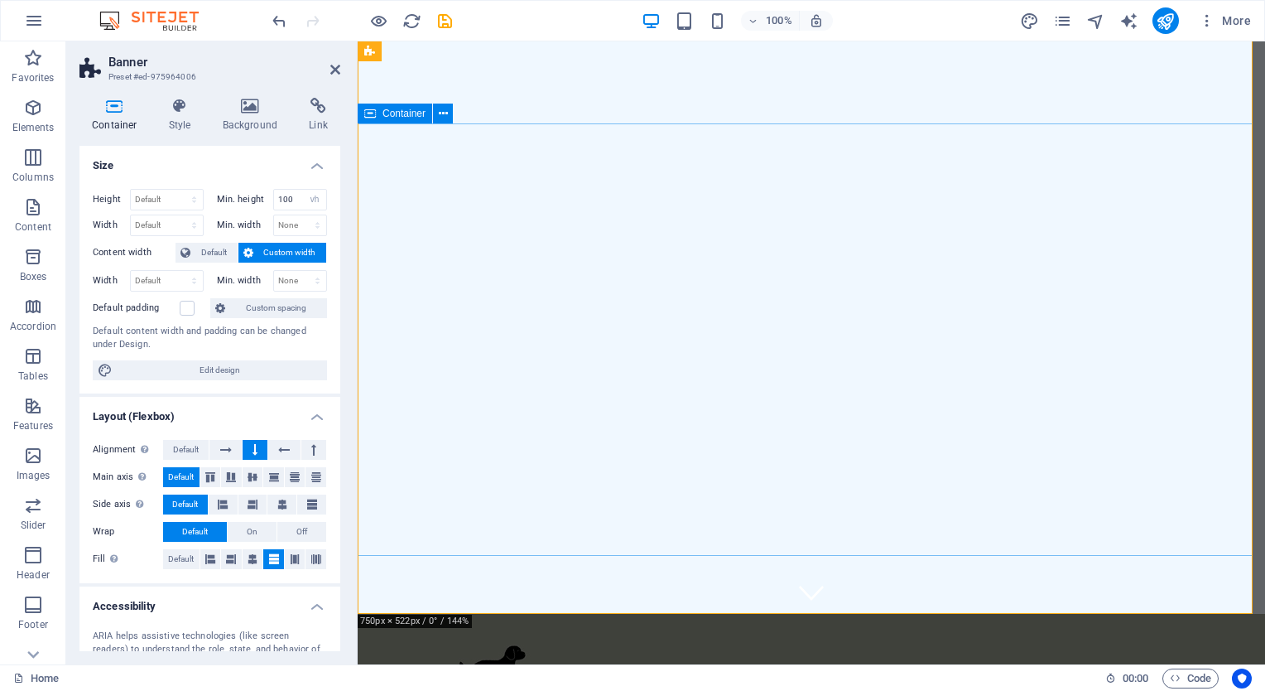
scroll to position [0, 0]
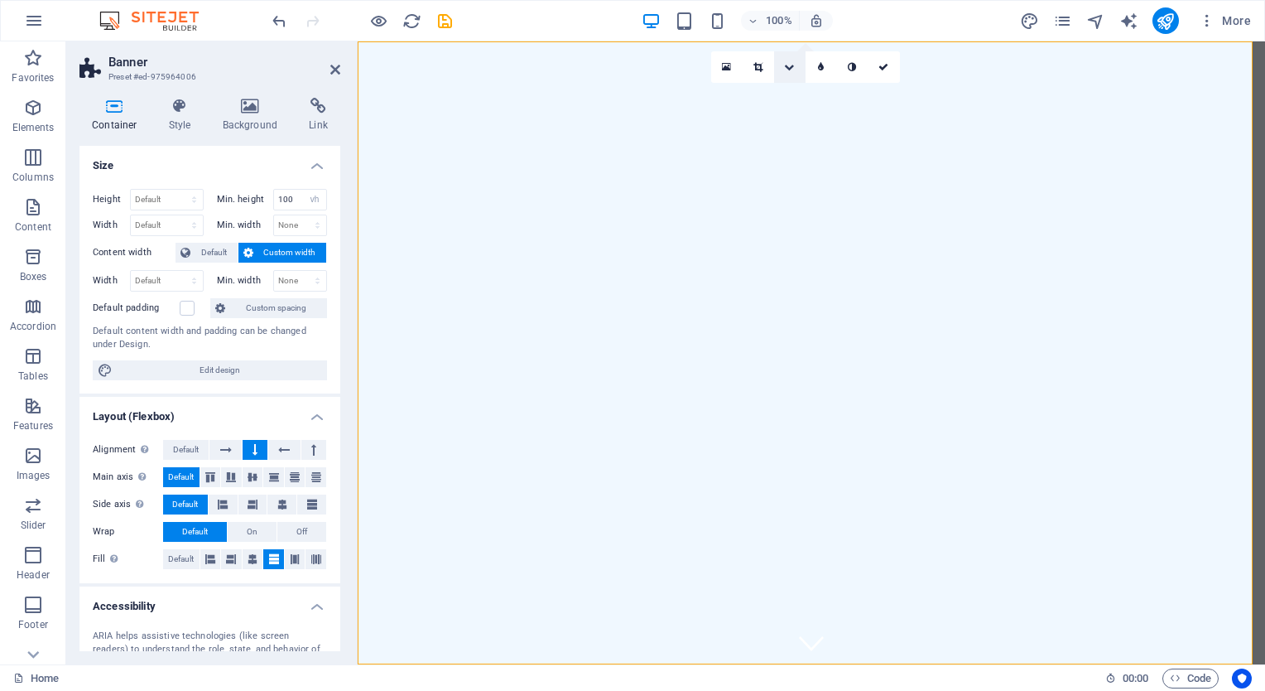
click at [789, 65] on icon at bounding box center [789, 67] width 10 height 10
click at [783, 83] on link at bounding box center [789, 92] width 31 height 31
click at [891, 66] on link at bounding box center [884, 66] width 31 height 31
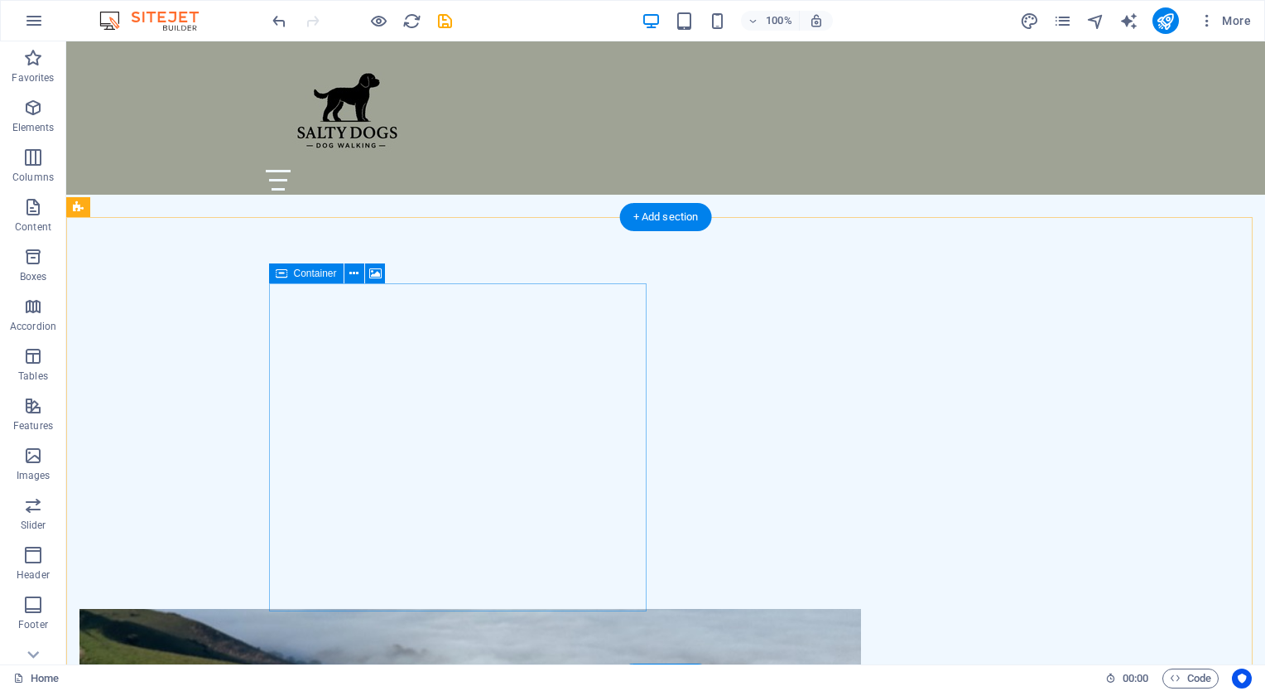
scroll to position [441, 0]
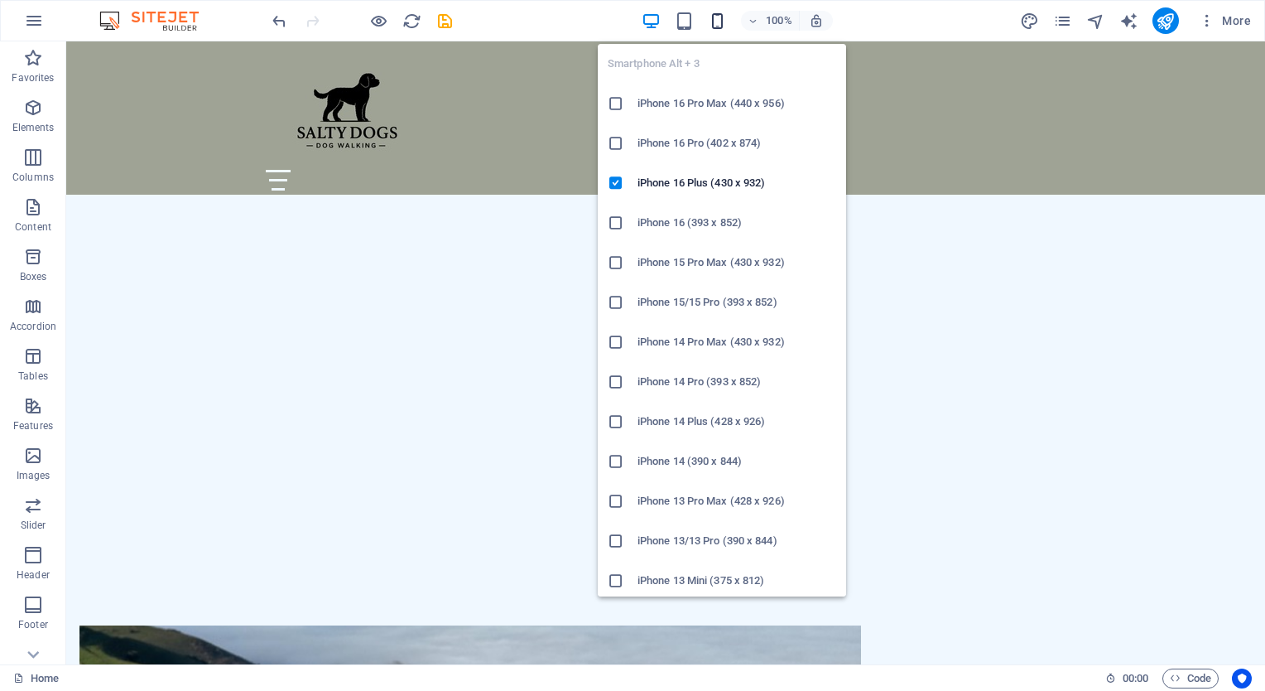
click at [725, 25] on icon "button" at bounding box center [717, 21] width 19 height 19
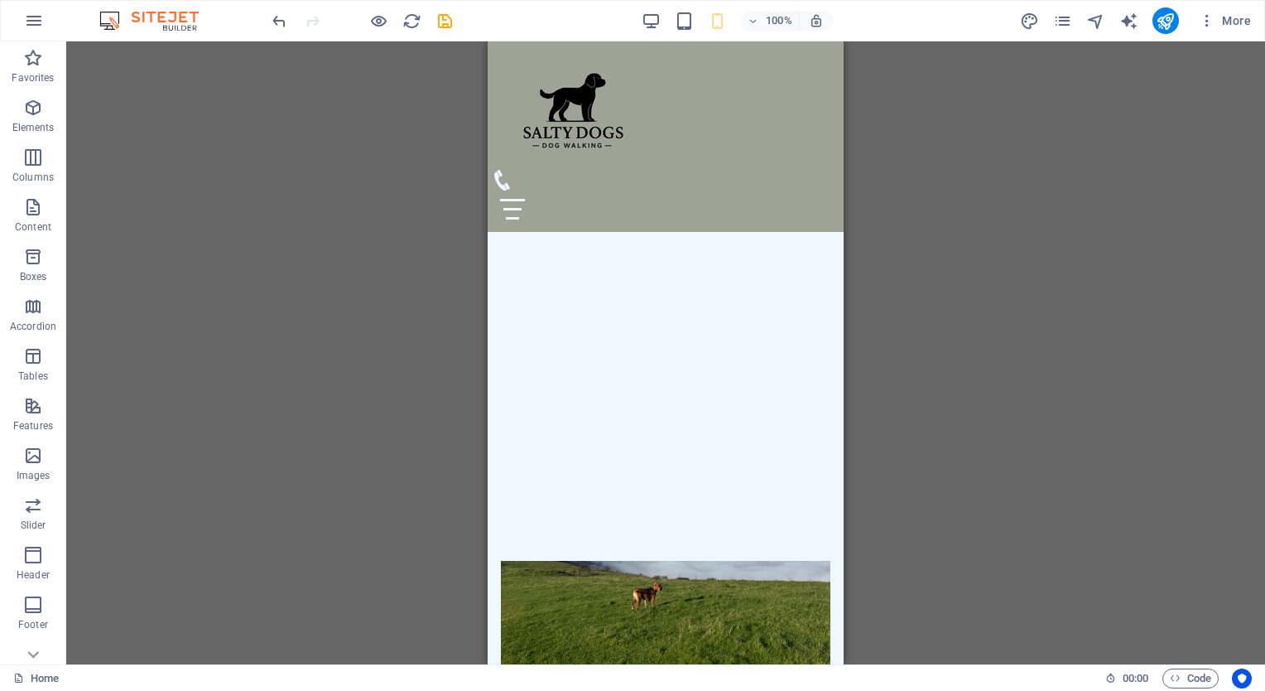
click at [282, 339] on div "Drag here to replace the existing content. Press “Ctrl” if you want to create a…" at bounding box center [665, 352] width 1199 height 623
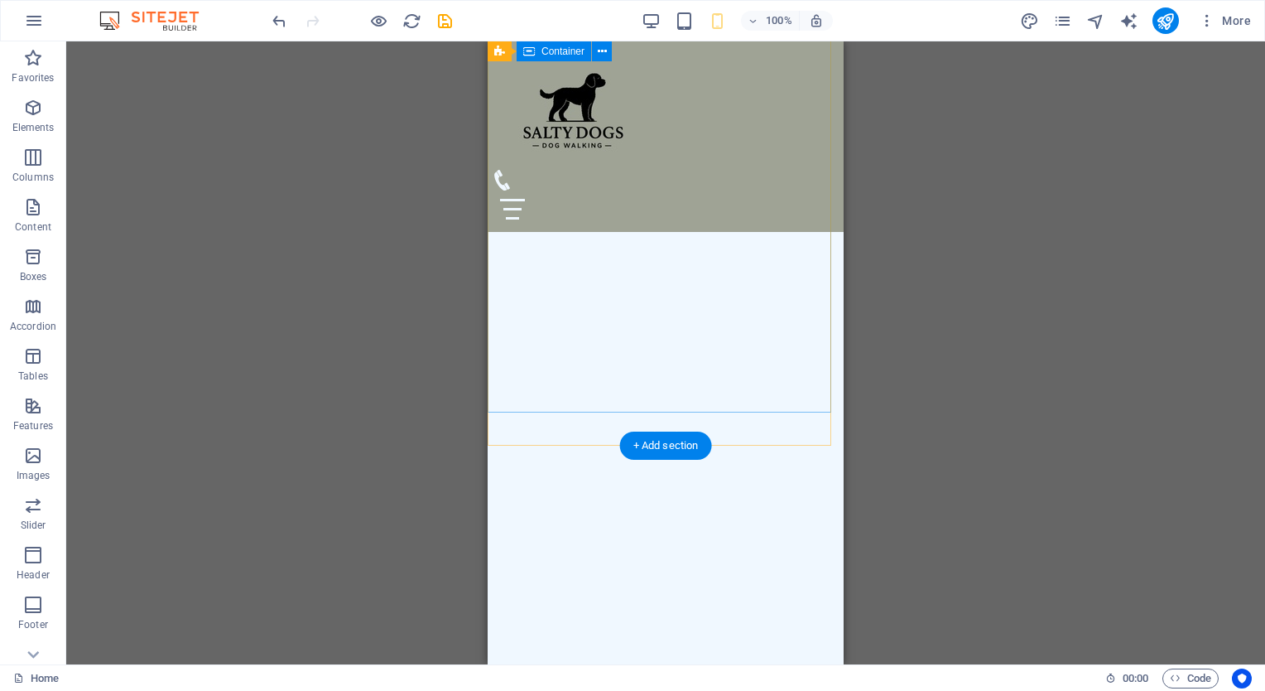
scroll to position [205, 0]
click at [1163, 21] on icon "publish" at bounding box center [1165, 21] width 19 height 19
checkbox input "false"
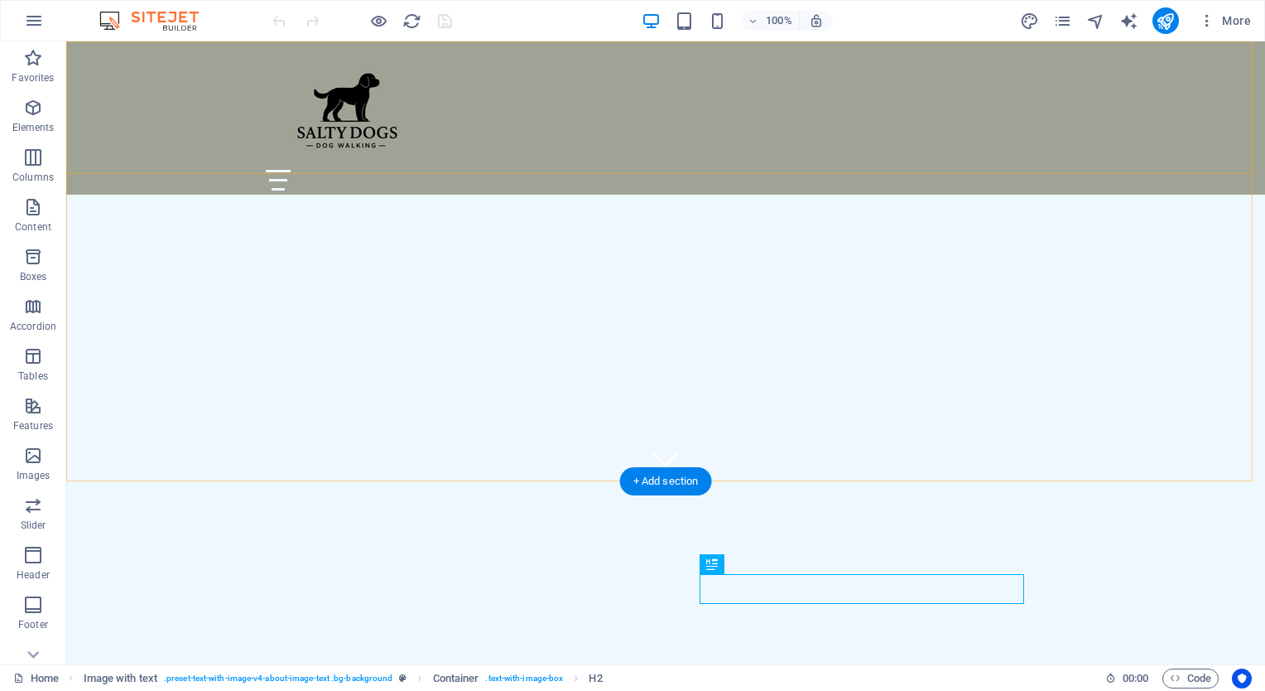
scroll to position [183, 0]
click at [417, 18] on icon "reload" at bounding box center [411, 21] width 19 height 19
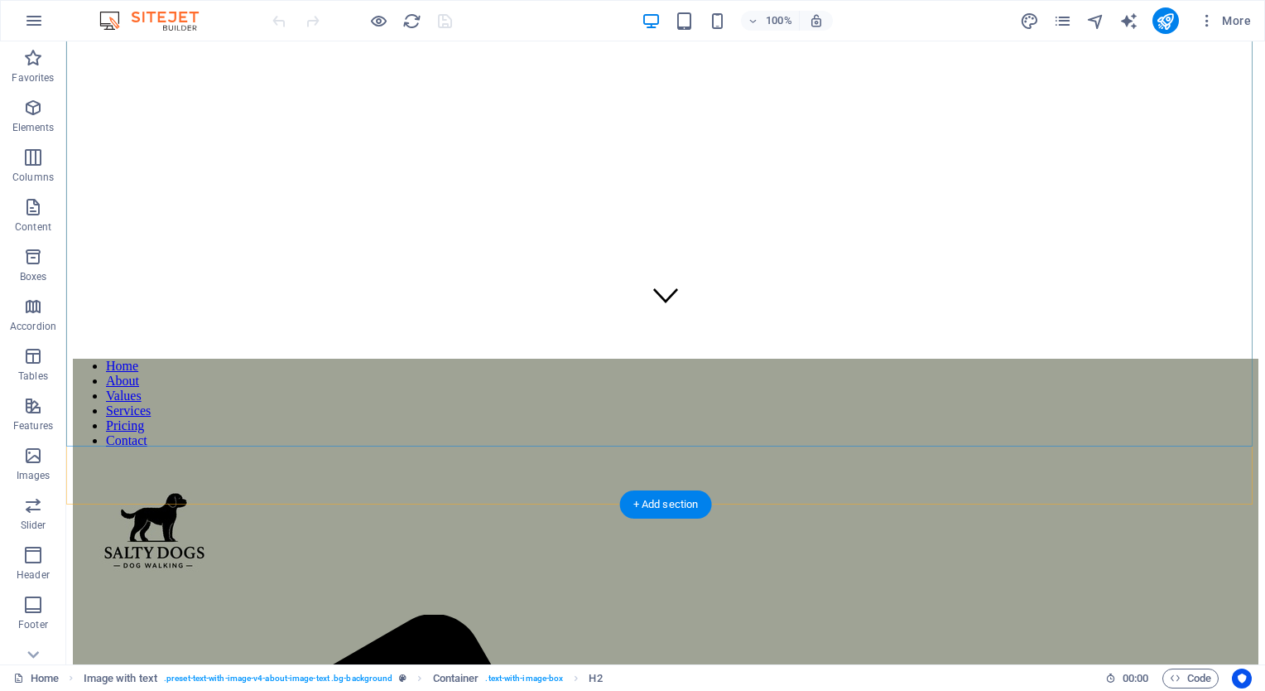
scroll to position [434, 0]
